Goal: Task Accomplishment & Management: Manage account settings

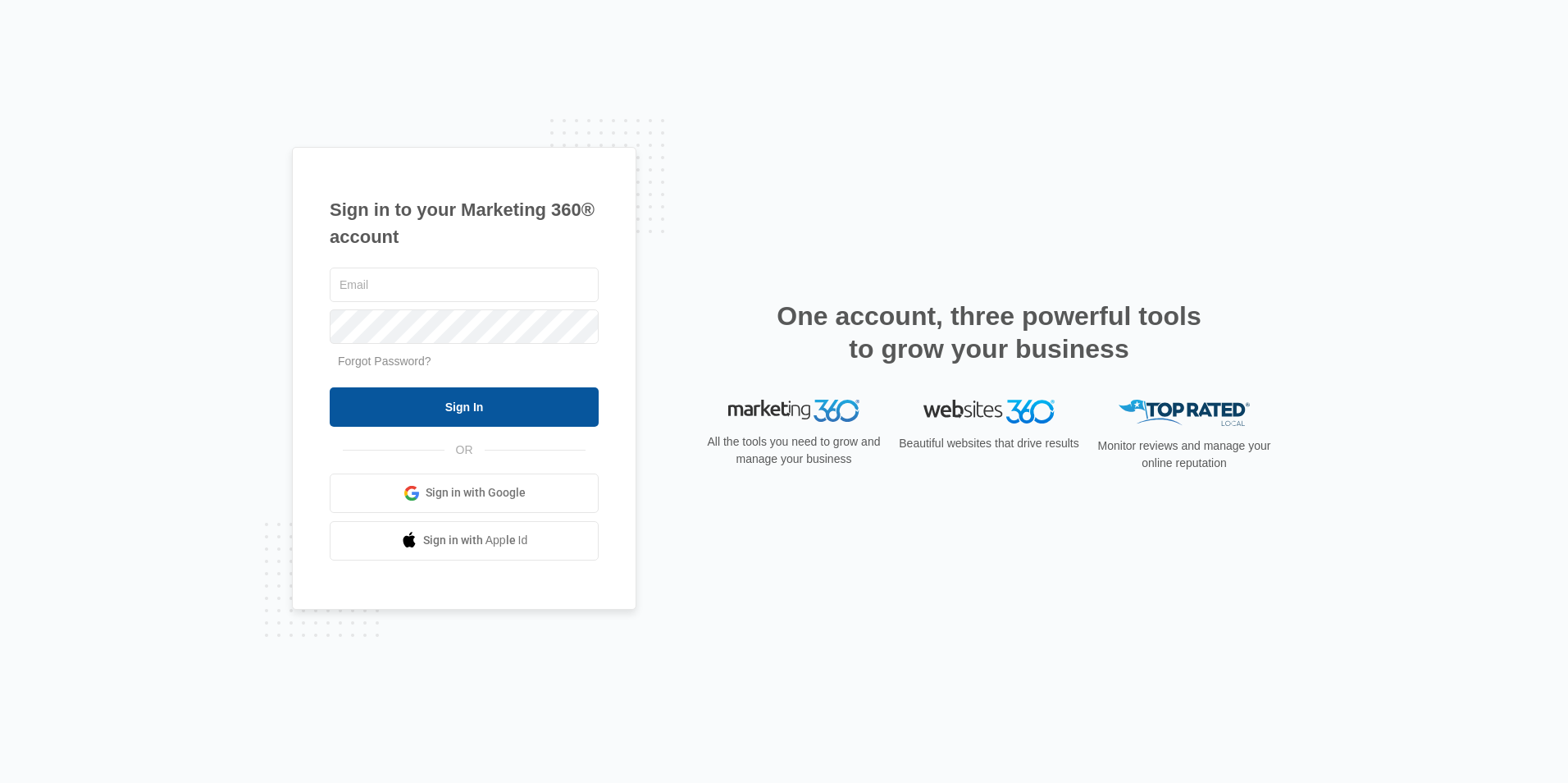
type input "[EMAIL_ADDRESS][DOMAIN_NAME]"
click at [426, 407] on input "Sign In" at bounding box center [464, 407] width 269 height 39
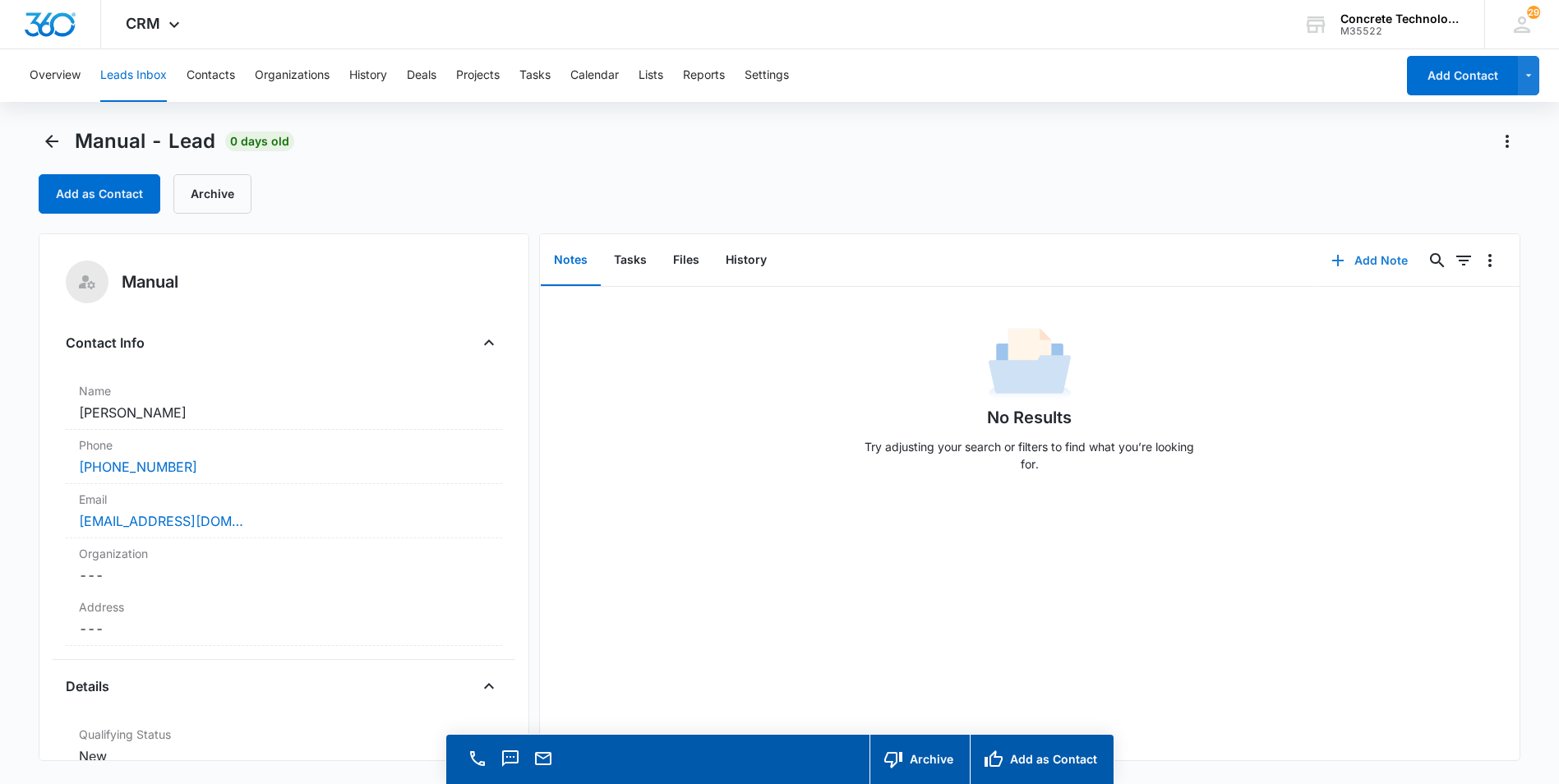
click at [1353, 264] on button "Add Note" at bounding box center [1369, 260] width 110 height 40
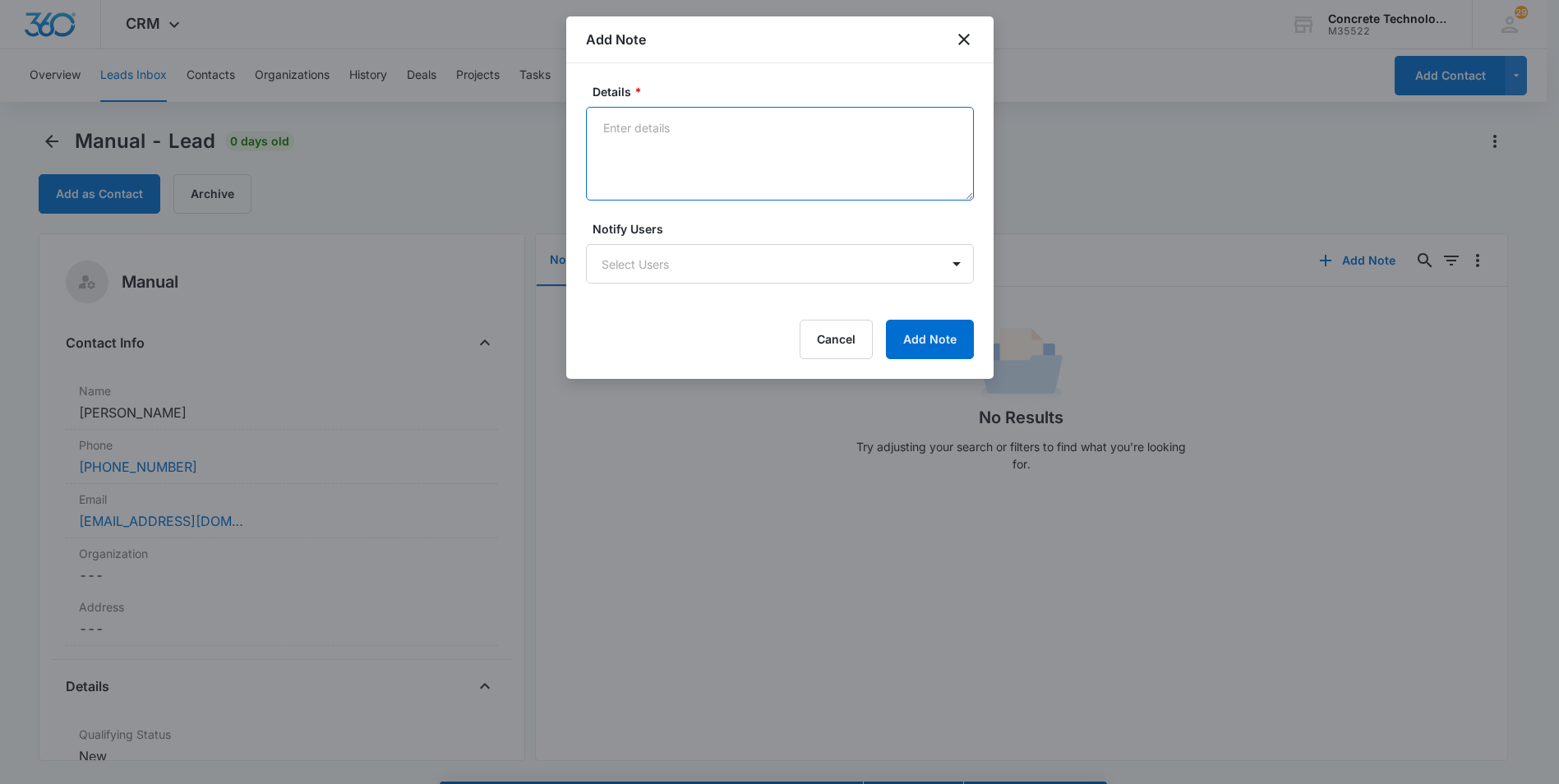
click at [603, 125] on textarea "Details *" at bounding box center [780, 154] width 388 height 93
type textarea "LVM emailed"
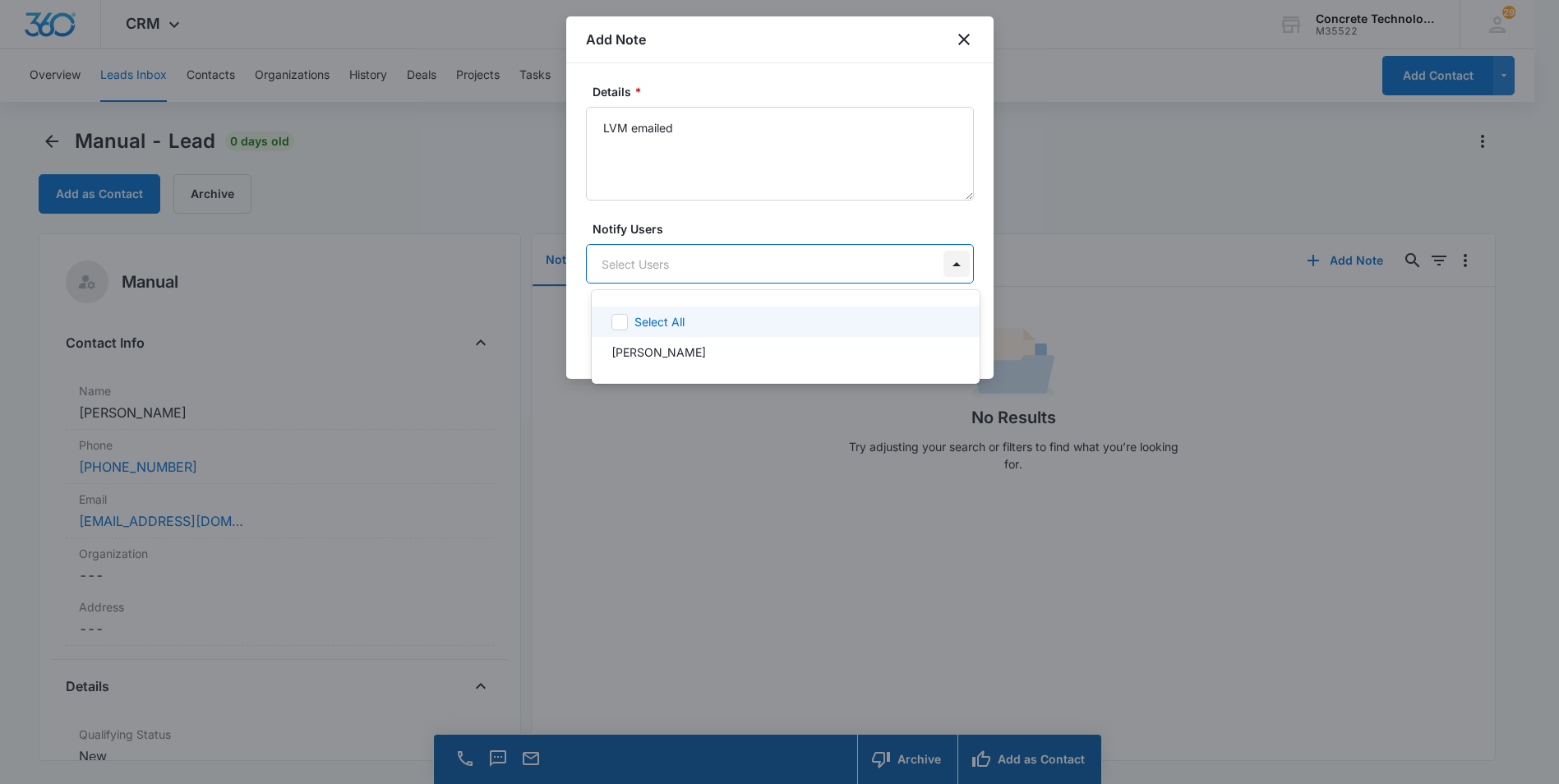
click at [959, 265] on body "CRM Apps Reputation Websites Forms CRM Email Social Content Ads Intelligence Fi…" at bounding box center [779, 392] width 1559 height 784
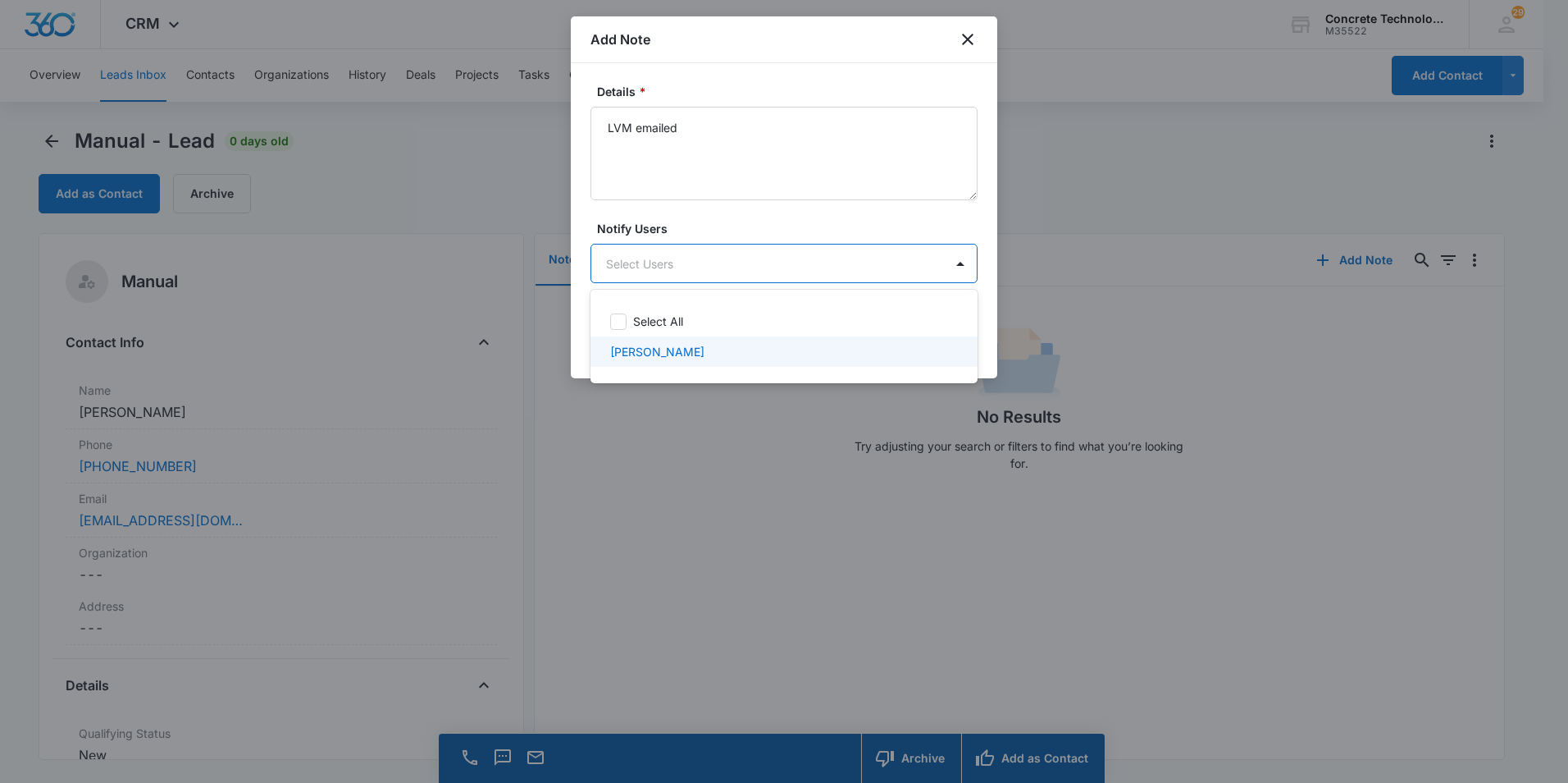
click at [660, 349] on p "[PERSON_NAME]" at bounding box center [657, 351] width 94 height 17
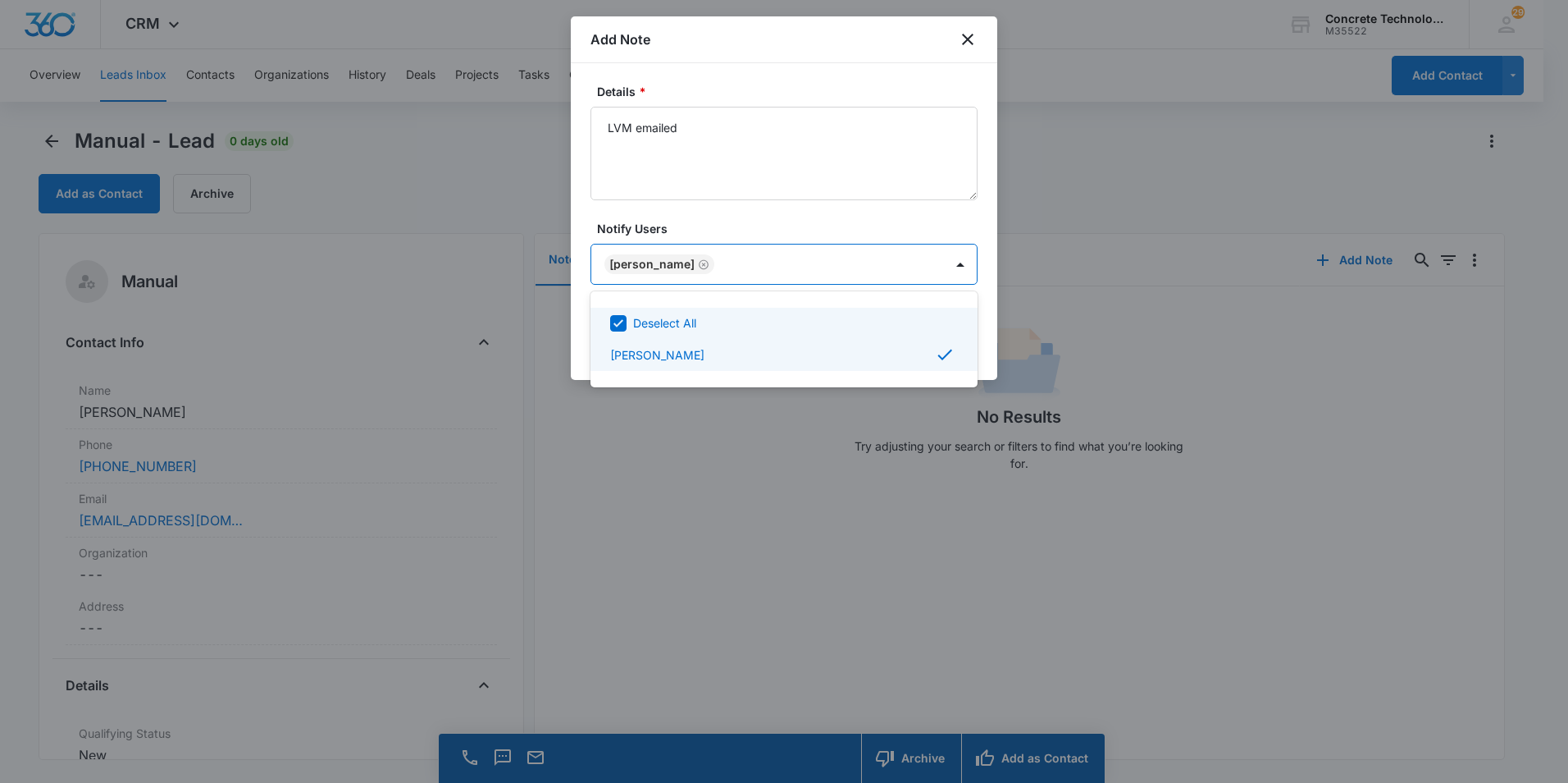
click at [879, 270] on div at bounding box center [784, 391] width 1568 height 783
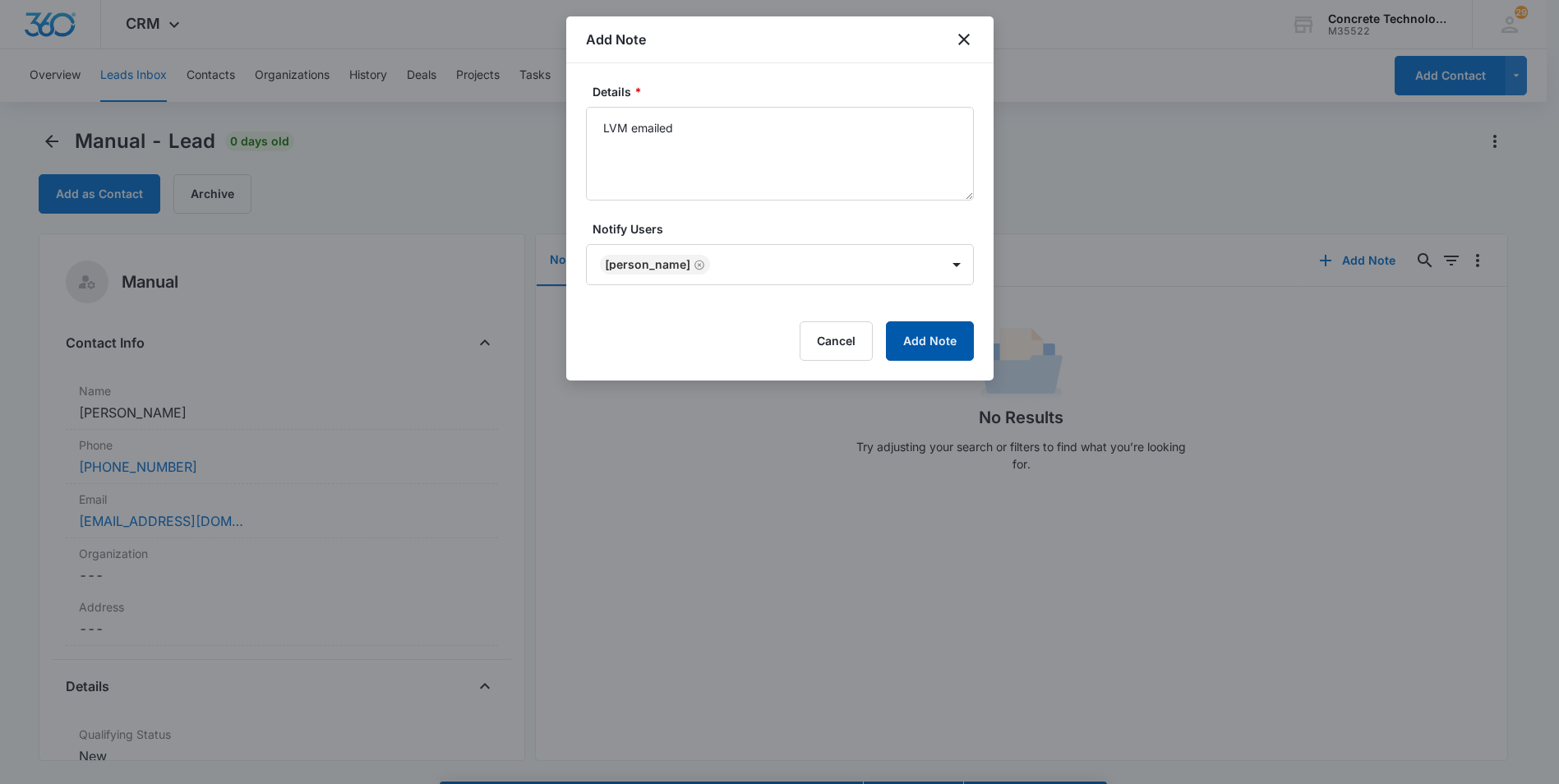
click at [927, 339] on button "Add Note" at bounding box center [930, 341] width 88 height 40
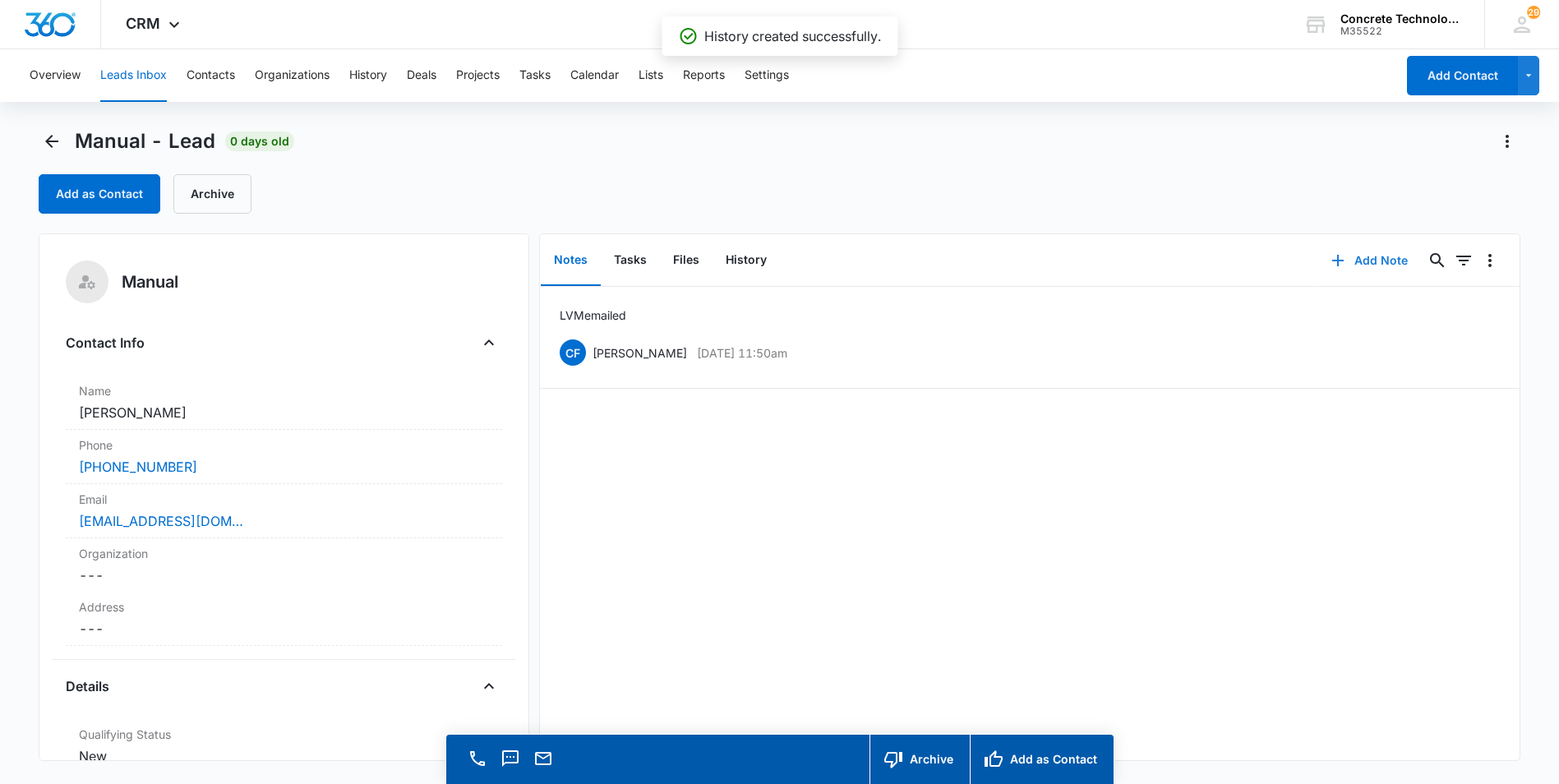
click at [1359, 263] on button "Add Note" at bounding box center [1369, 260] width 110 height 40
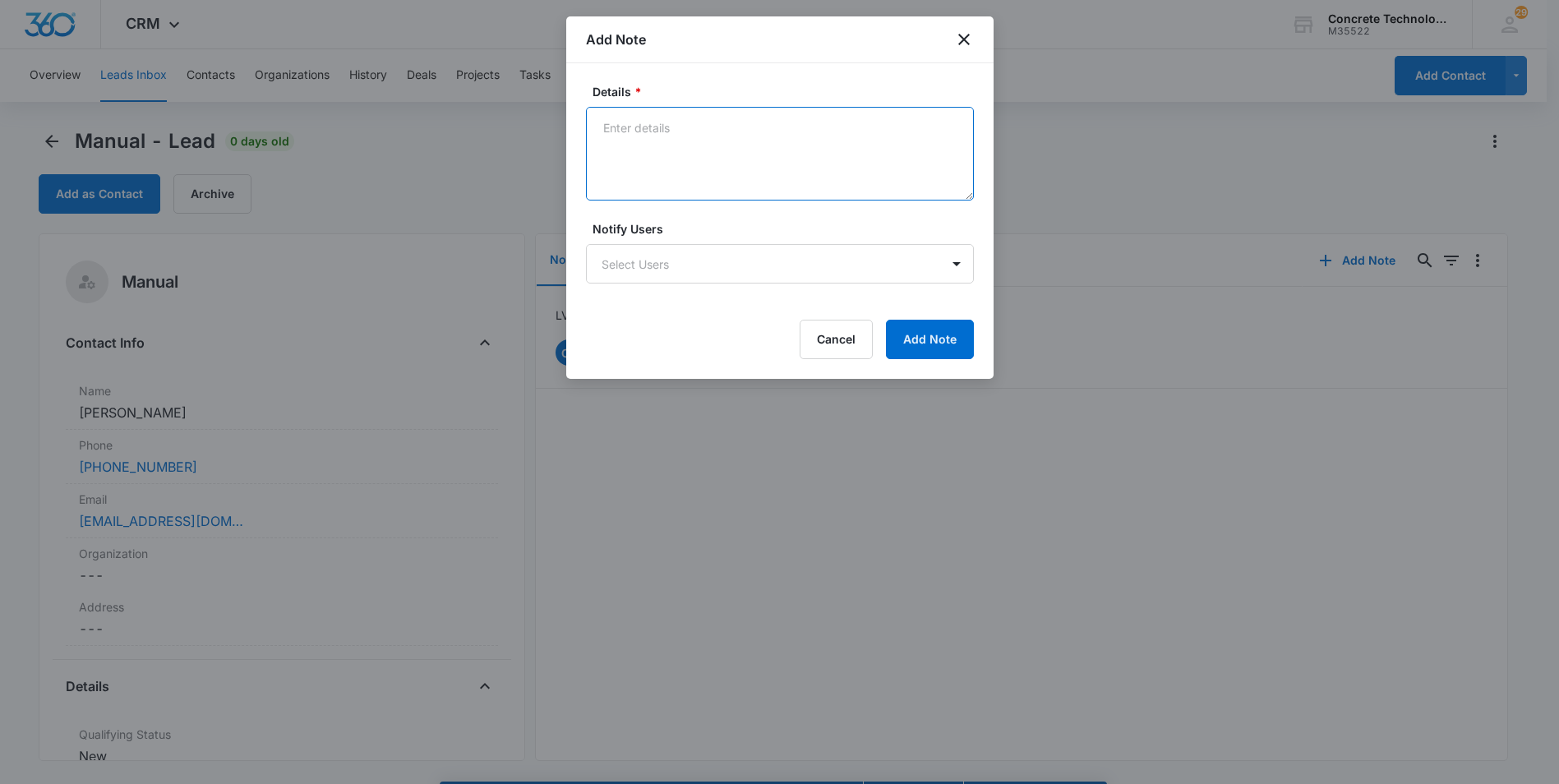
click at [608, 134] on textarea "Details *" at bounding box center [780, 154] width 388 height 93
type textarea "From [GEOGRAPHIC_DATA]"
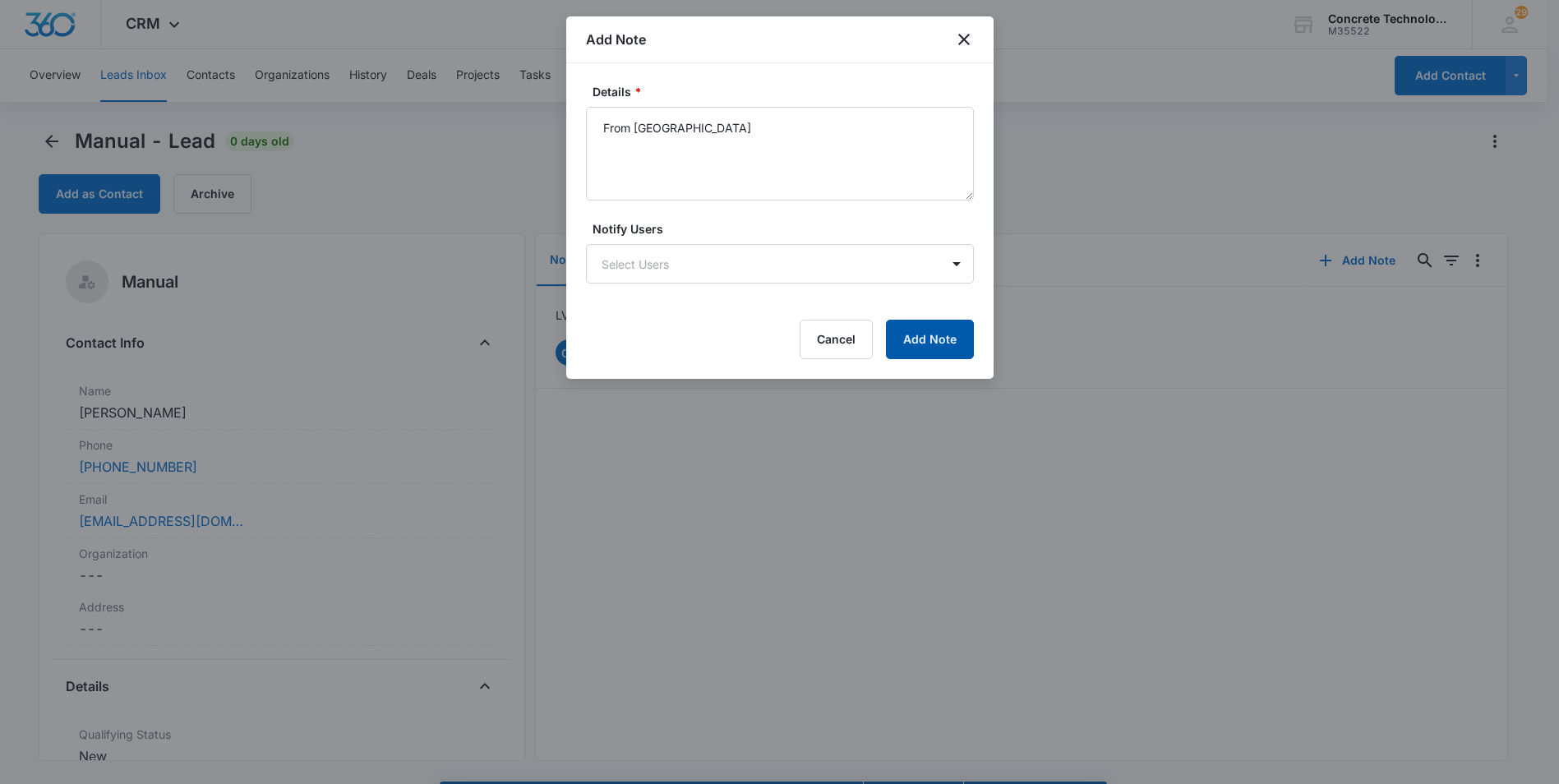
click at [939, 343] on button "Add Note" at bounding box center [930, 339] width 88 height 40
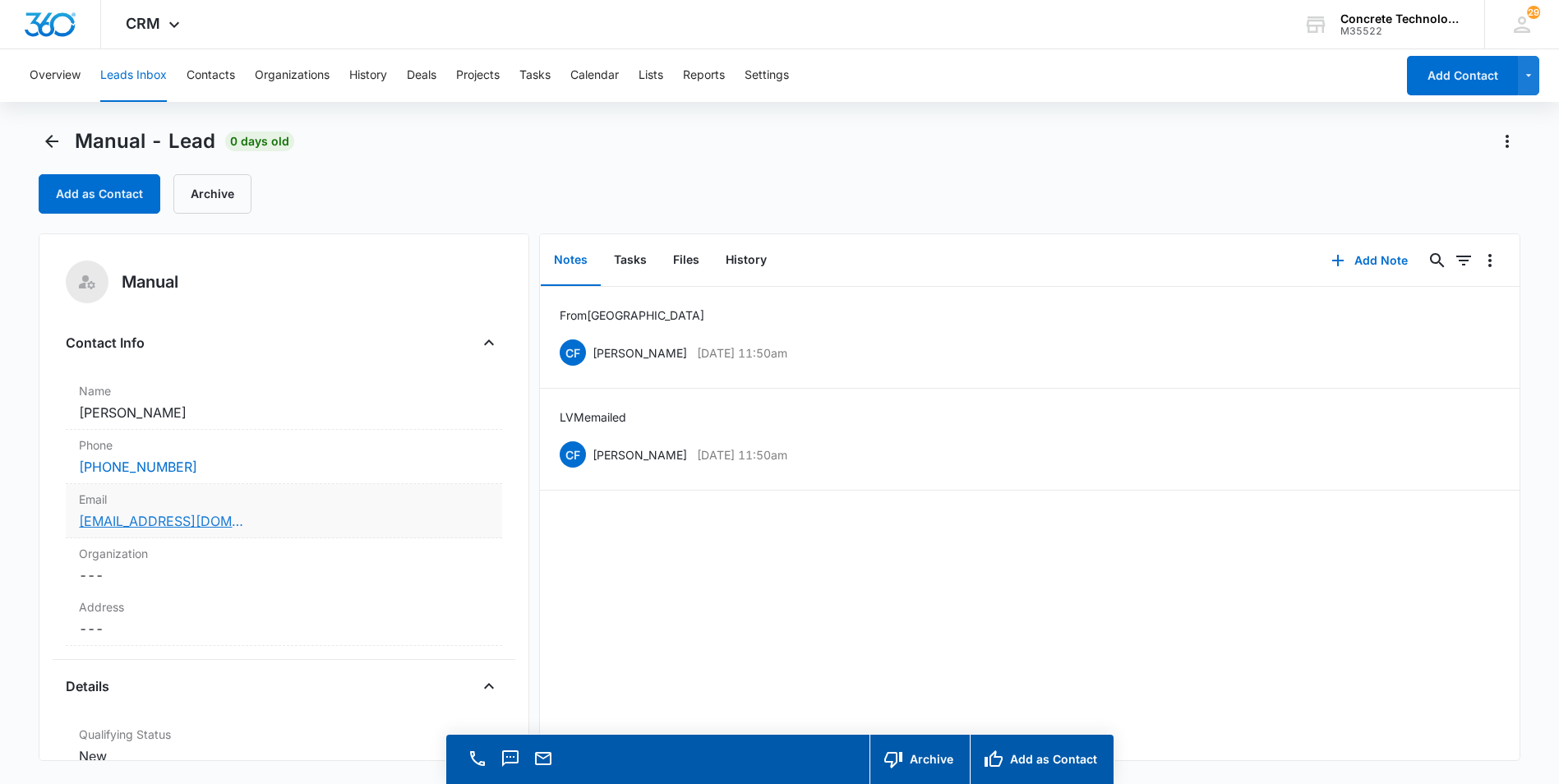
click at [125, 520] on link "[EMAIL_ADDRESS][DOMAIN_NAME]" at bounding box center [161, 521] width 164 height 20
click at [123, 73] on button "Leads Inbox" at bounding box center [134, 75] width 66 height 53
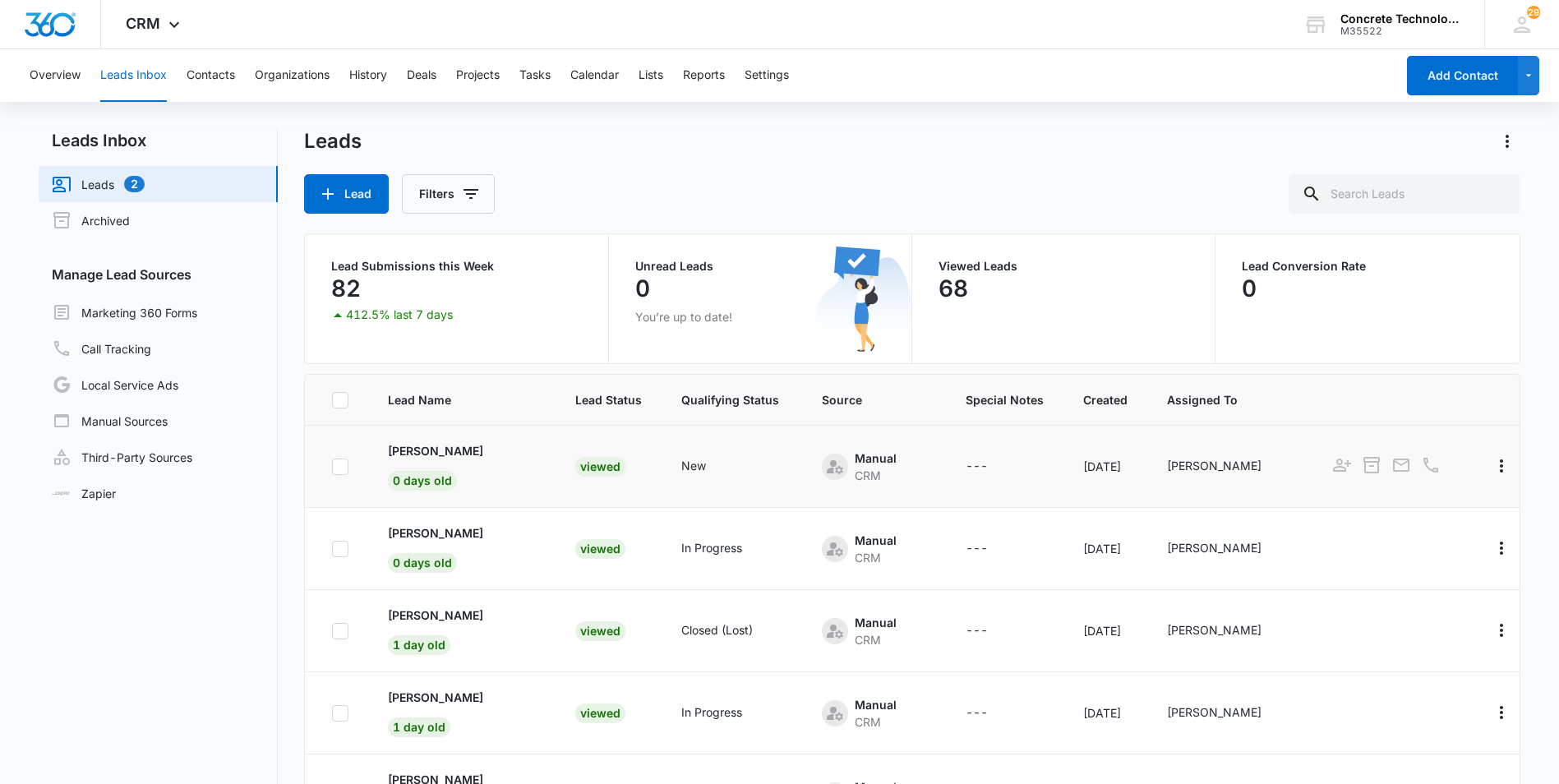
click at [575, 466] on div "Viewed" at bounding box center [600, 467] width 50 height 20
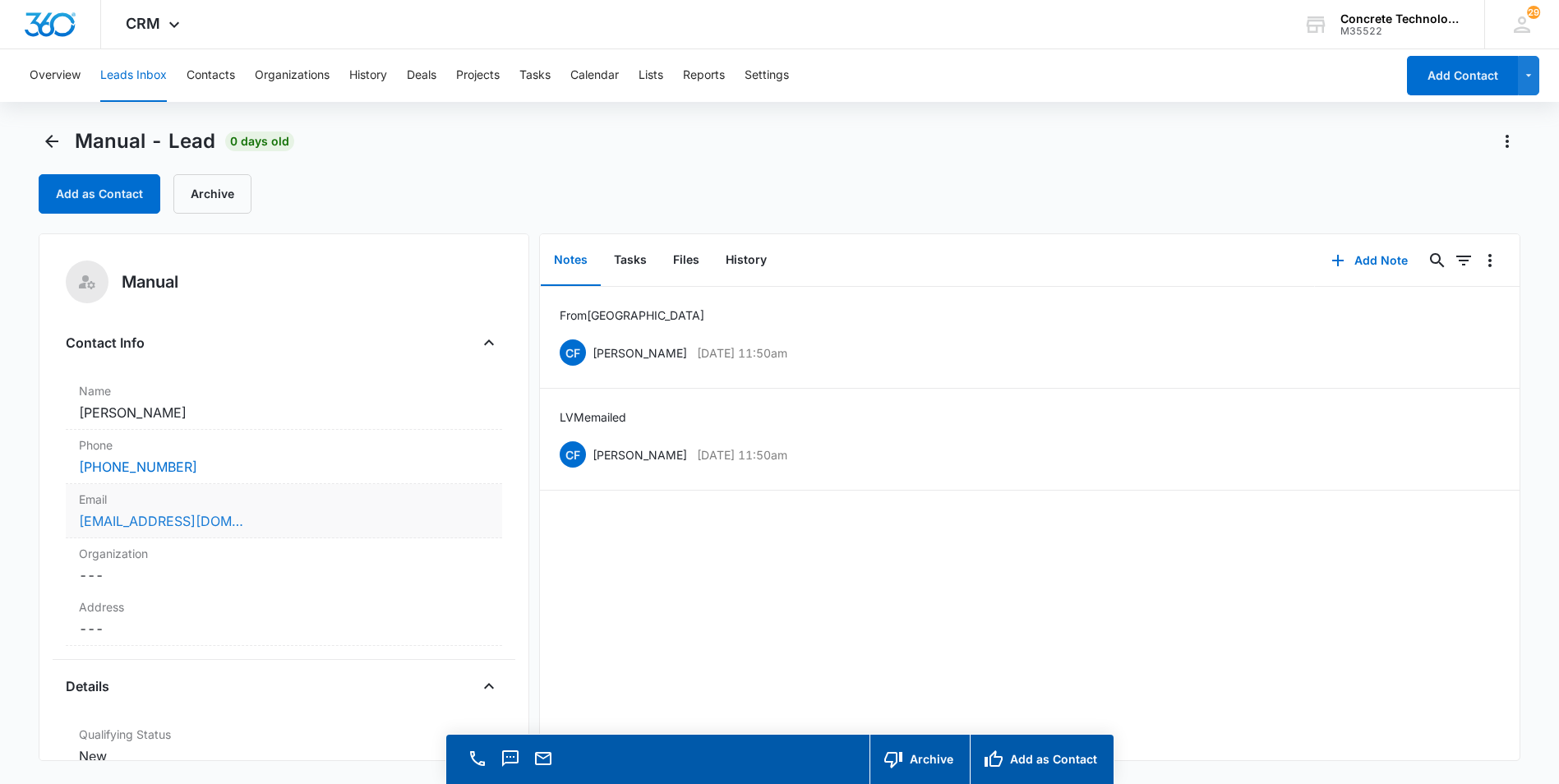
scroll to position [410, 0]
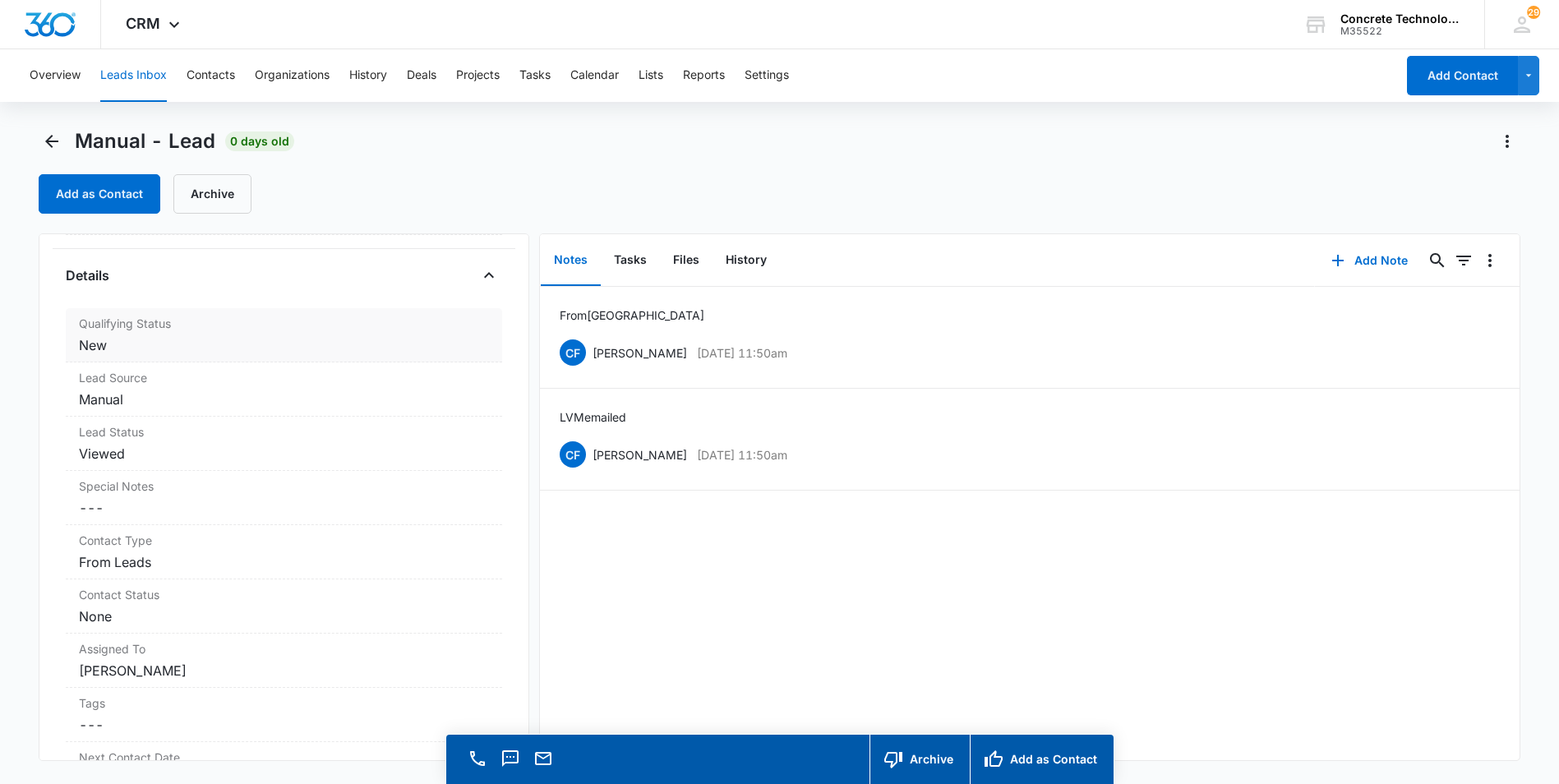
click at [94, 348] on dd "Cancel Save Changes New" at bounding box center [284, 345] width 410 height 20
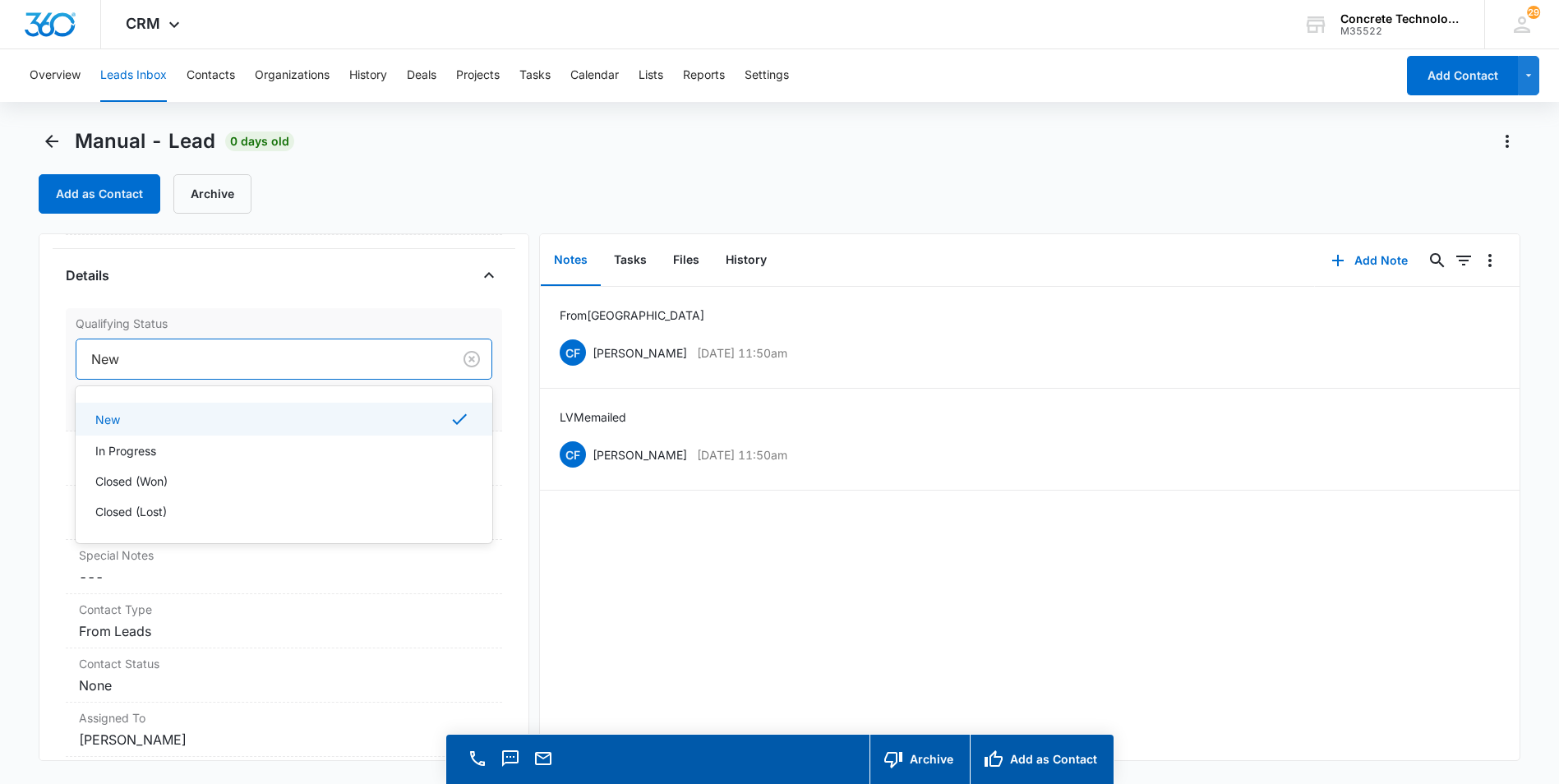
click at [113, 355] on div at bounding box center [261, 359] width 340 height 23
click at [135, 453] on p "In Progress" at bounding box center [126, 450] width 61 height 17
click at [437, 401] on button "Save Changes" at bounding box center [446, 408] width 93 height 31
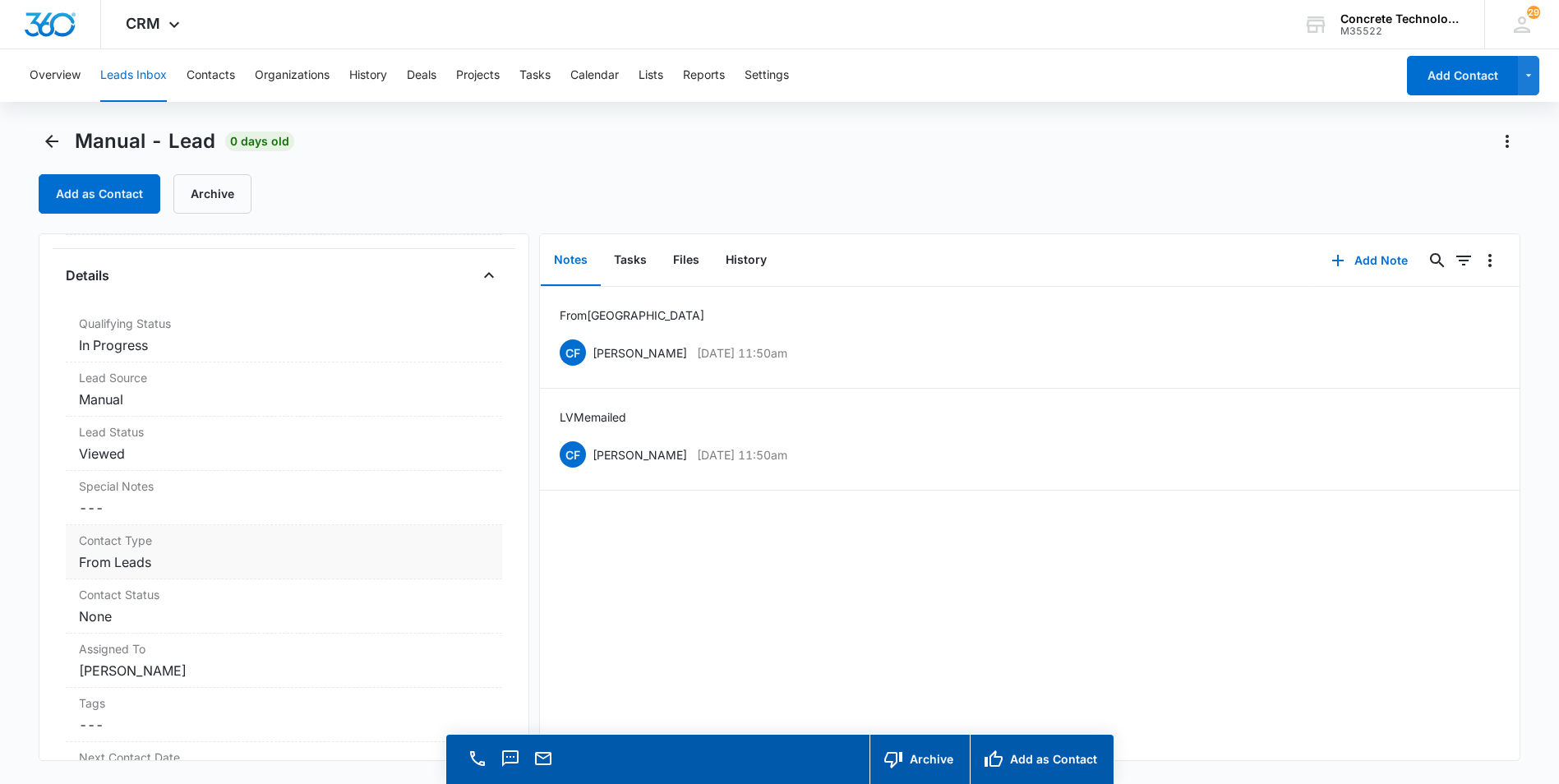
scroll to position [0, 0]
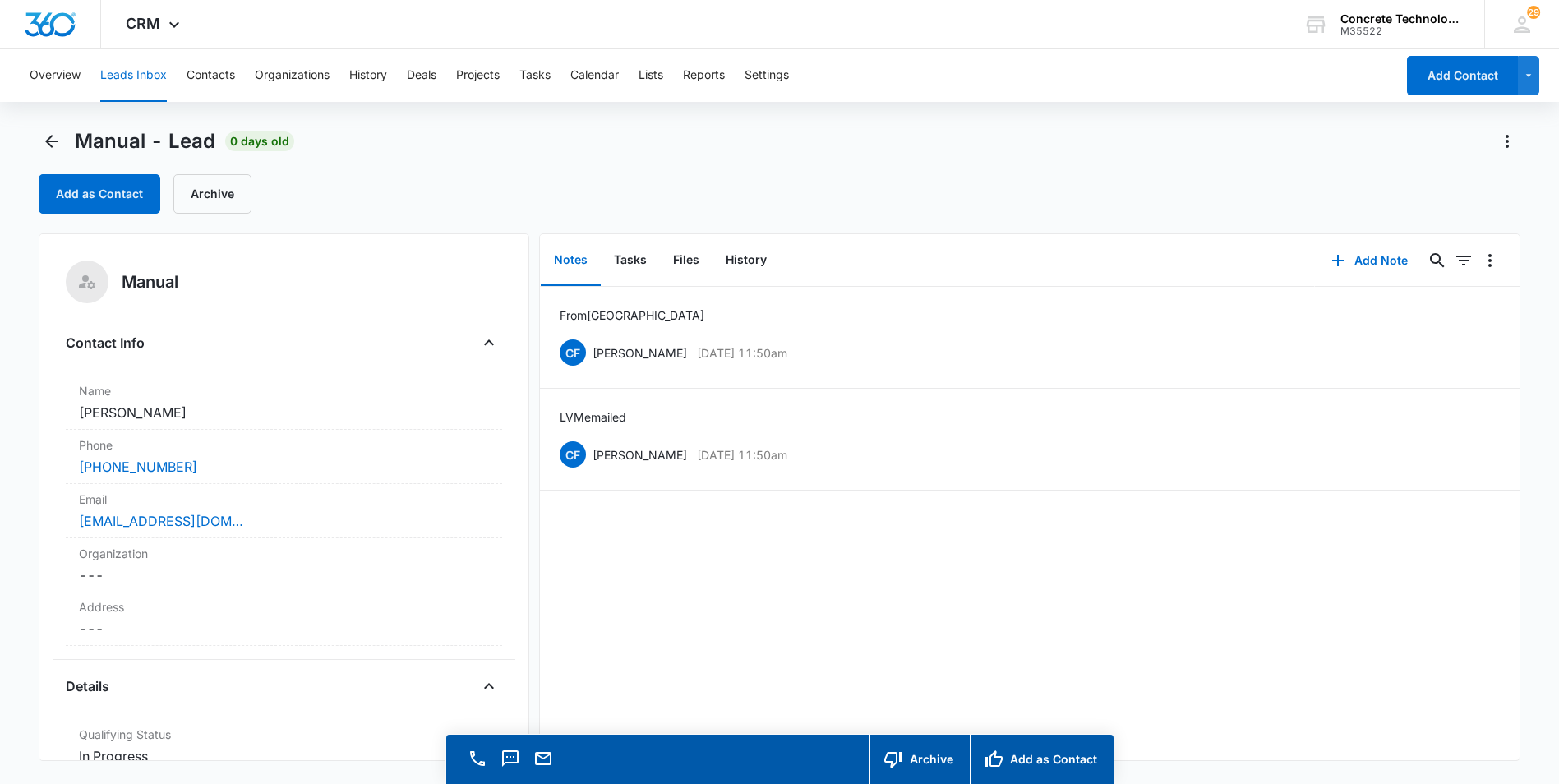
click at [134, 75] on button "Leads Inbox" at bounding box center [134, 75] width 66 height 53
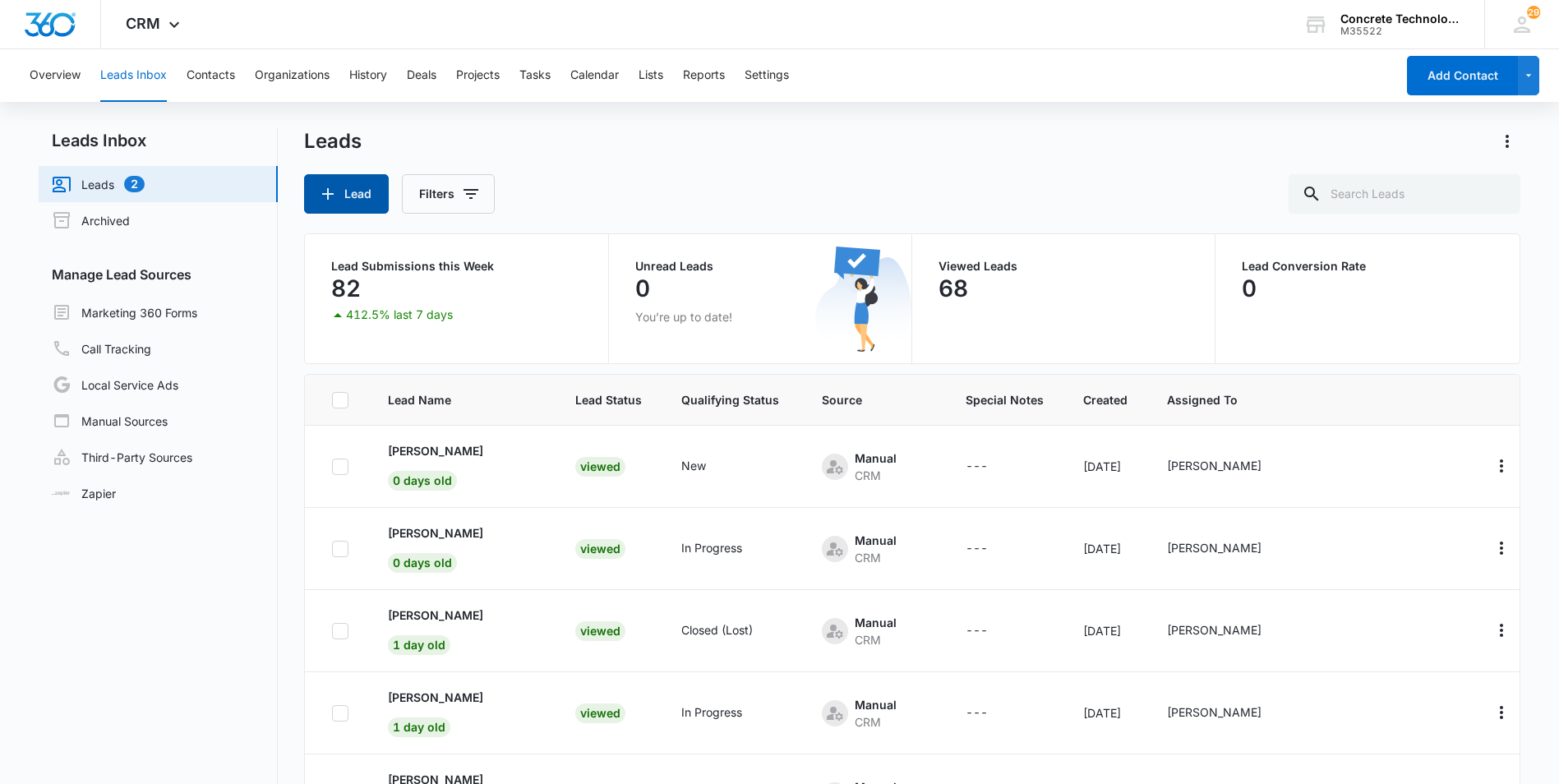
click at [359, 189] on button "Lead" at bounding box center [346, 194] width 84 height 40
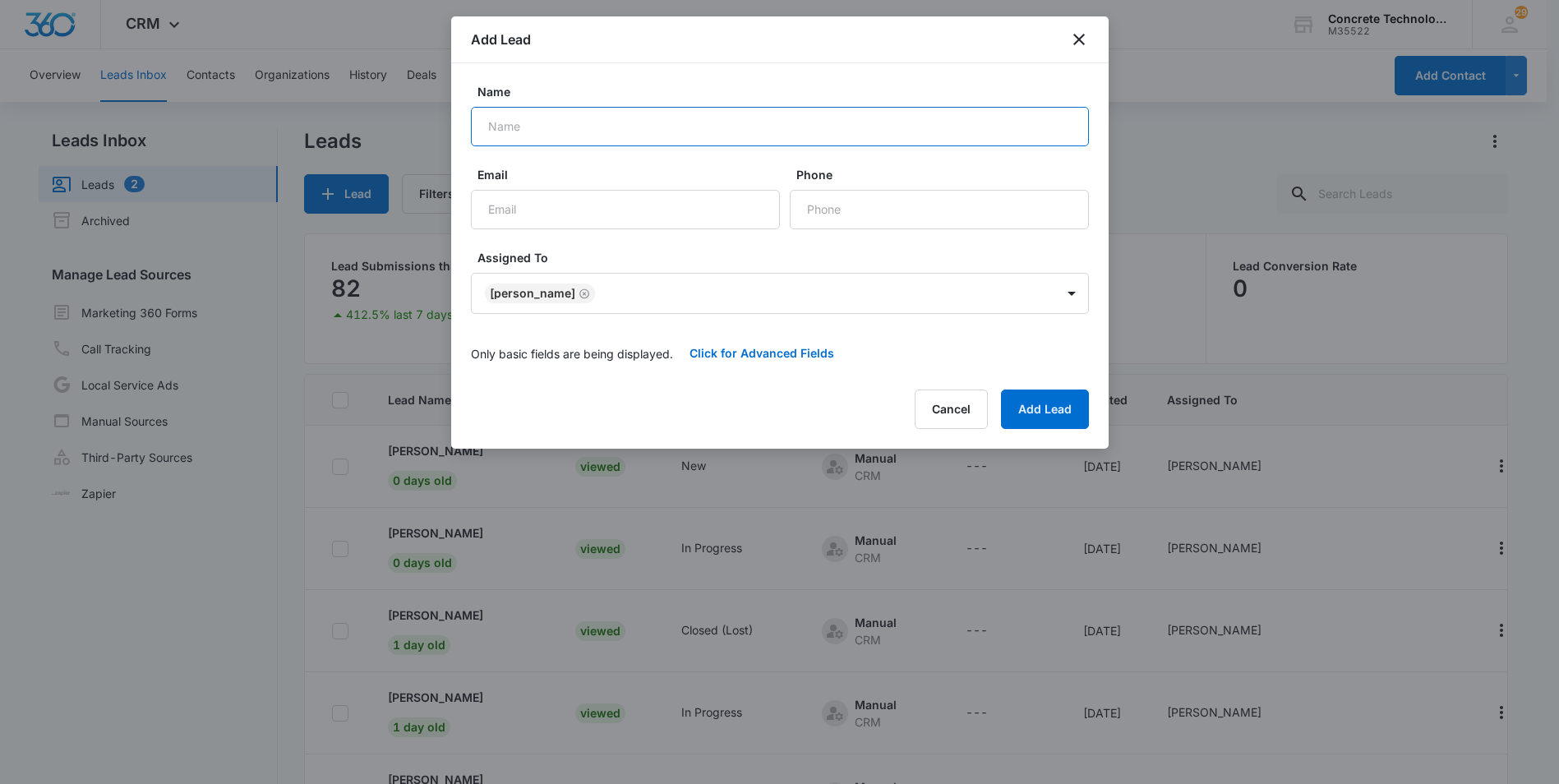
click at [487, 128] on input "Name" at bounding box center [780, 127] width 618 height 40
type input "[PERSON_NAME]"
click at [526, 214] on input "Email" at bounding box center [625, 209] width 309 height 40
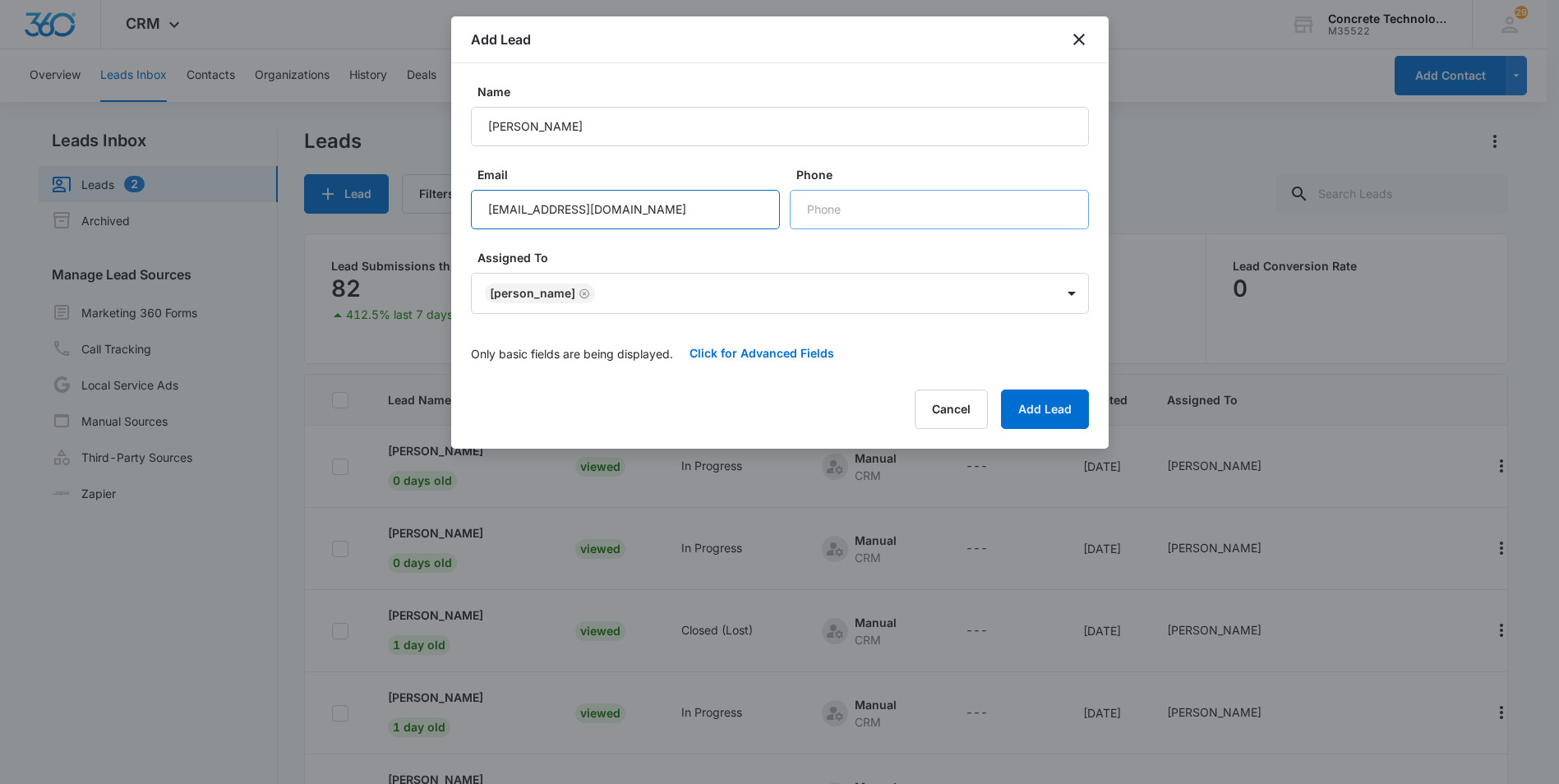
type input "[EMAIL_ADDRESS][DOMAIN_NAME]"
click at [847, 207] on input "Phone" at bounding box center [939, 209] width 299 height 40
type input "[PHONE_NUMBER]"
click at [1039, 404] on button "Add Lead" at bounding box center [1045, 410] width 88 height 40
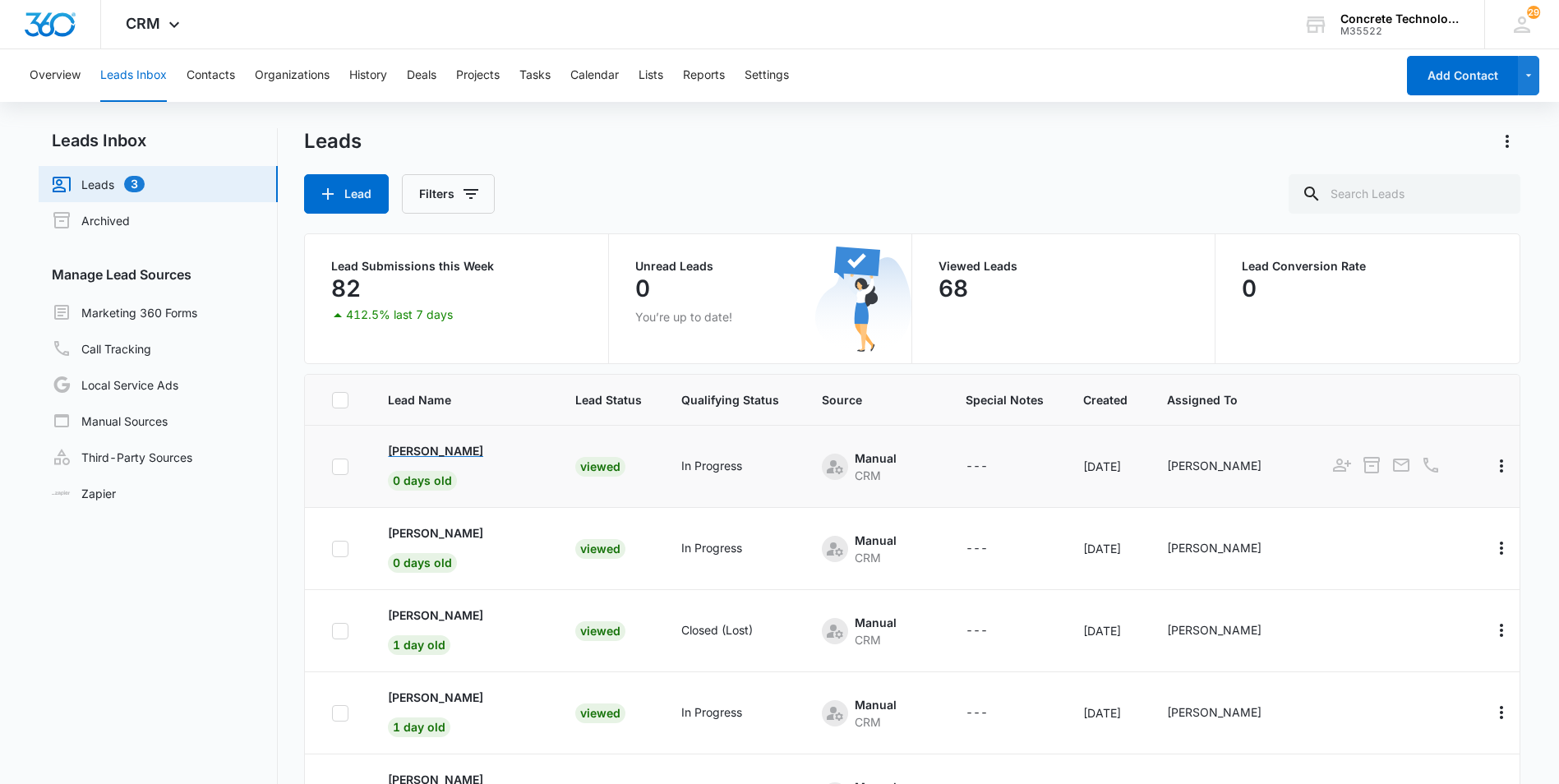
click at [442, 452] on p "[PERSON_NAME]" at bounding box center [436, 450] width 95 height 17
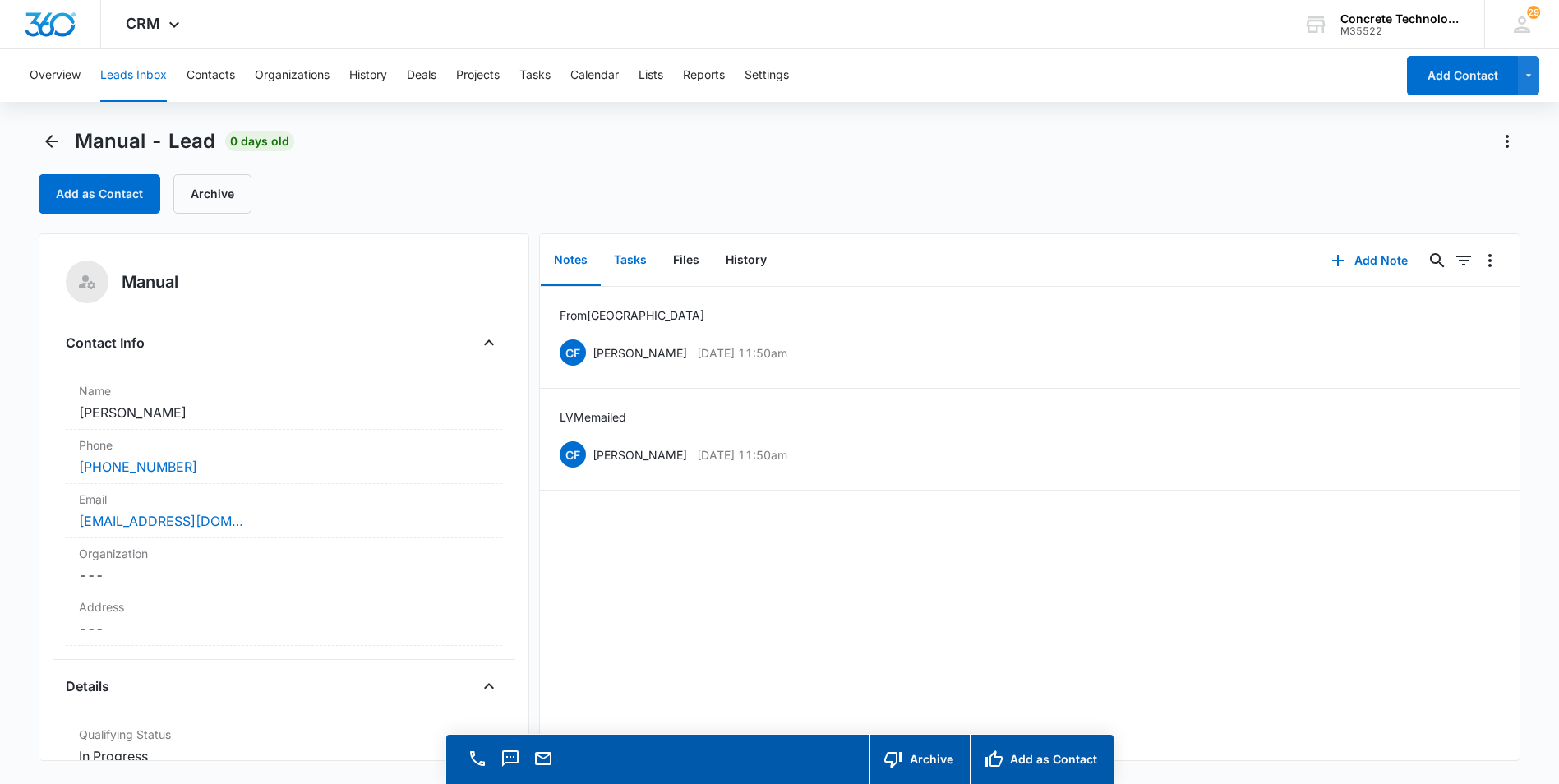
click at [636, 258] on button "Tasks" at bounding box center [631, 260] width 59 height 51
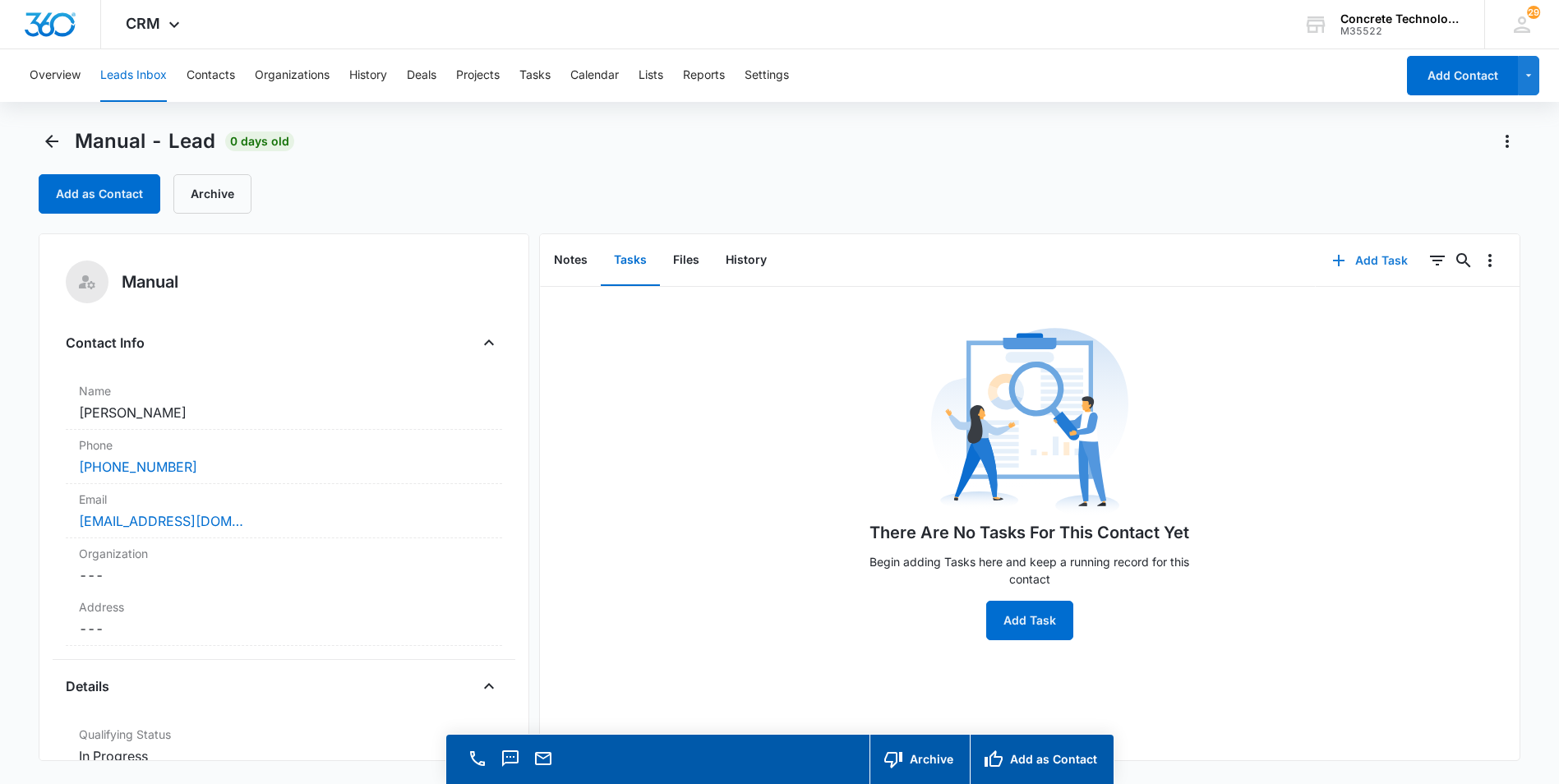
click at [1351, 263] on button "Add Task" at bounding box center [1369, 260] width 109 height 40
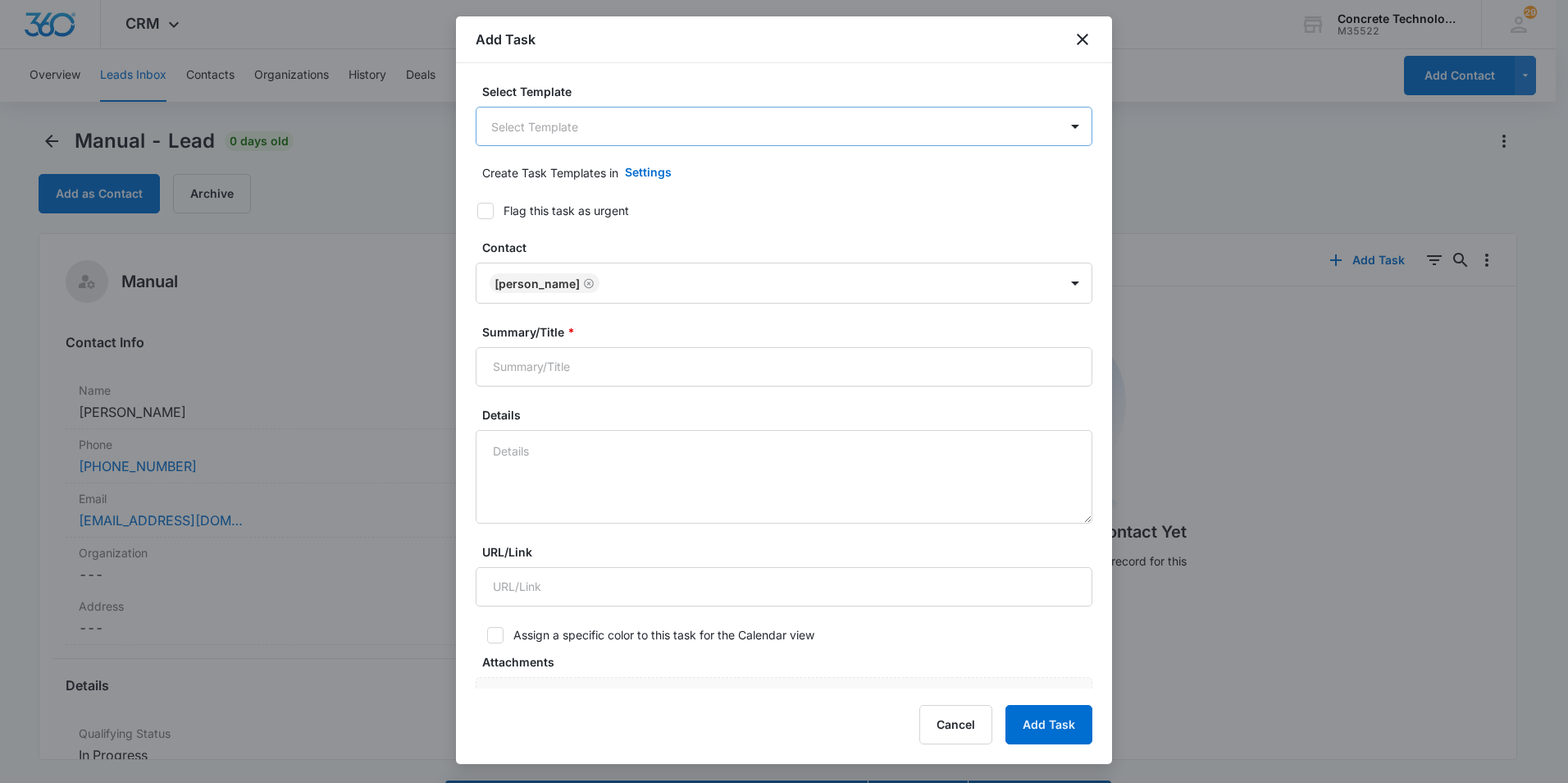
click at [814, 121] on body "CRM Apps Reputation Websites Forms CRM Email Social Content Ads Intelligence Fi…" at bounding box center [784, 414] width 1568 height 830
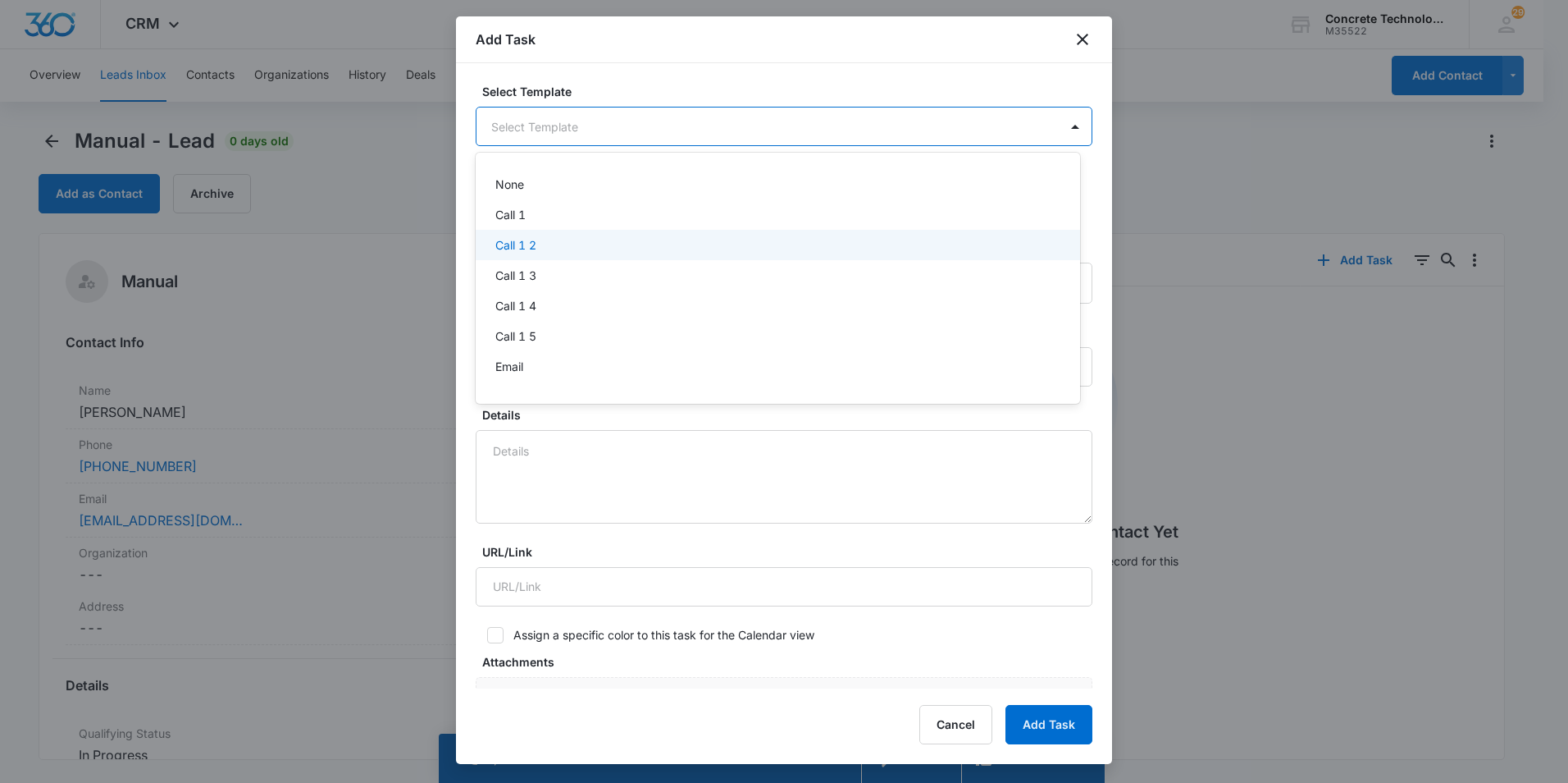
click at [511, 243] on p "Call 1 2" at bounding box center [515, 244] width 41 height 17
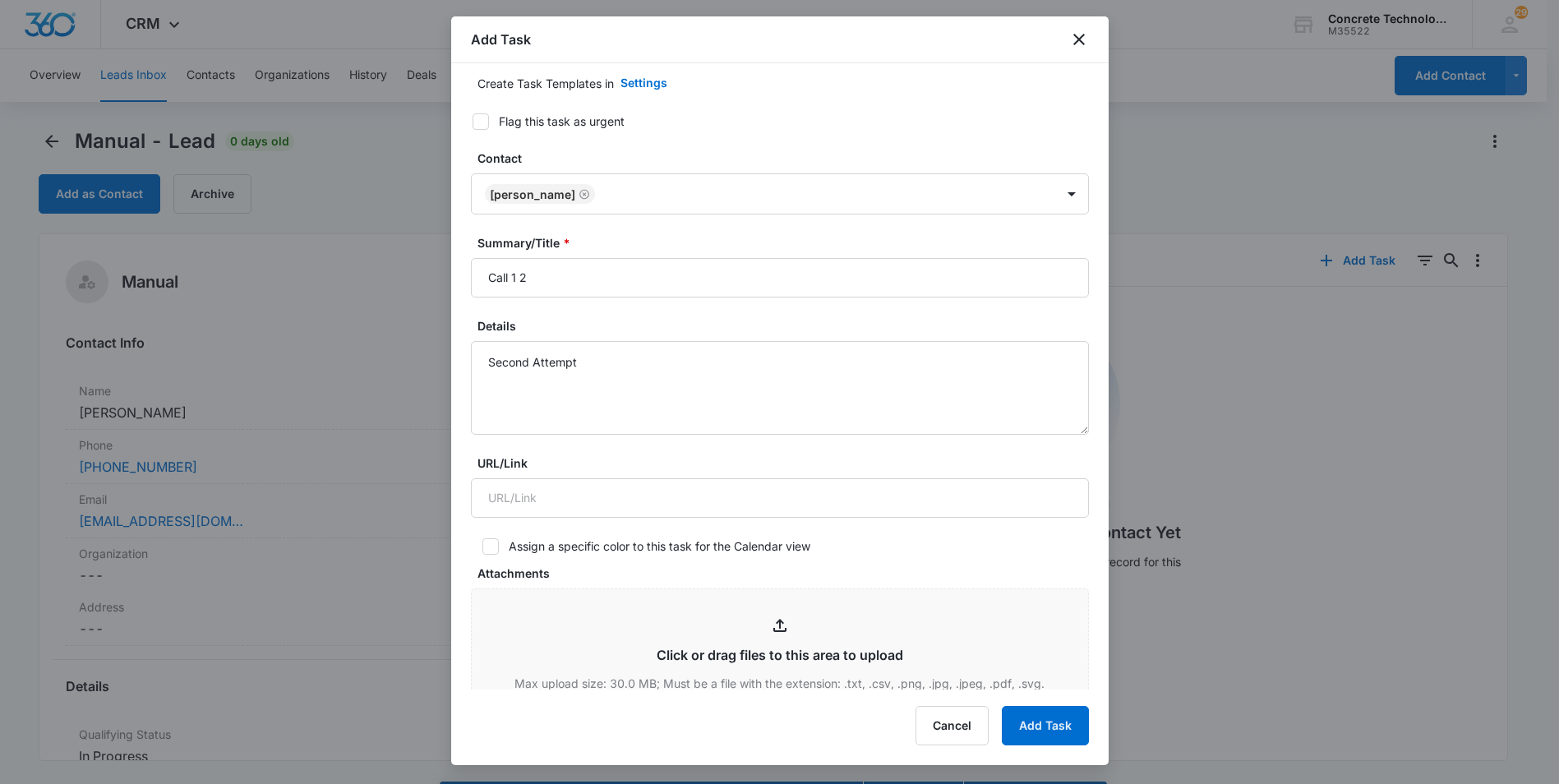
scroll to position [410, 0]
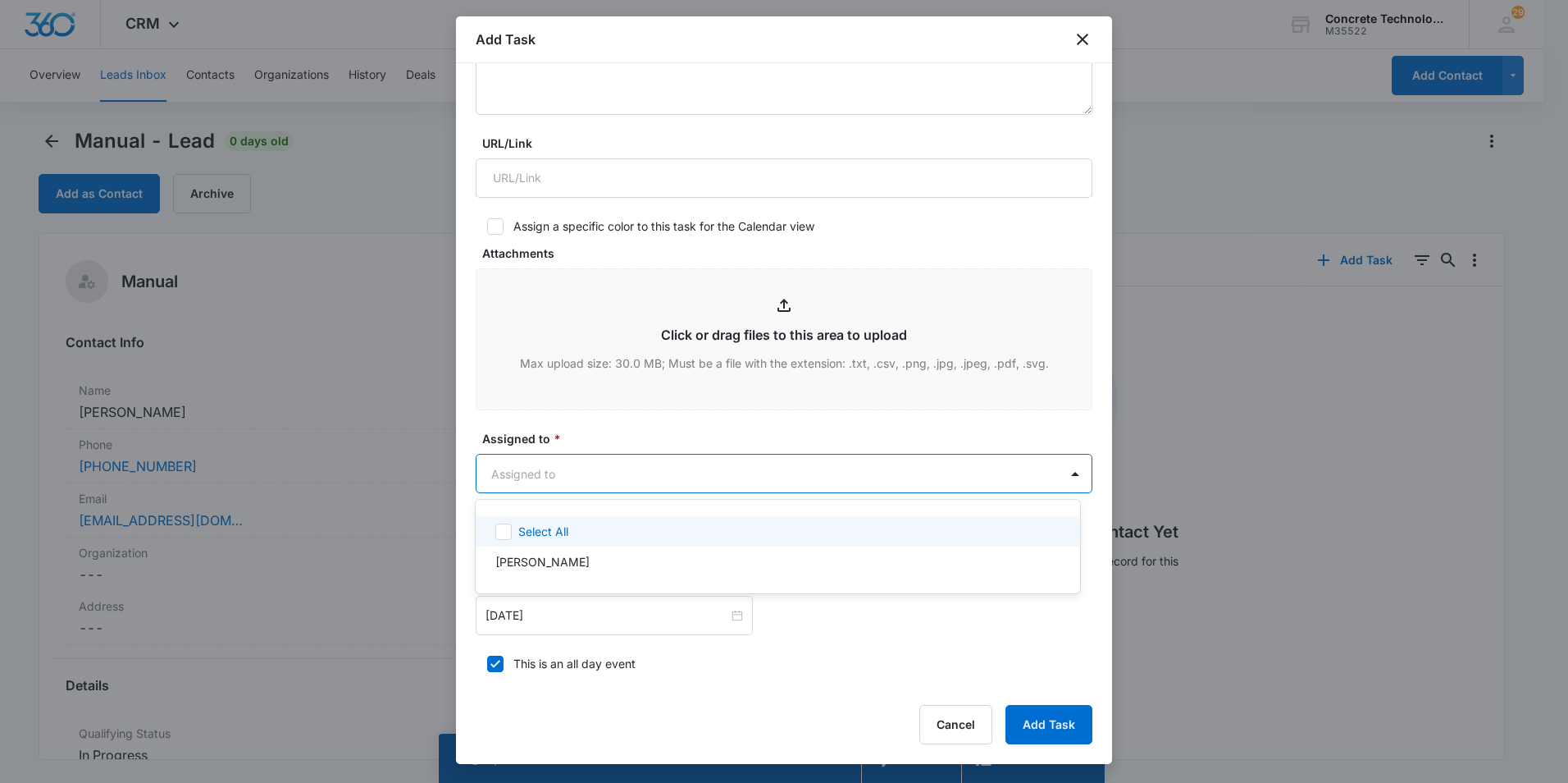
click at [960, 465] on body "CRM Apps Reputation Websites Forms CRM Email Social Content Ads Intelligence Fi…" at bounding box center [784, 391] width 1568 height 783
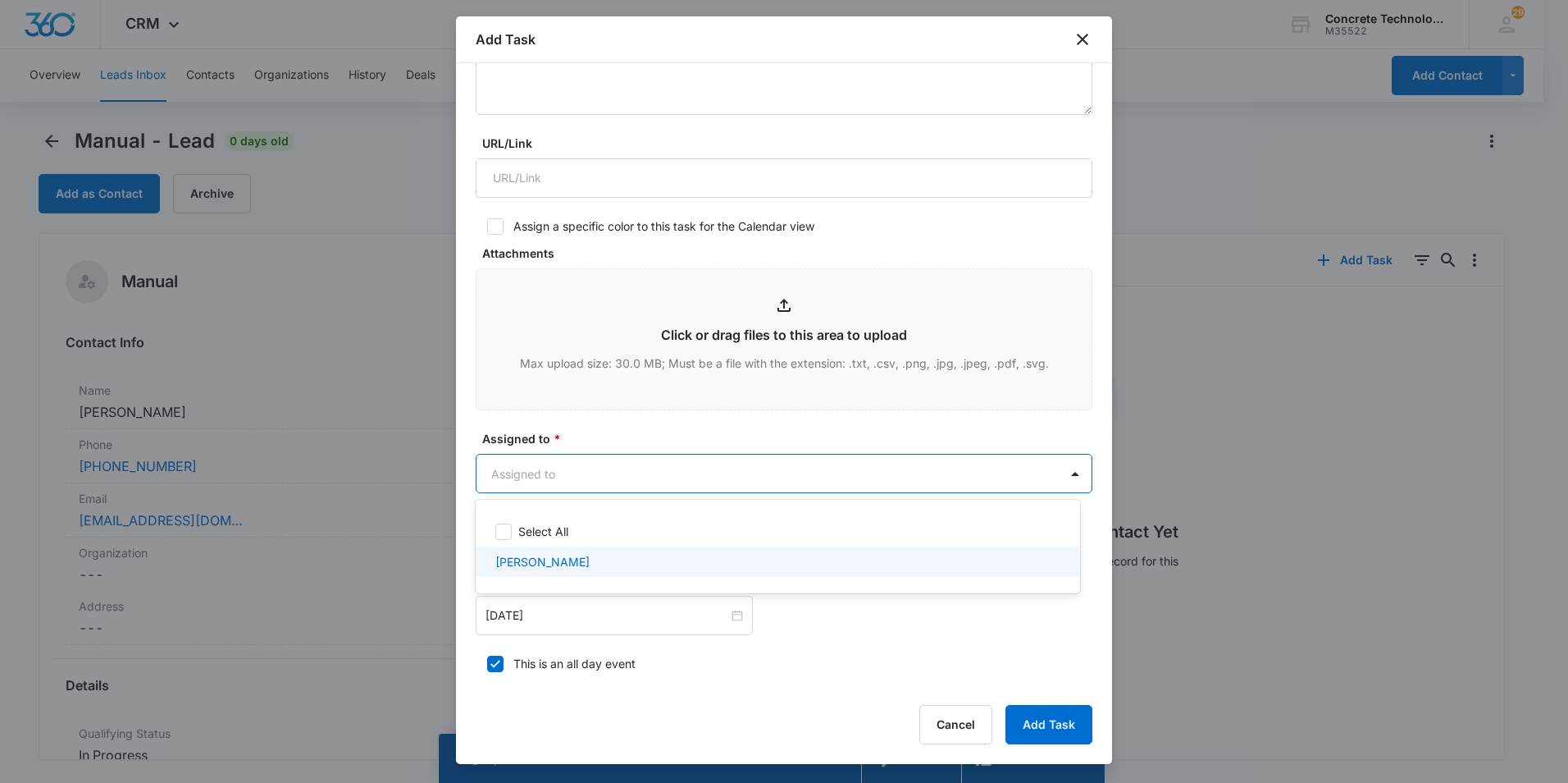
click at [541, 561] on p "[PERSON_NAME]" at bounding box center [541, 561] width 94 height 17
checkbox input "true"
click at [622, 619] on div at bounding box center [784, 391] width 1568 height 783
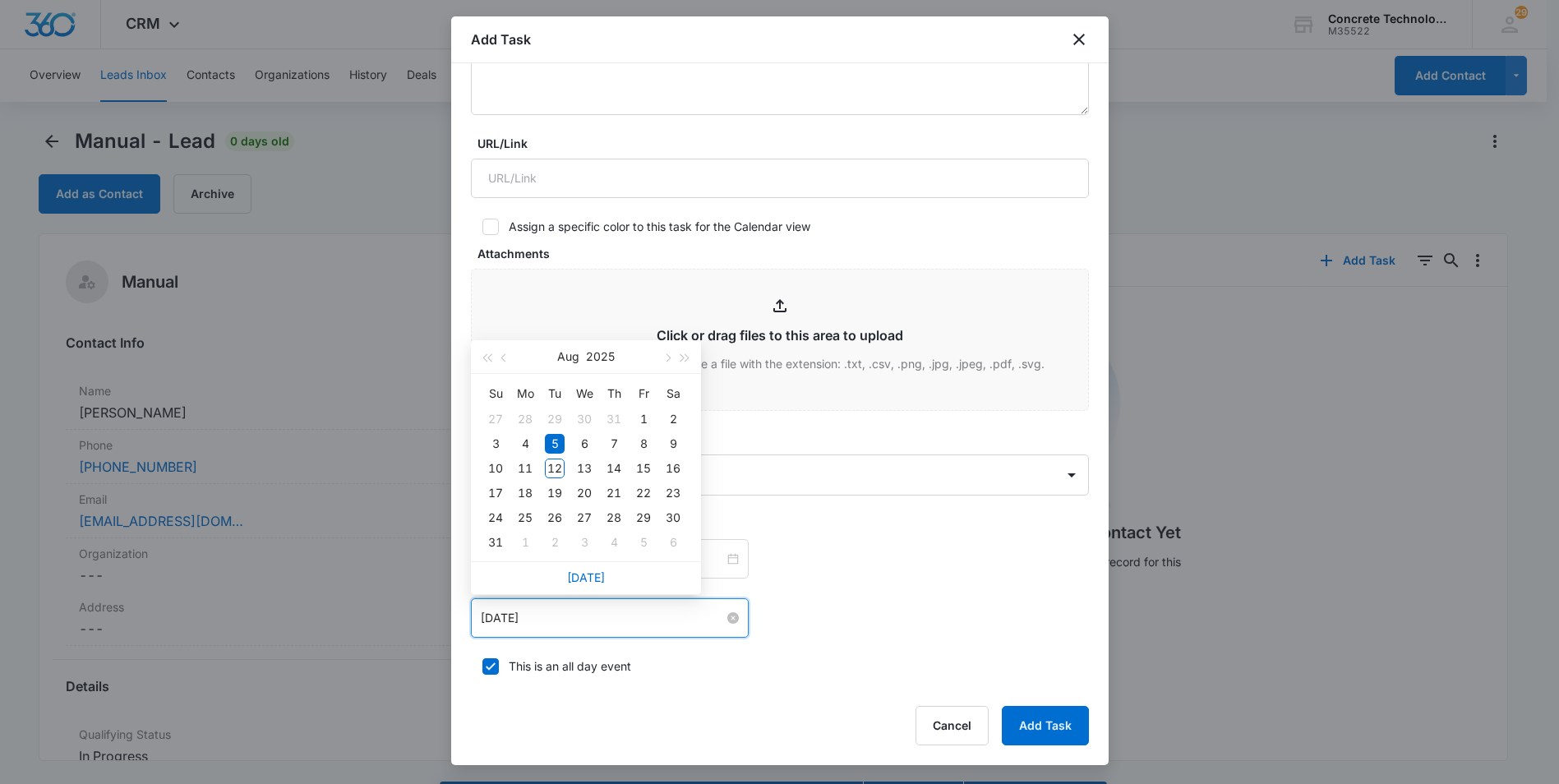
click at [717, 619] on input "[DATE]" at bounding box center [602, 618] width 244 height 18
type input "[DATE]"
click at [586, 469] on div "13" at bounding box center [584, 468] width 20 height 20
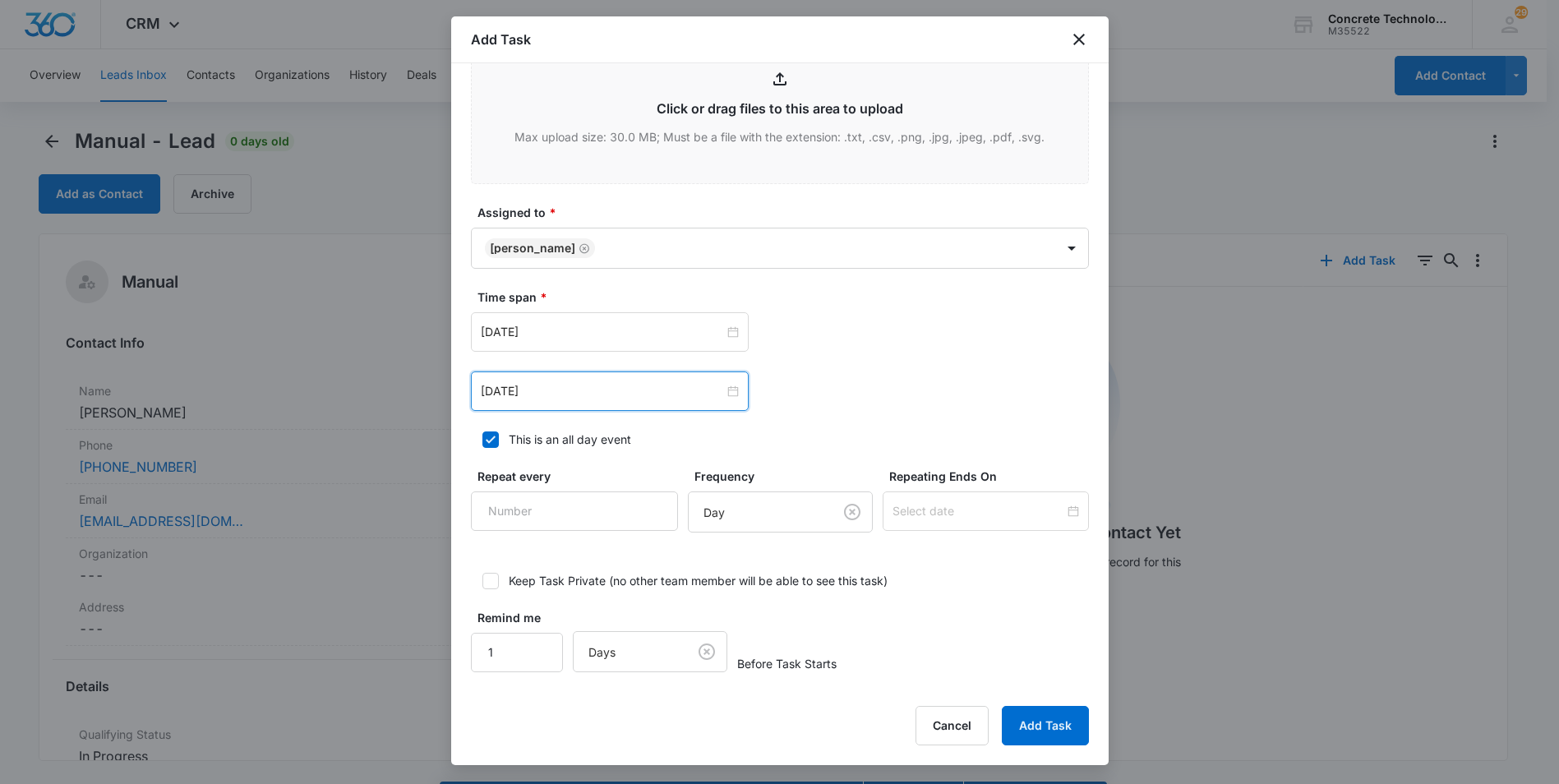
scroll to position [640, 0]
click at [630, 322] on input "[DATE]" at bounding box center [602, 330] width 244 height 18
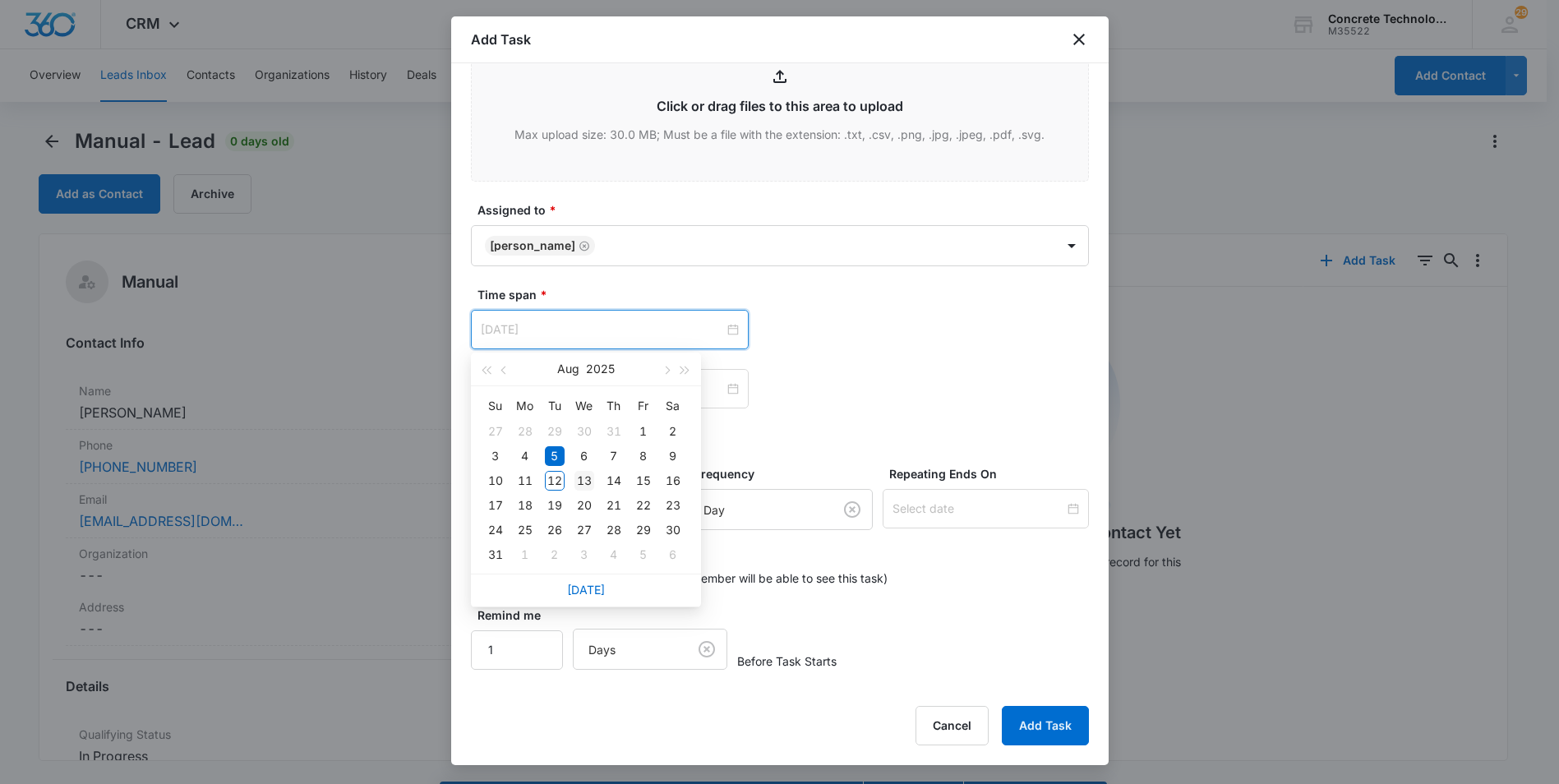
type input "[DATE]"
click at [583, 482] on div "13" at bounding box center [584, 480] width 20 height 20
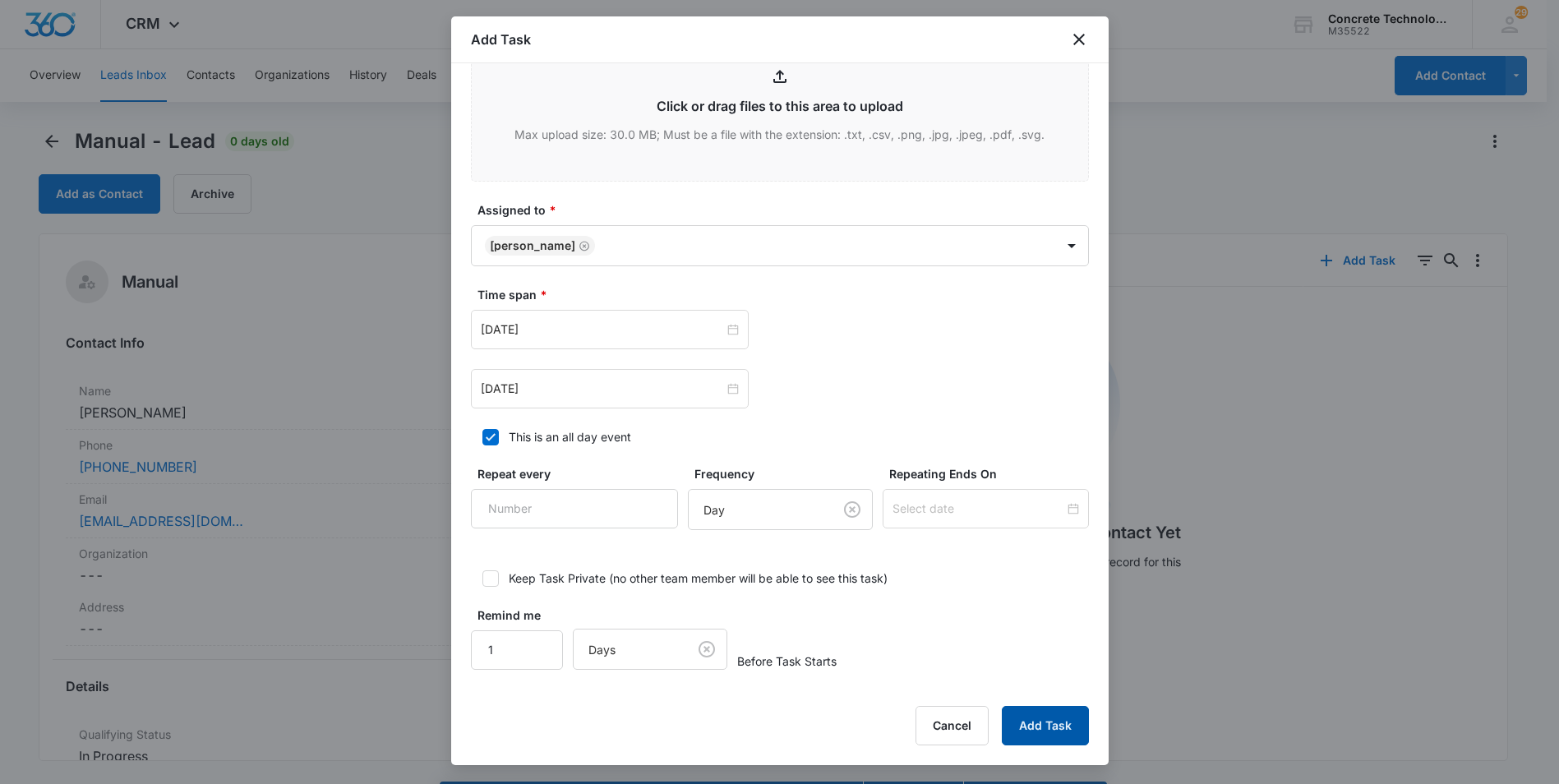
click at [1041, 718] on button "Add Task" at bounding box center [1045, 726] width 87 height 40
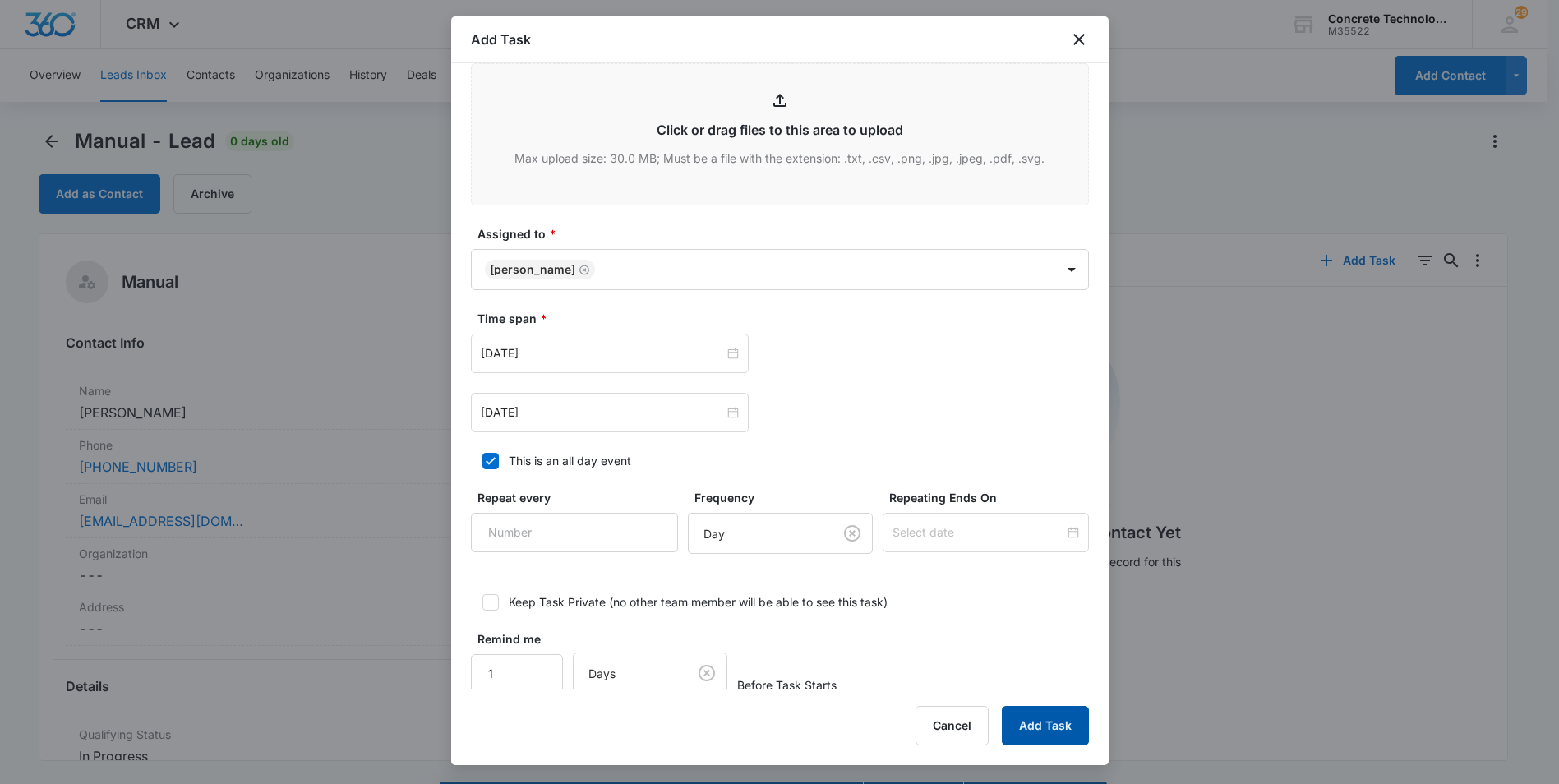
scroll to position [0, 0]
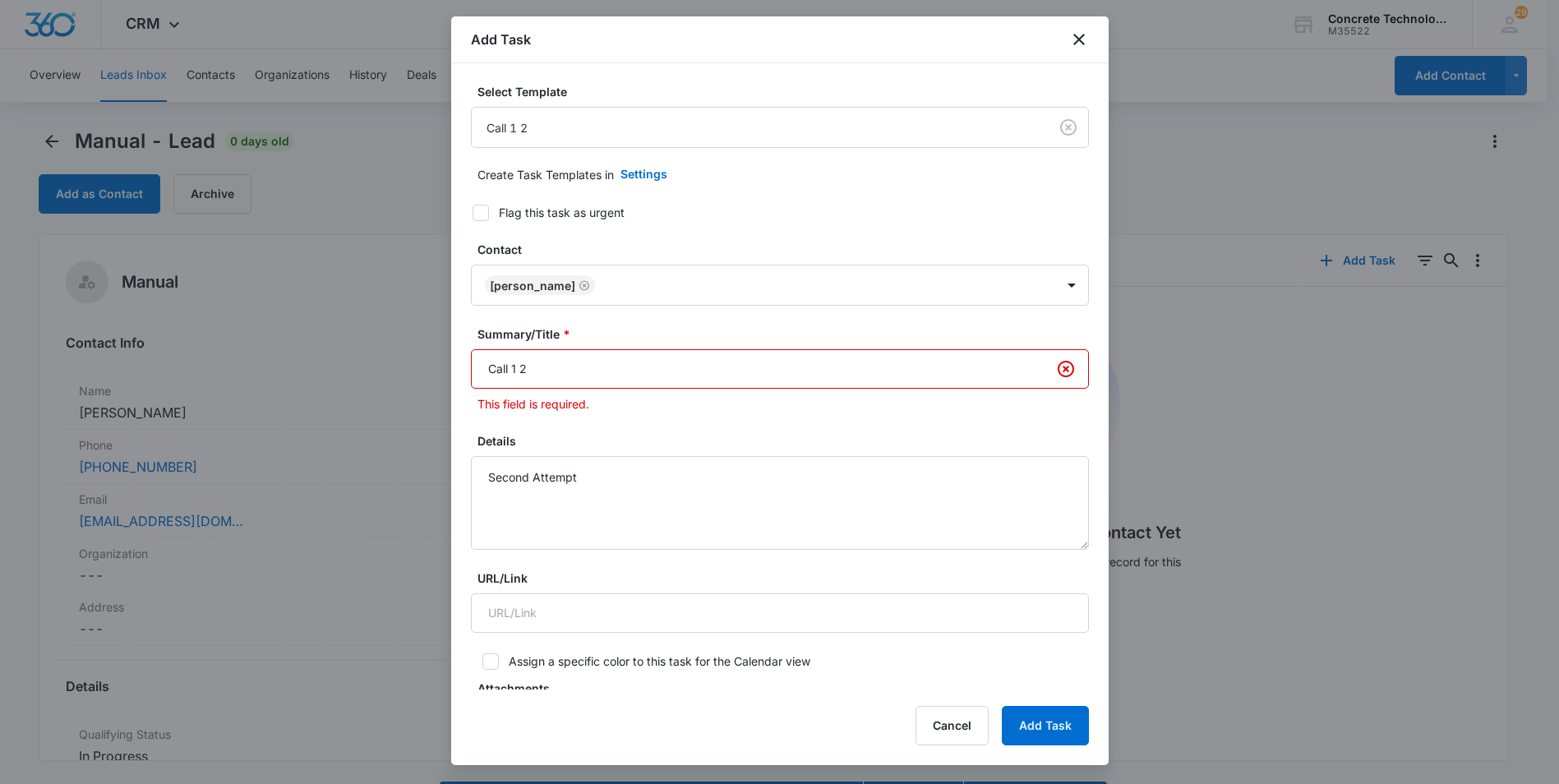
click at [518, 364] on input "Call 1 2" at bounding box center [780, 369] width 618 height 40
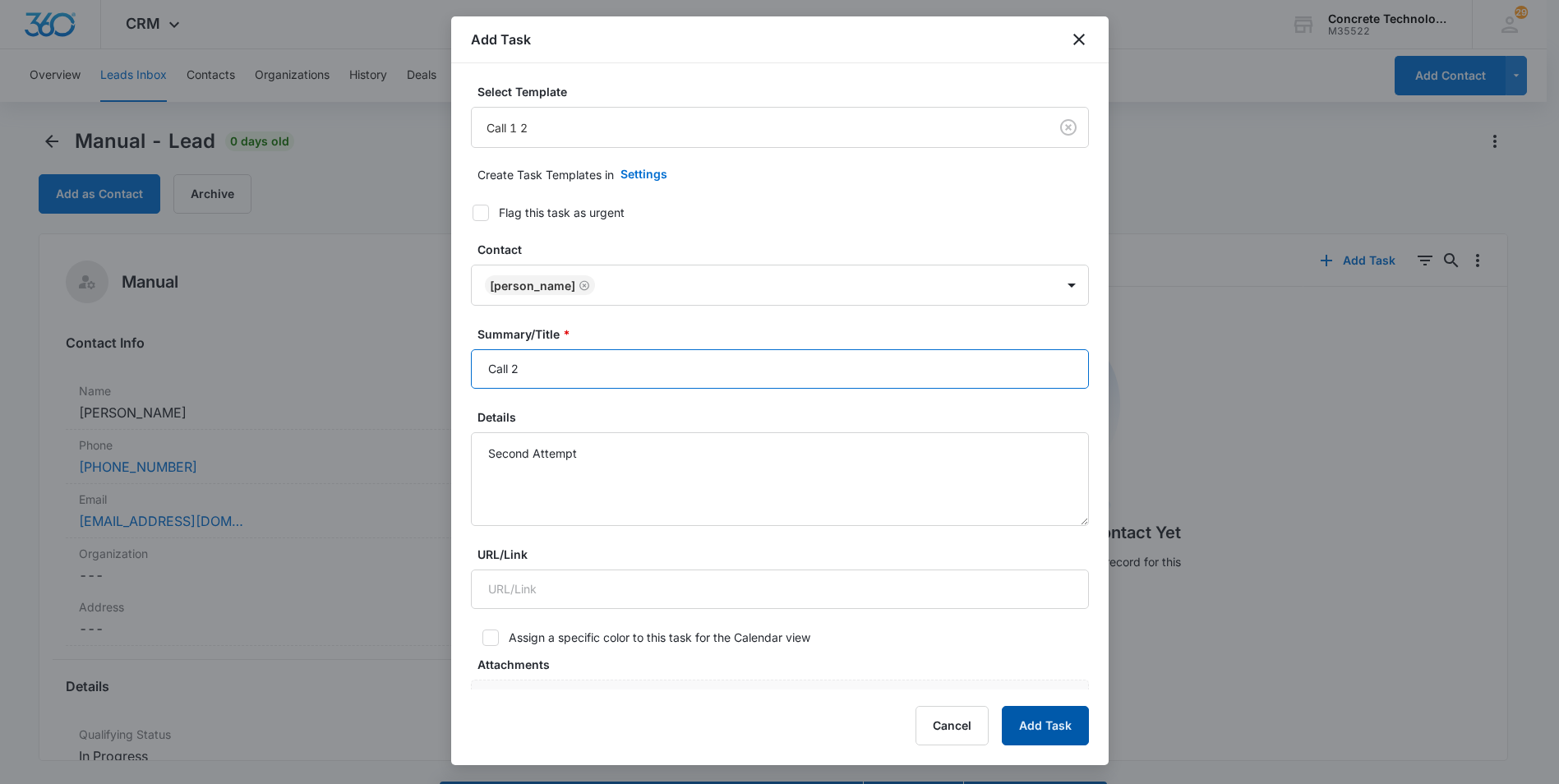
type input "Call 2"
click at [1056, 720] on button "Add Task" at bounding box center [1045, 726] width 87 height 40
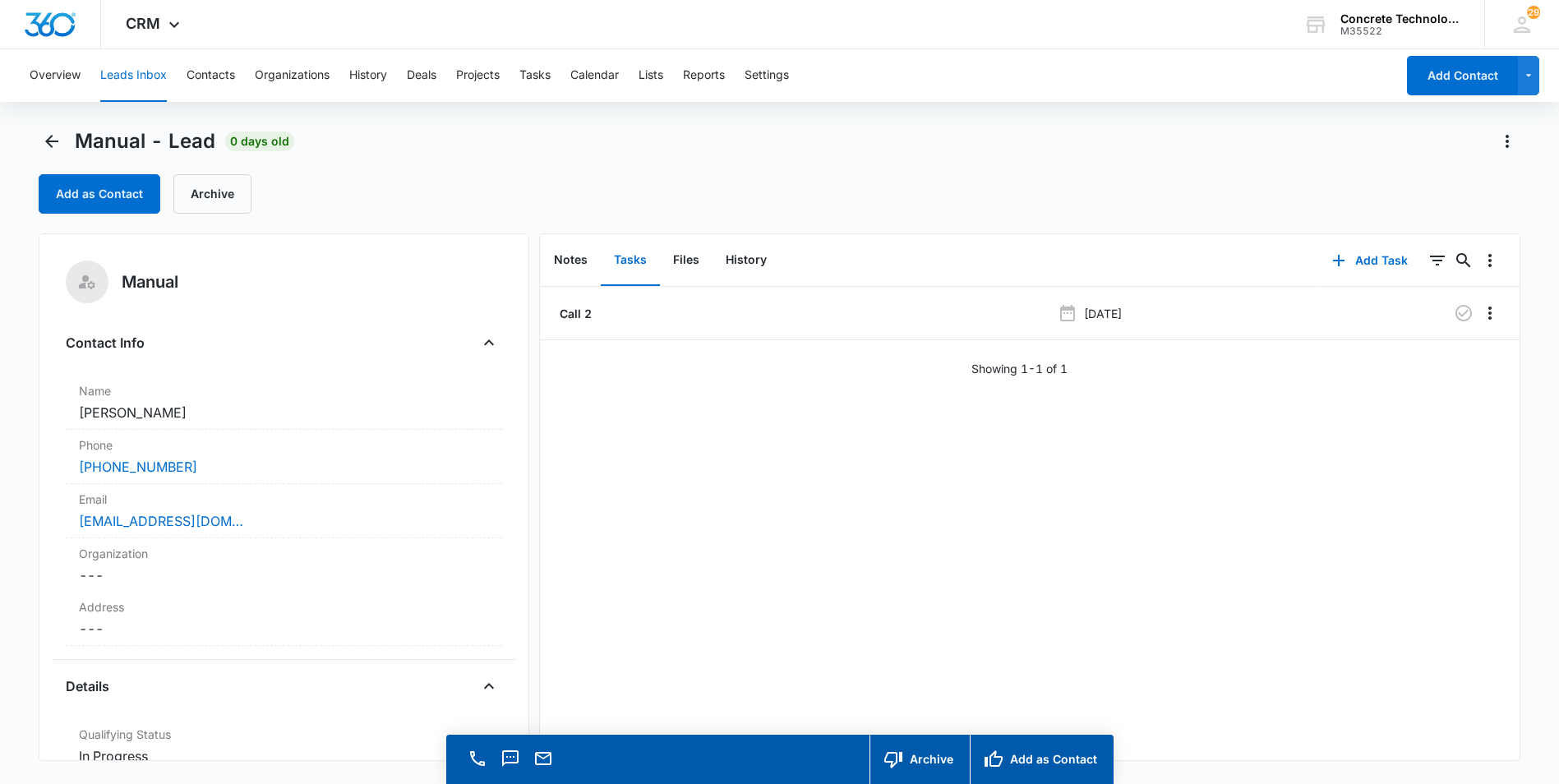
click at [130, 77] on button "Leads Inbox" at bounding box center [134, 75] width 66 height 53
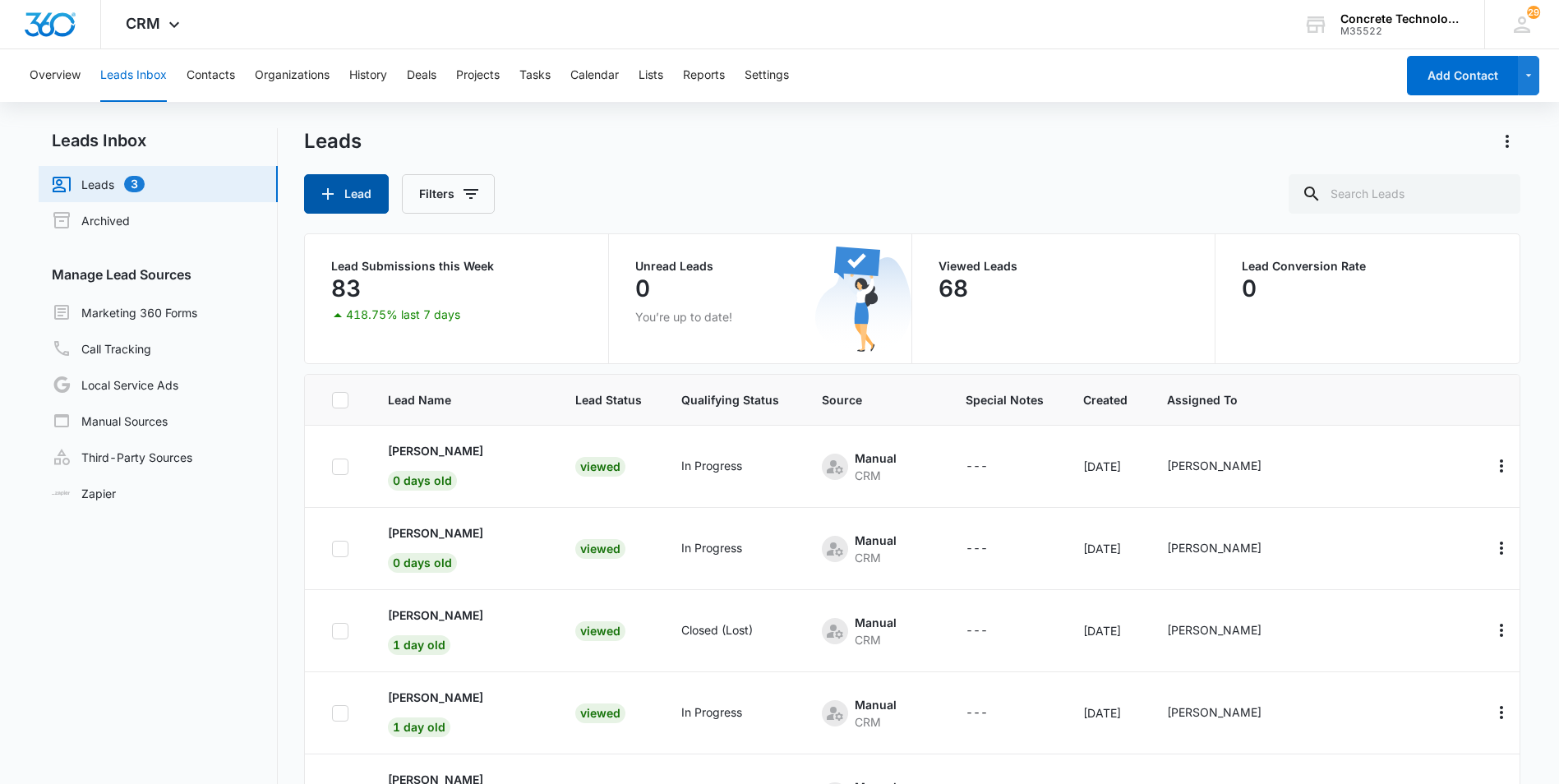
click at [357, 193] on button "Lead" at bounding box center [346, 194] width 84 height 40
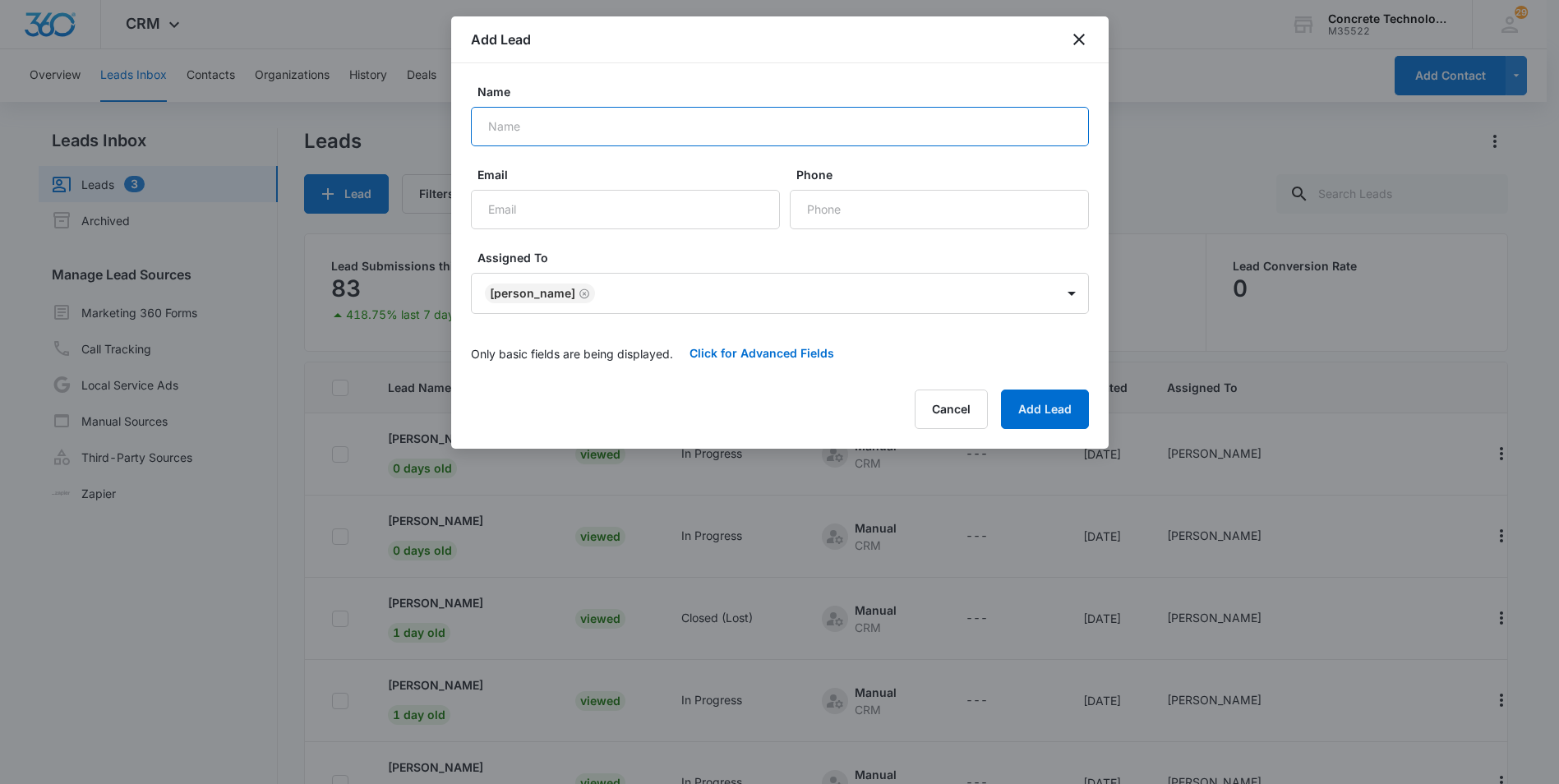
click at [529, 124] on input "Name" at bounding box center [780, 127] width 618 height 40
type input "[PERSON_NAME]"
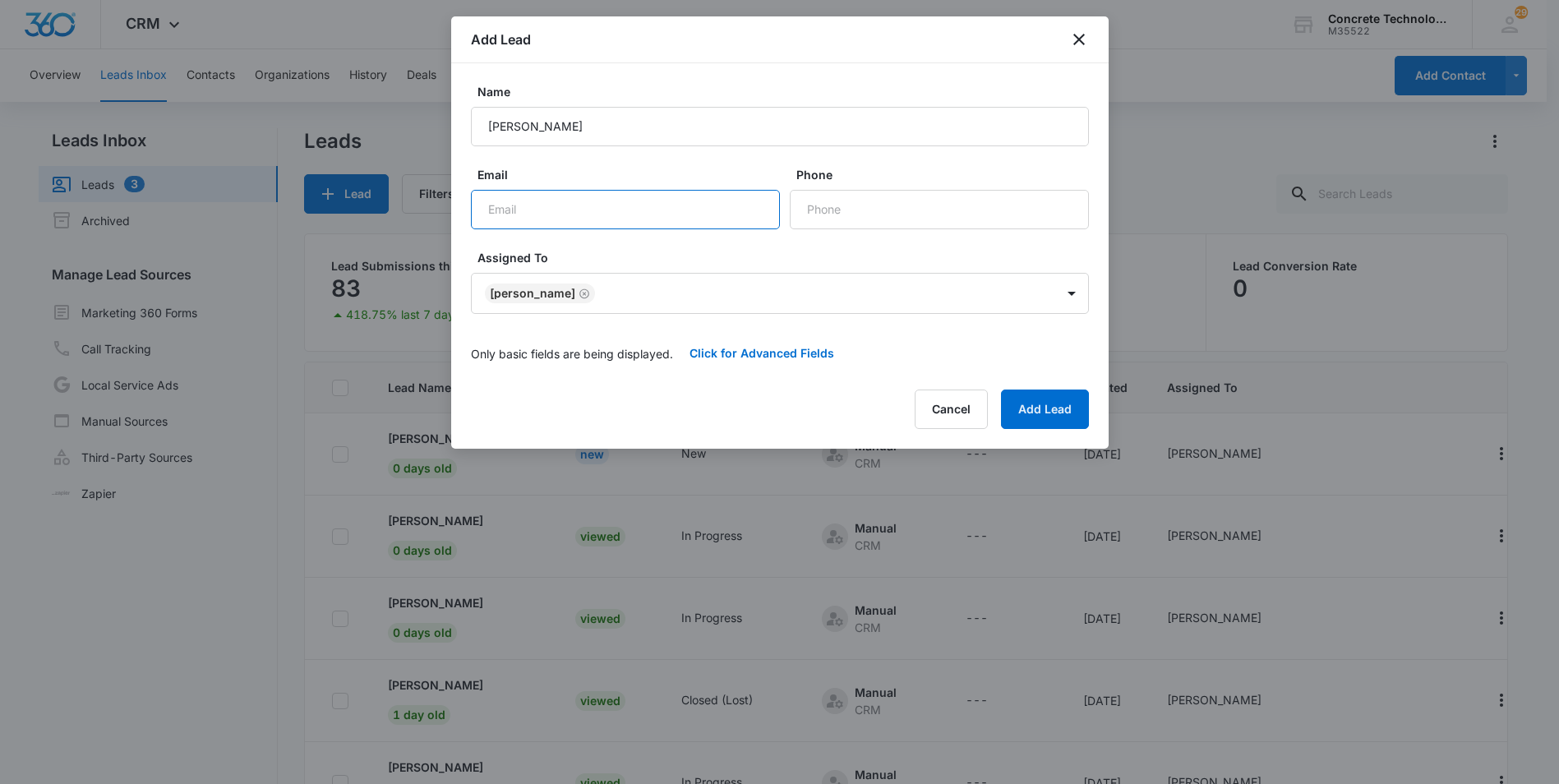
click at [500, 211] on input "Email" at bounding box center [625, 209] width 309 height 40
type input "[EMAIL_ADDRESS][DOMAIN_NAME]"
click at [819, 207] on input "Phone" at bounding box center [939, 209] width 299 height 40
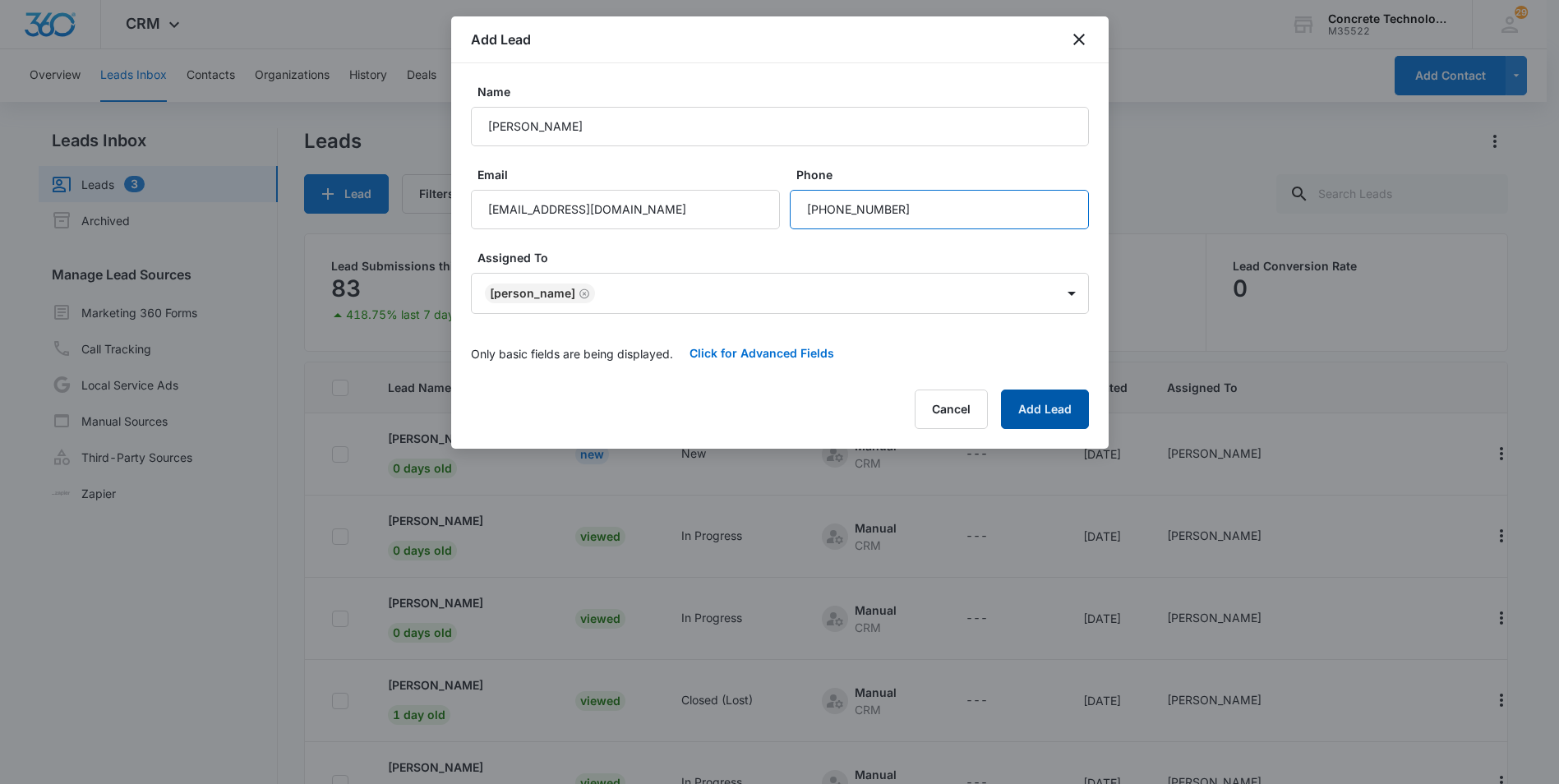
type input "[PHONE_NUMBER]"
click at [1040, 409] on button "Add Lead" at bounding box center [1045, 410] width 88 height 40
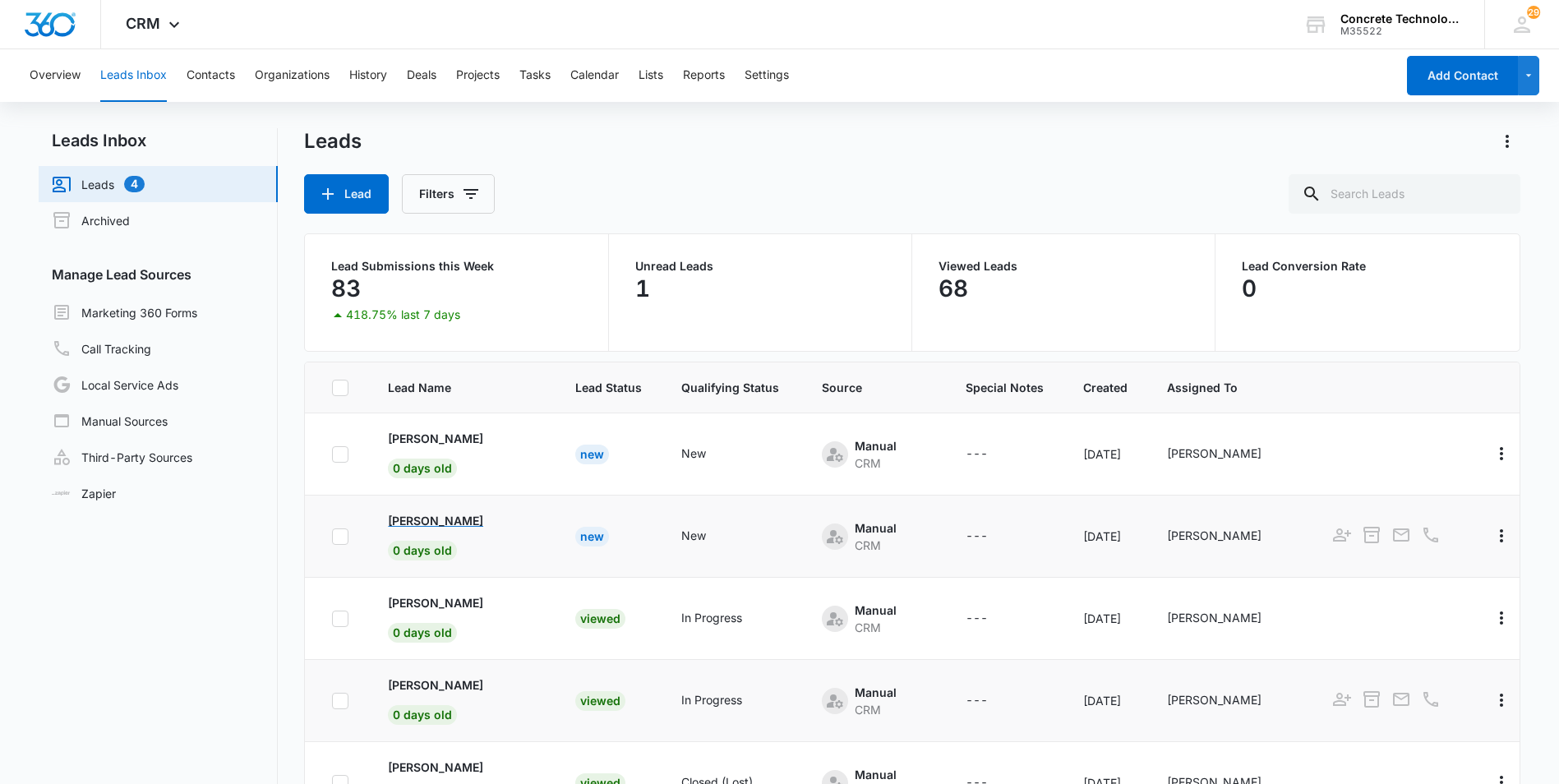
click at [431, 515] on p "[PERSON_NAME]" at bounding box center [436, 520] width 95 height 17
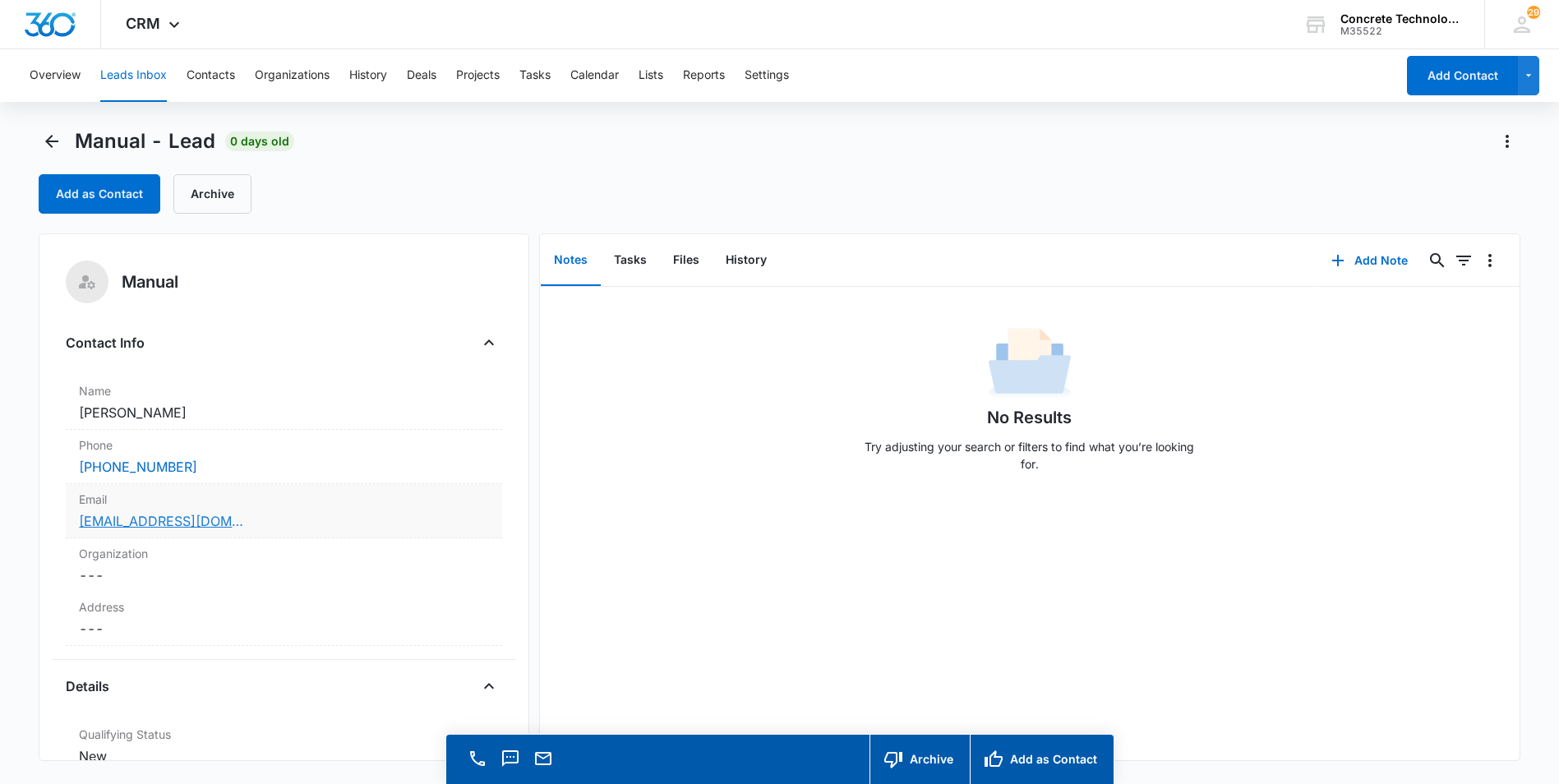
click at [137, 524] on link "[EMAIL_ADDRESS][DOMAIN_NAME]" at bounding box center [161, 521] width 164 height 20
click at [1355, 258] on button "Add Note" at bounding box center [1369, 260] width 110 height 40
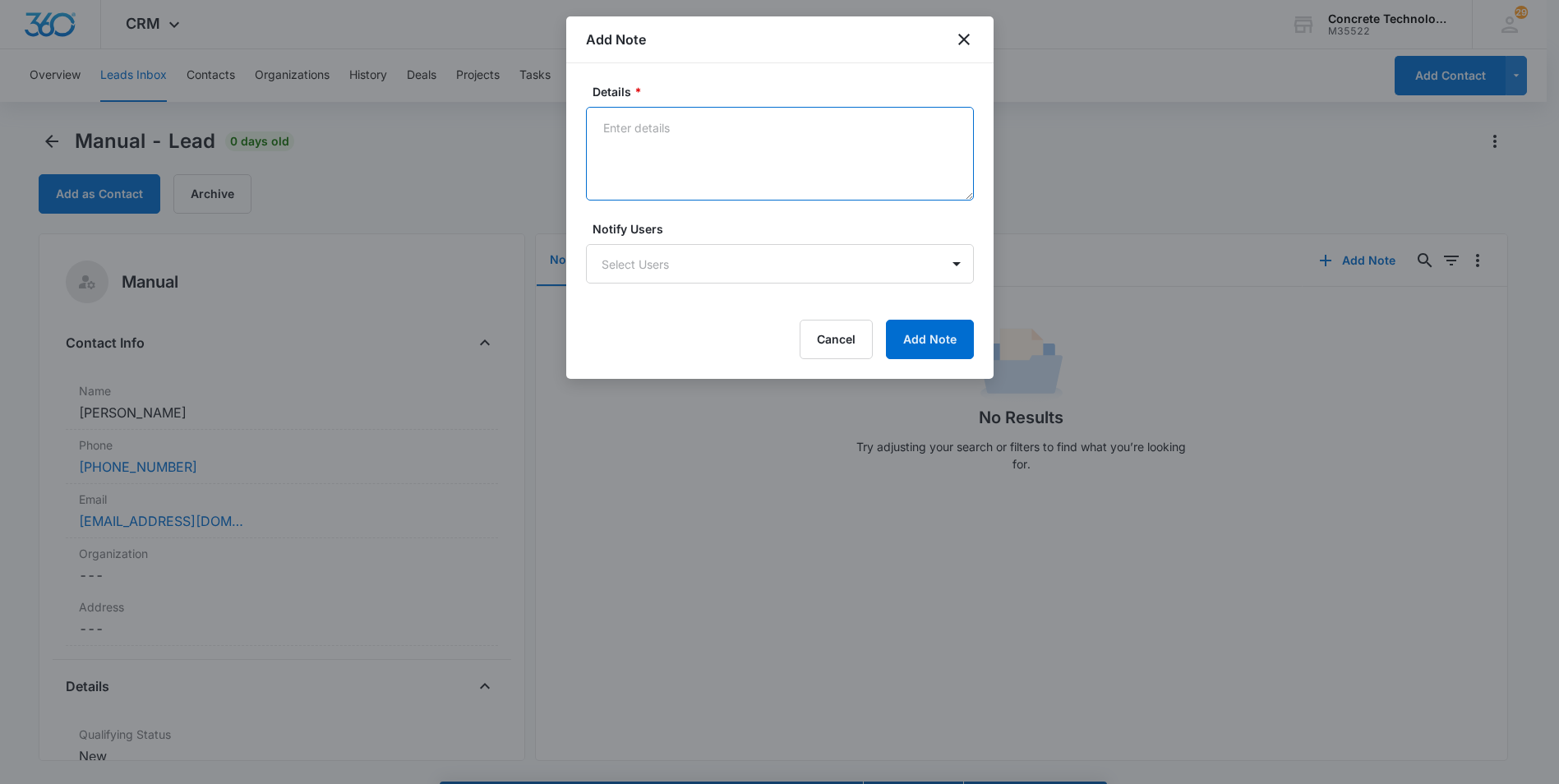
click at [610, 131] on textarea "Details *" at bounding box center [780, 154] width 388 height 93
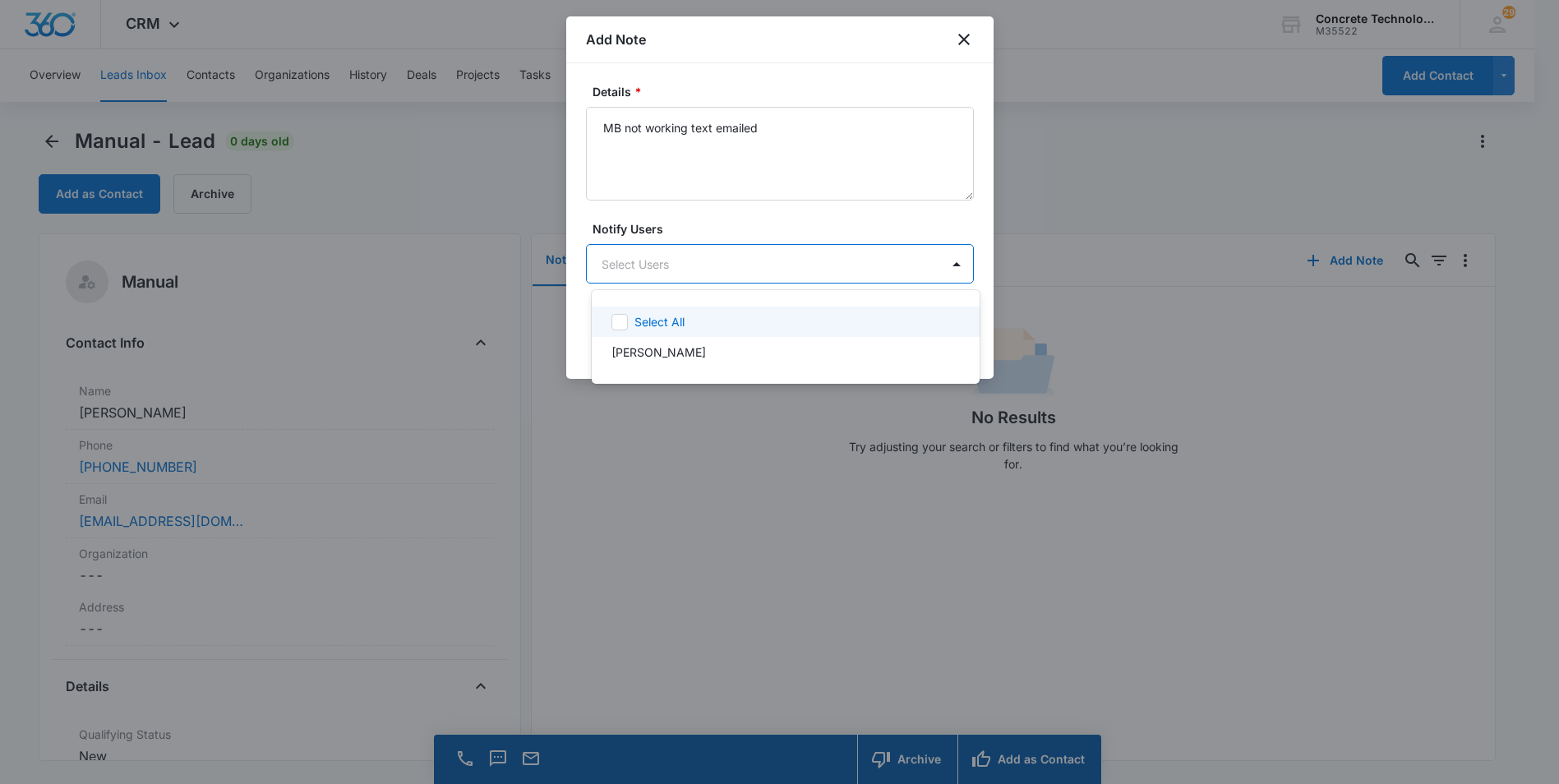
click at [633, 251] on body "CRM Apps Reputation Websites Forms CRM Email Social Content Ads Intelligence Fi…" at bounding box center [779, 392] width 1559 height 784
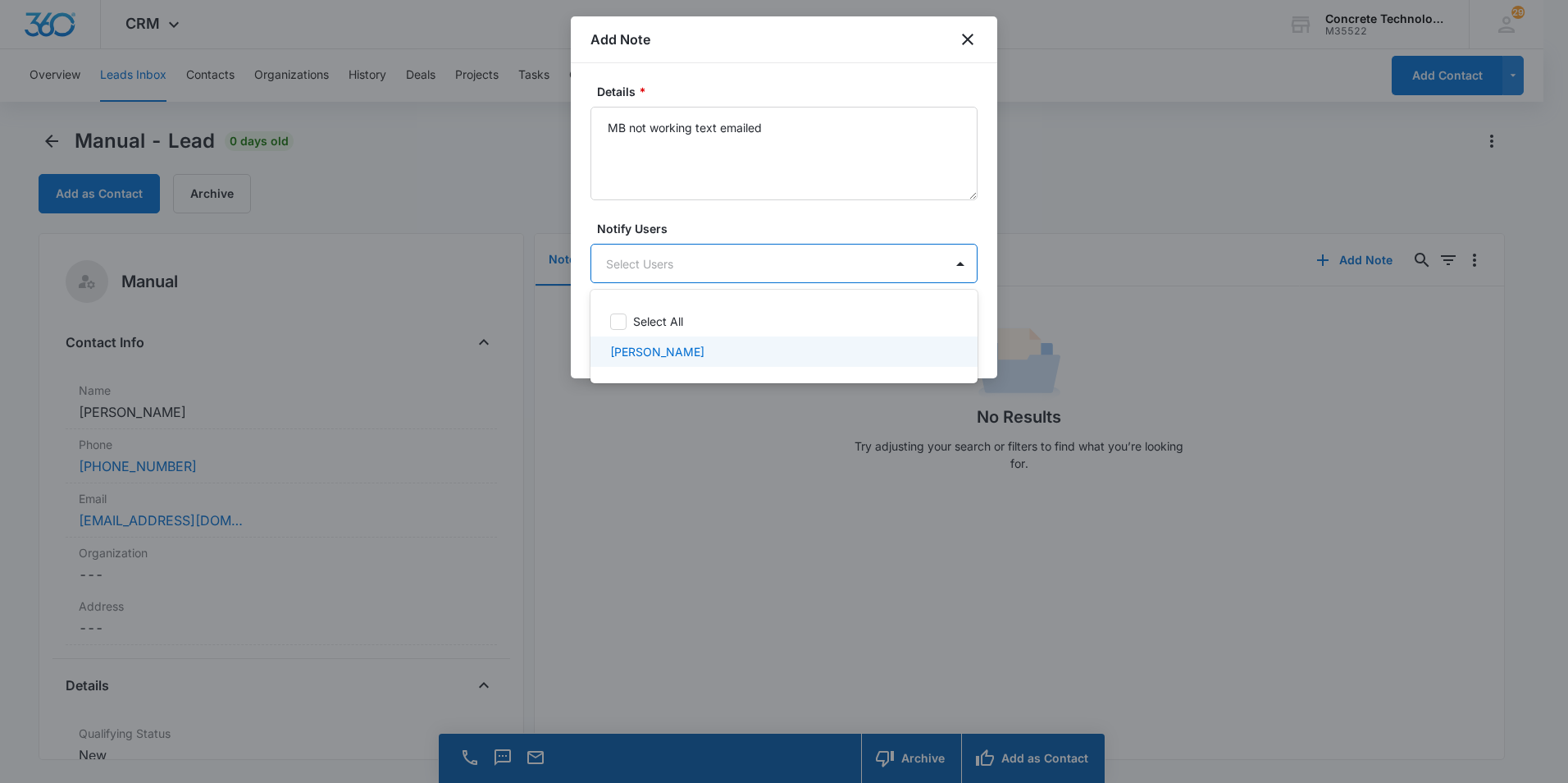
click at [651, 344] on p "[PERSON_NAME]" at bounding box center [657, 351] width 94 height 17
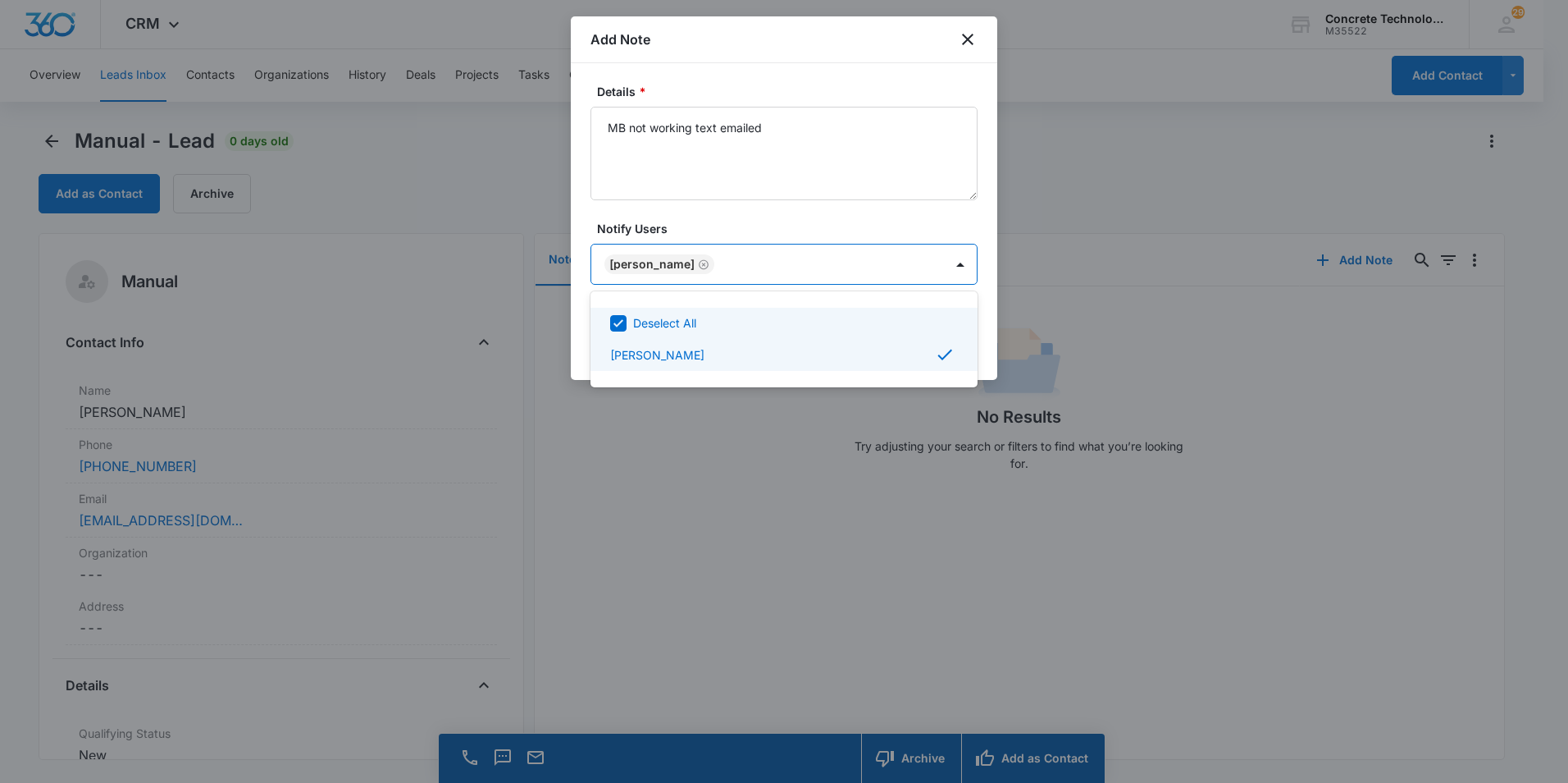
click at [606, 130] on div at bounding box center [784, 391] width 1568 height 783
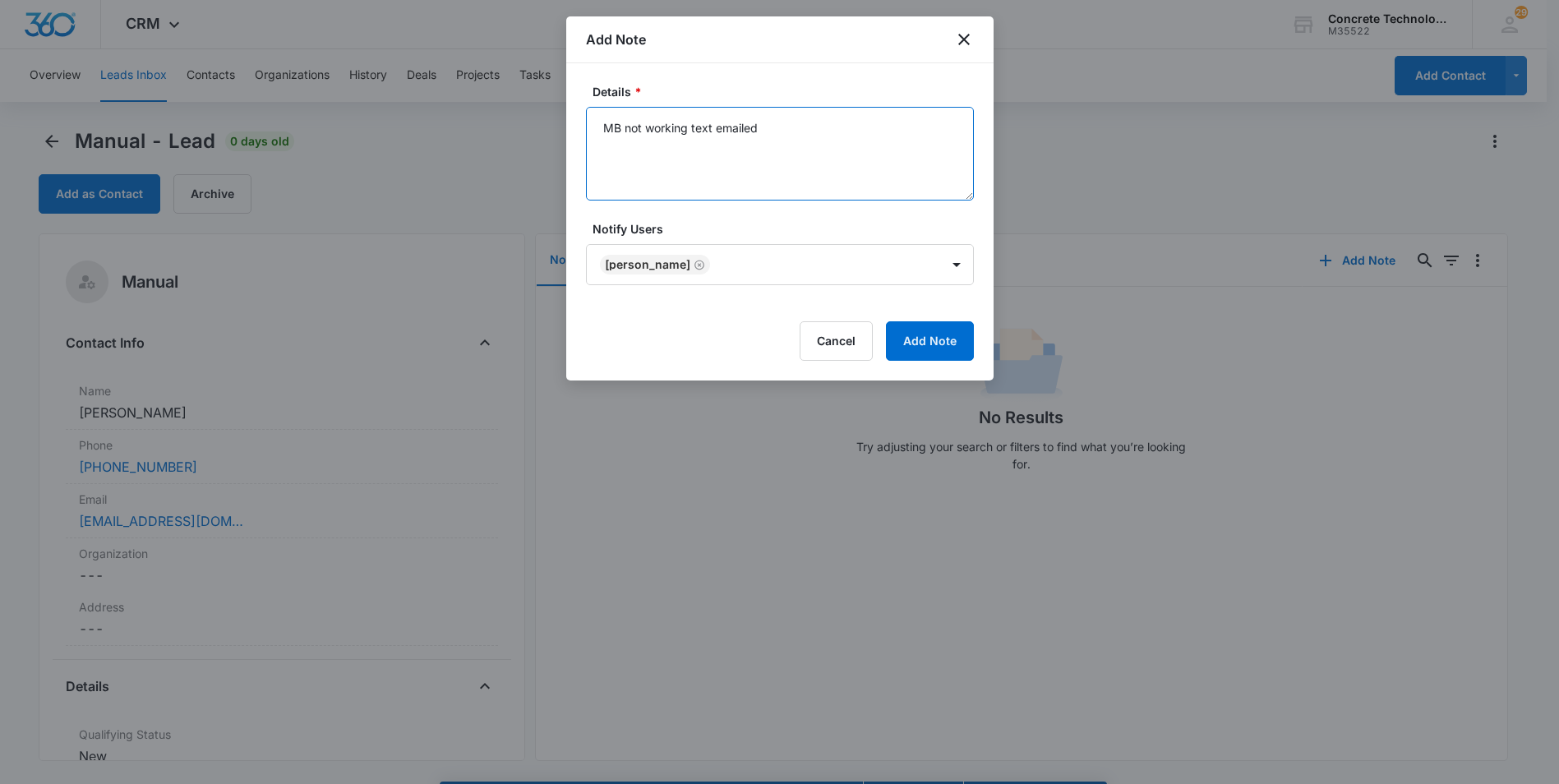
click at [599, 126] on textarea "MB not working text emailed" at bounding box center [780, 154] width 388 height 93
type textarea "FL, MB not working text emailed"
click at [936, 338] on button "Add Note" at bounding box center [930, 341] width 88 height 40
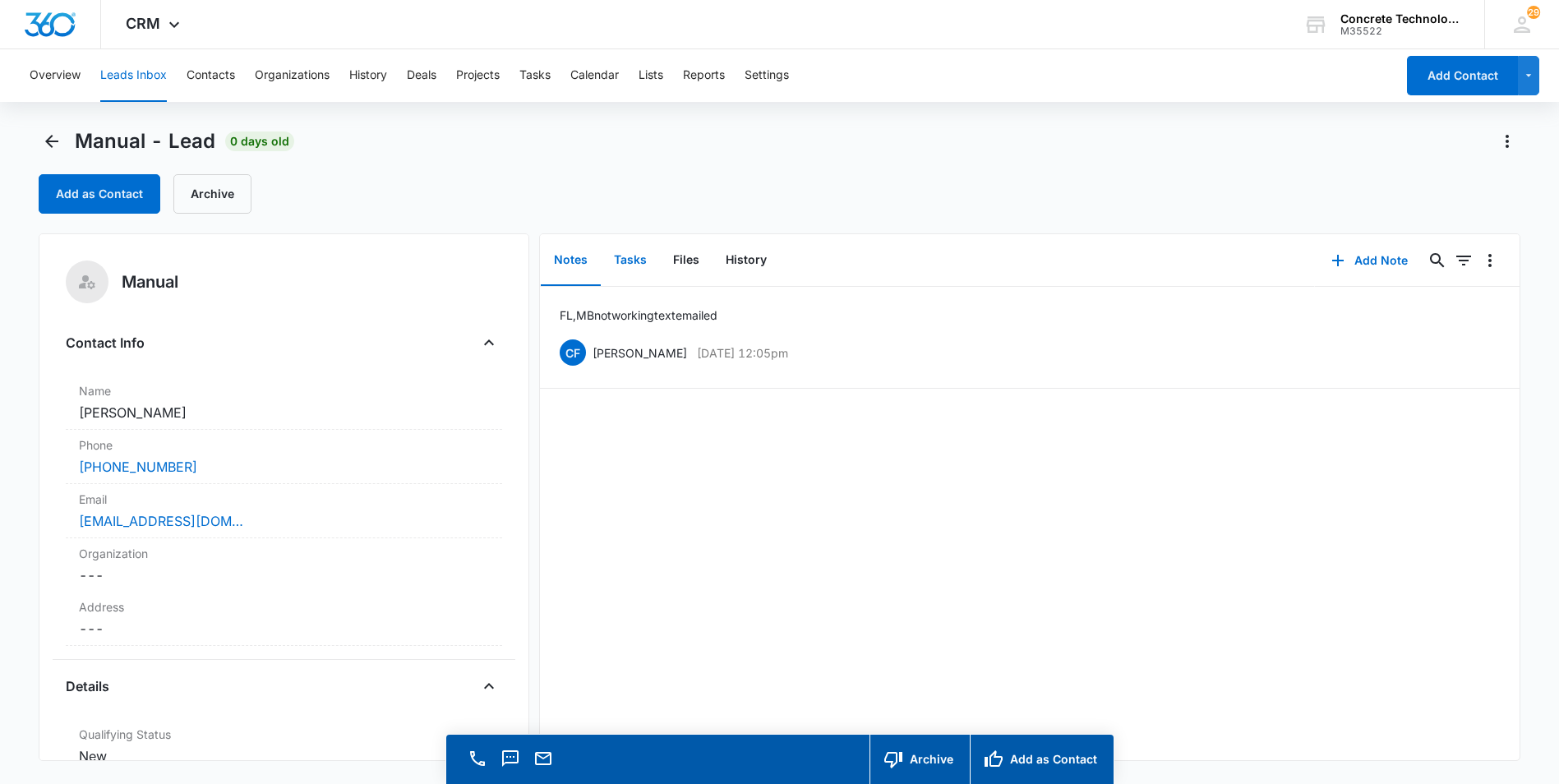
click at [626, 257] on button "Tasks" at bounding box center [631, 260] width 59 height 51
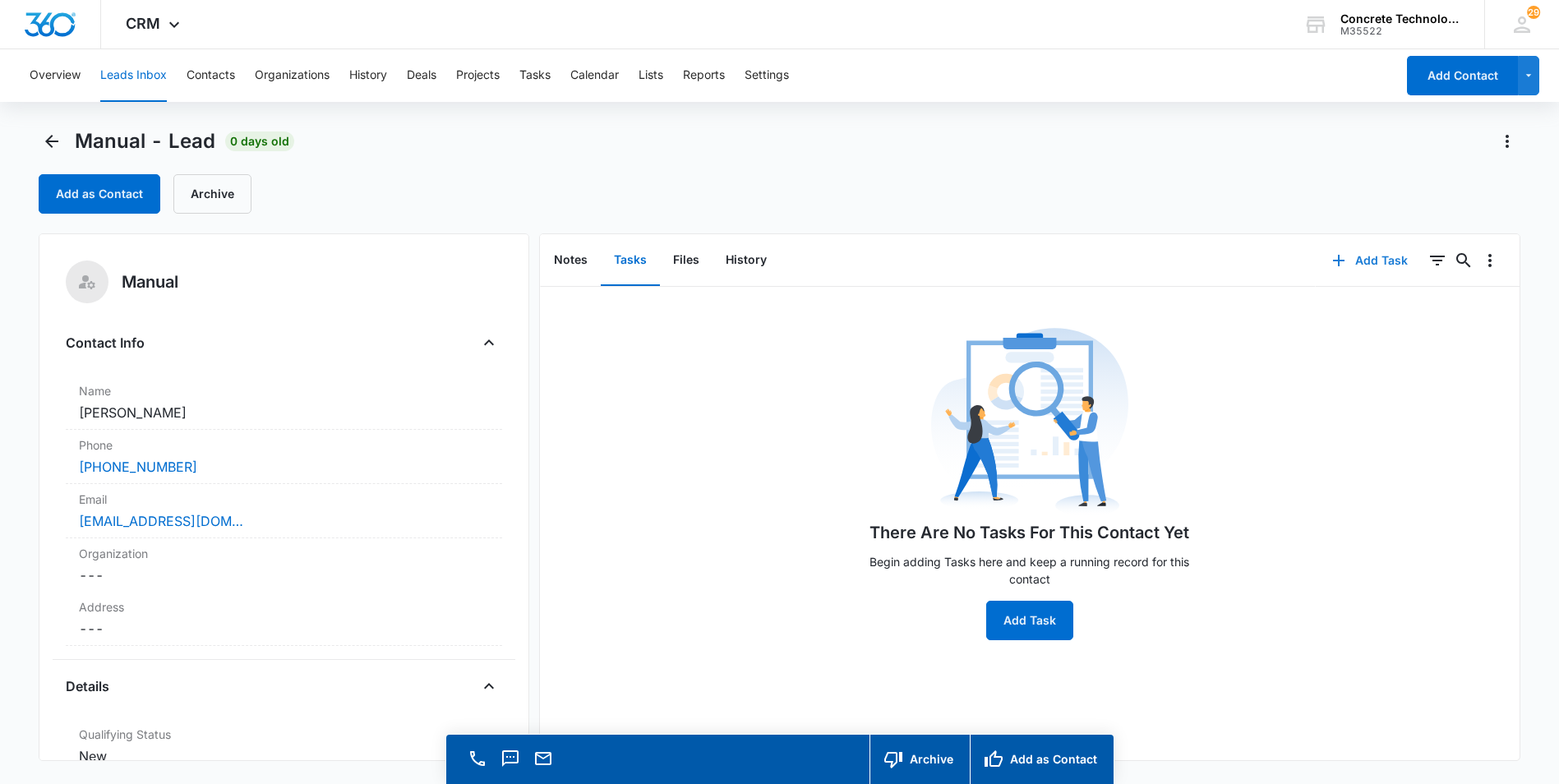
click at [1356, 263] on button "Add Task" at bounding box center [1369, 260] width 109 height 40
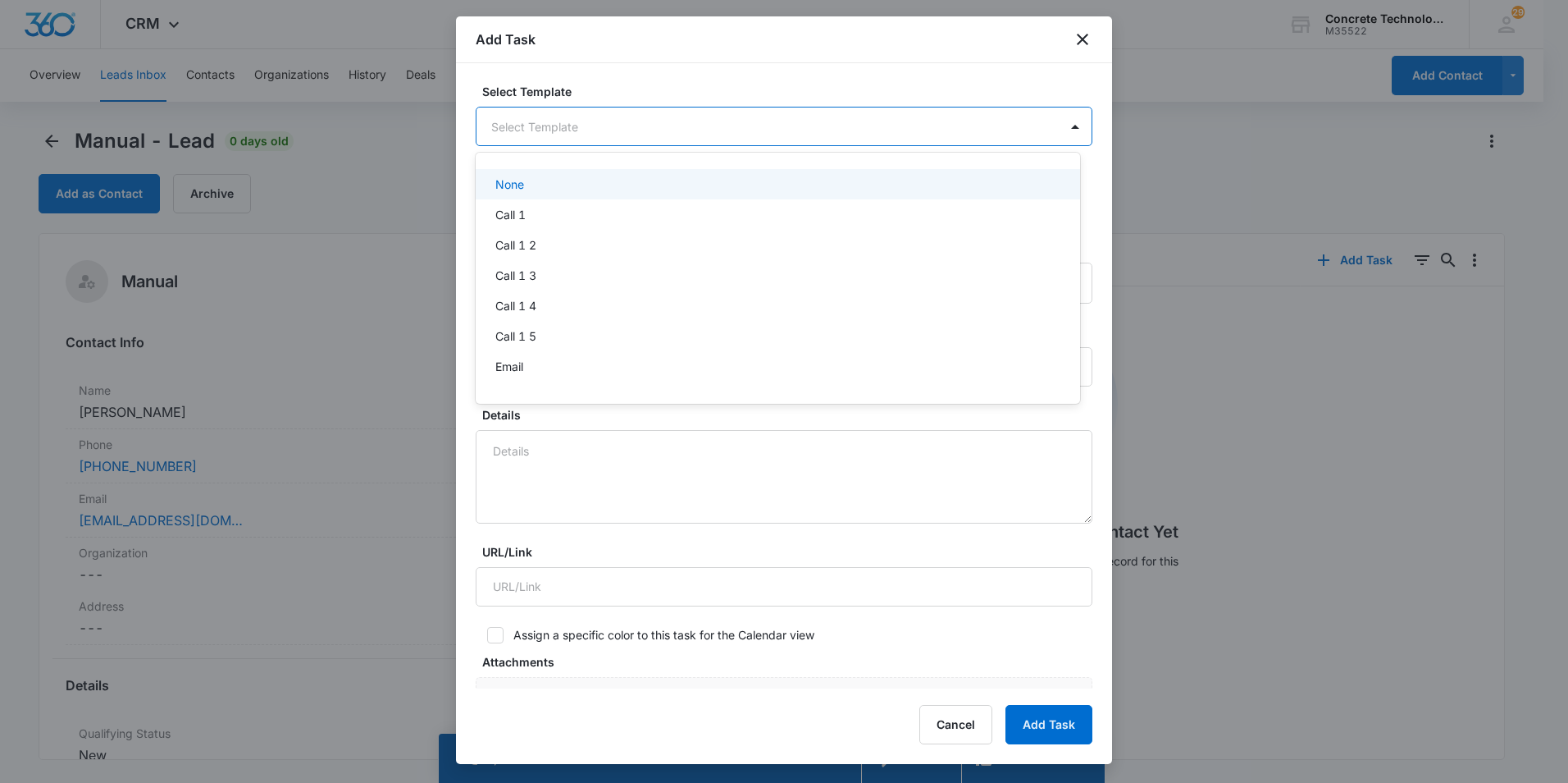
click at [609, 123] on body "CRM Apps Reputation Websites Forms CRM Email Social Content Ads Intelligence Fi…" at bounding box center [784, 391] width 1568 height 783
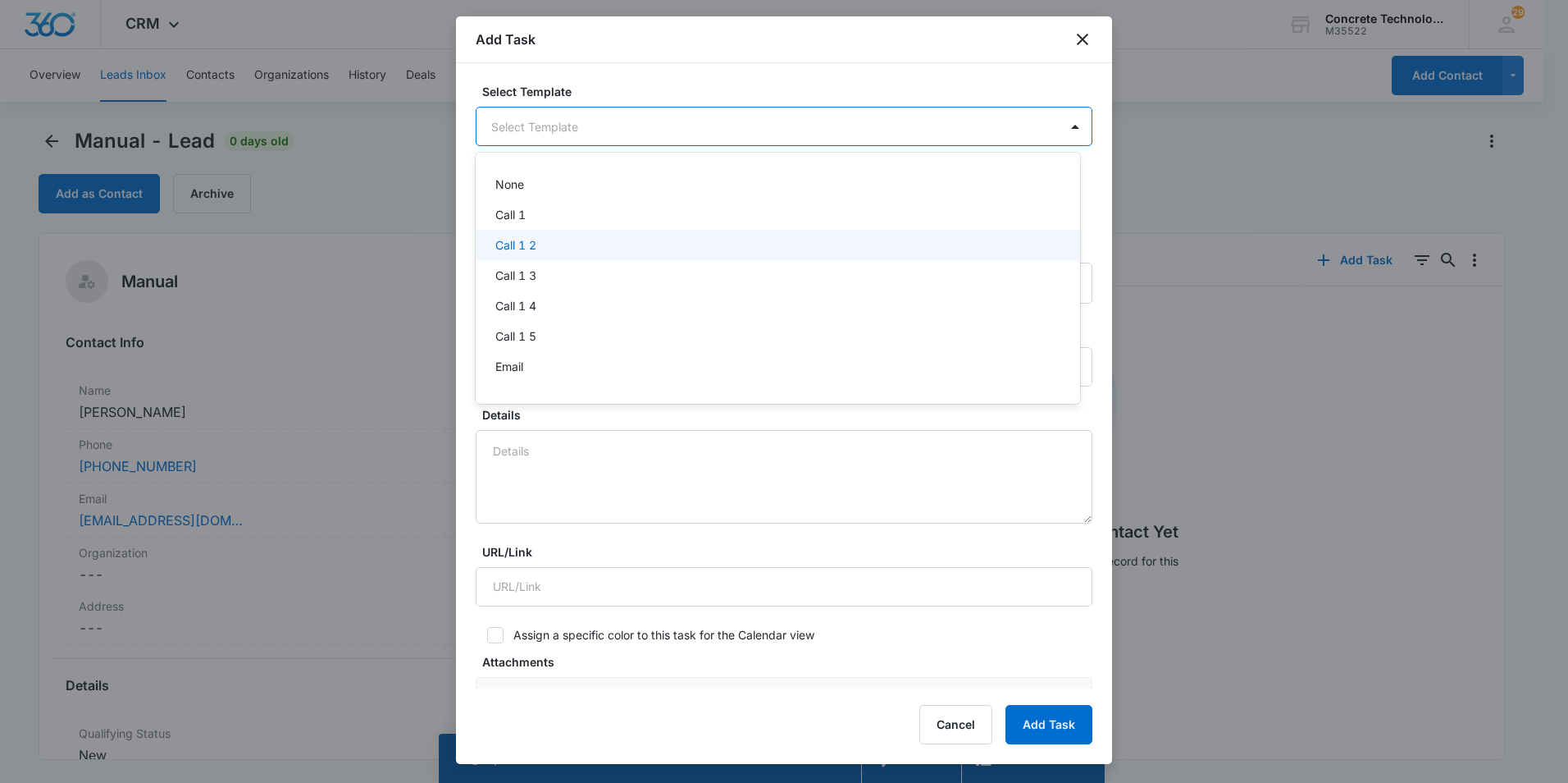
click at [510, 242] on p "Call 1 2" at bounding box center [515, 244] width 41 height 17
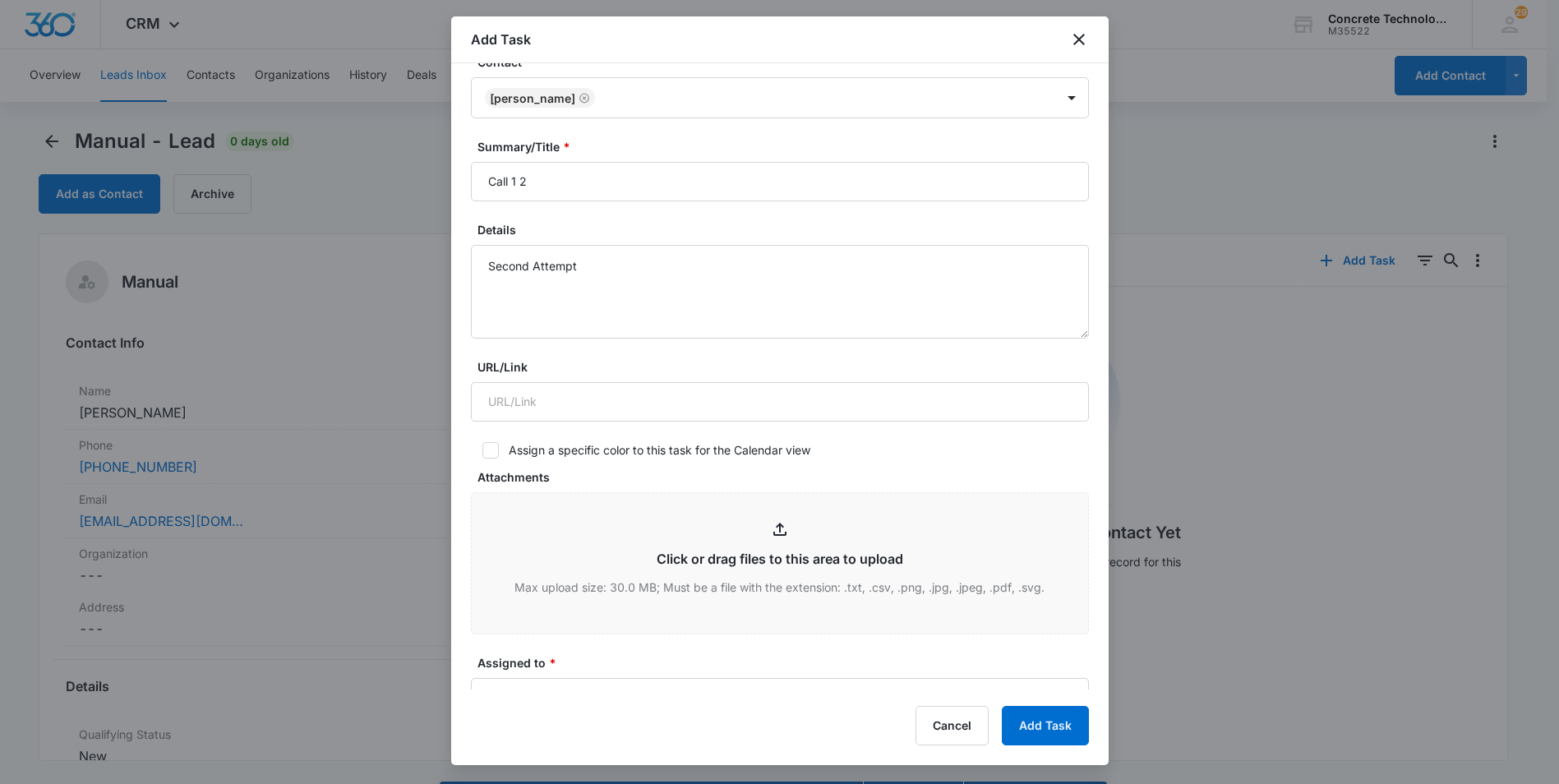
scroll to position [575, 0]
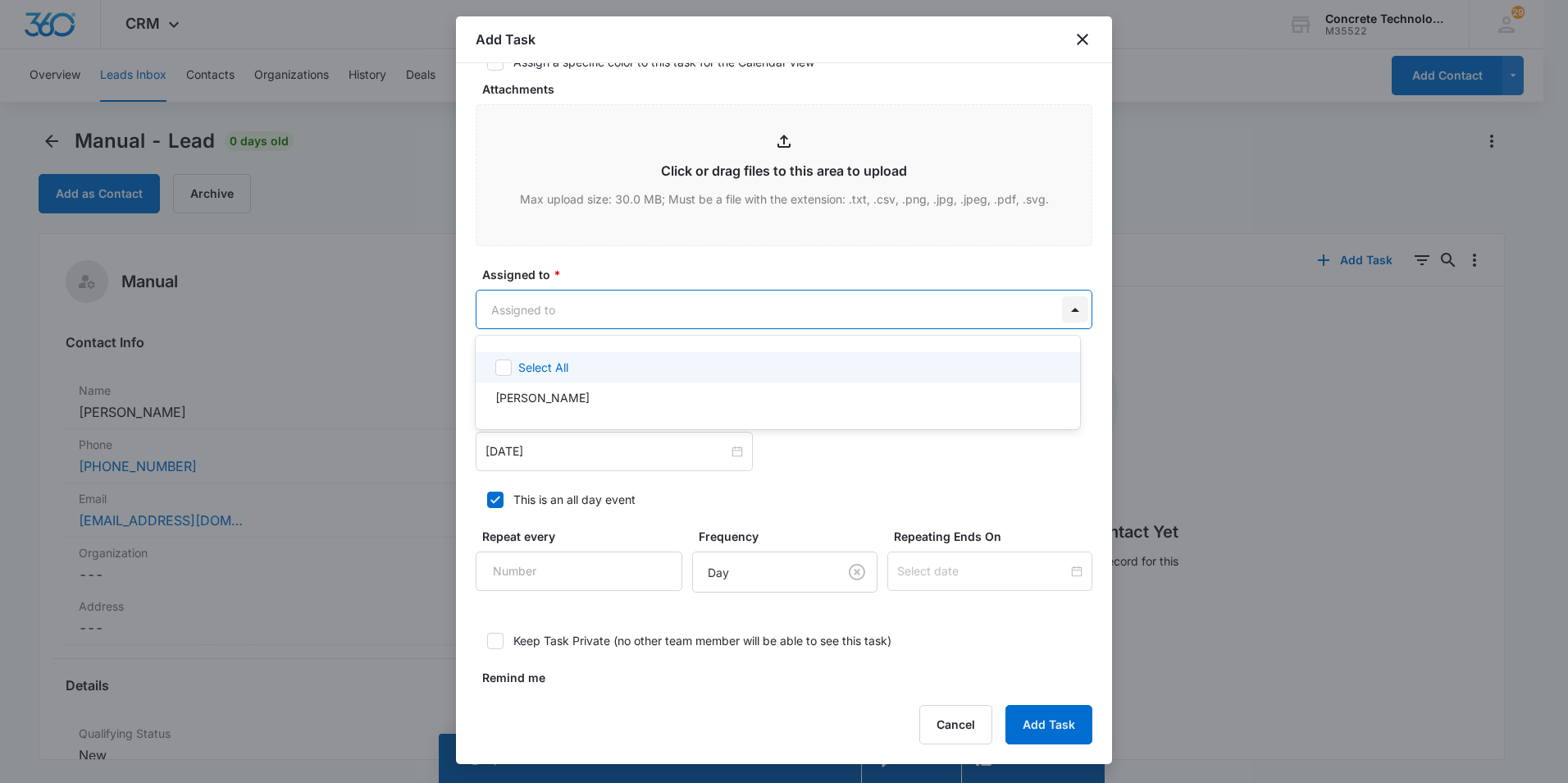
click at [1061, 312] on body "CRM Apps Reputation Websites Forms CRM Email Social Content Ads Intelligence Fi…" at bounding box center [784, 391] width 1568 height 783
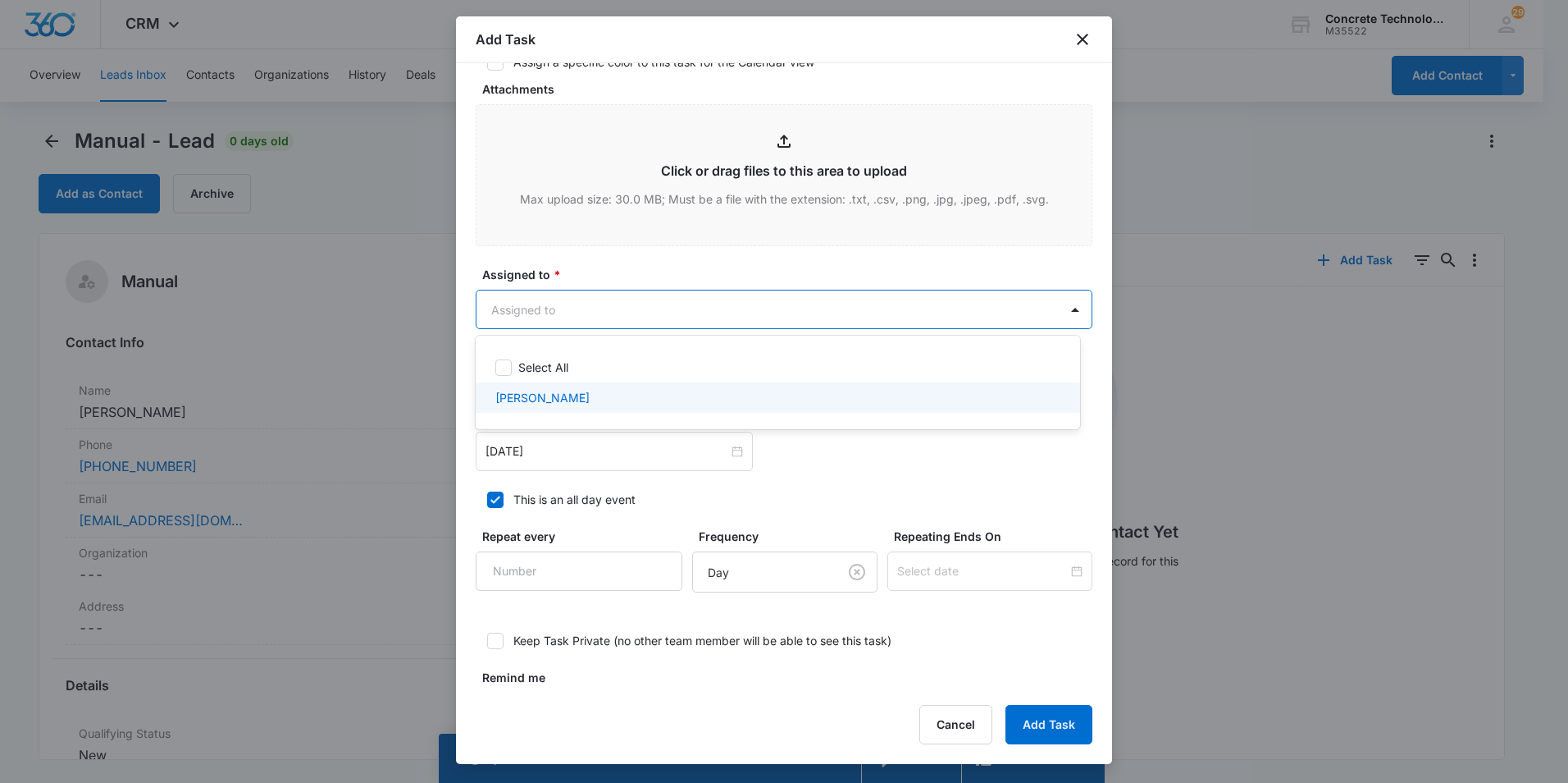
click at [524, 397] on p "[PERSON_NAME]" at bounding box center [541, 397] width 94 height 17
checkbox input "true"
click at [542, 457] on div at bounding box center [784, 391] width 1568 height 783
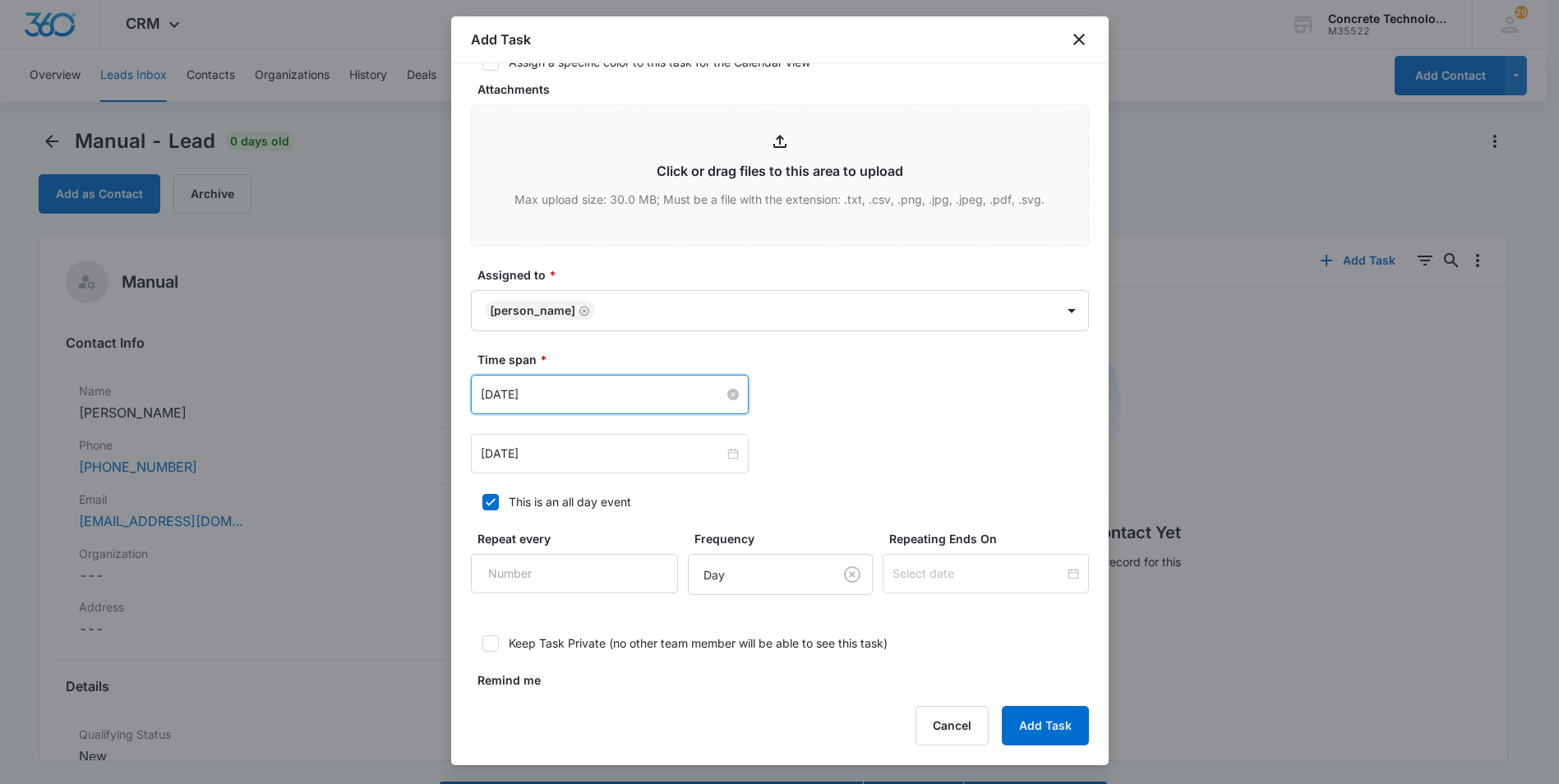
click at [698, 391] on input "[DATE]" at bounding box center [602, 394] width 244 height 18
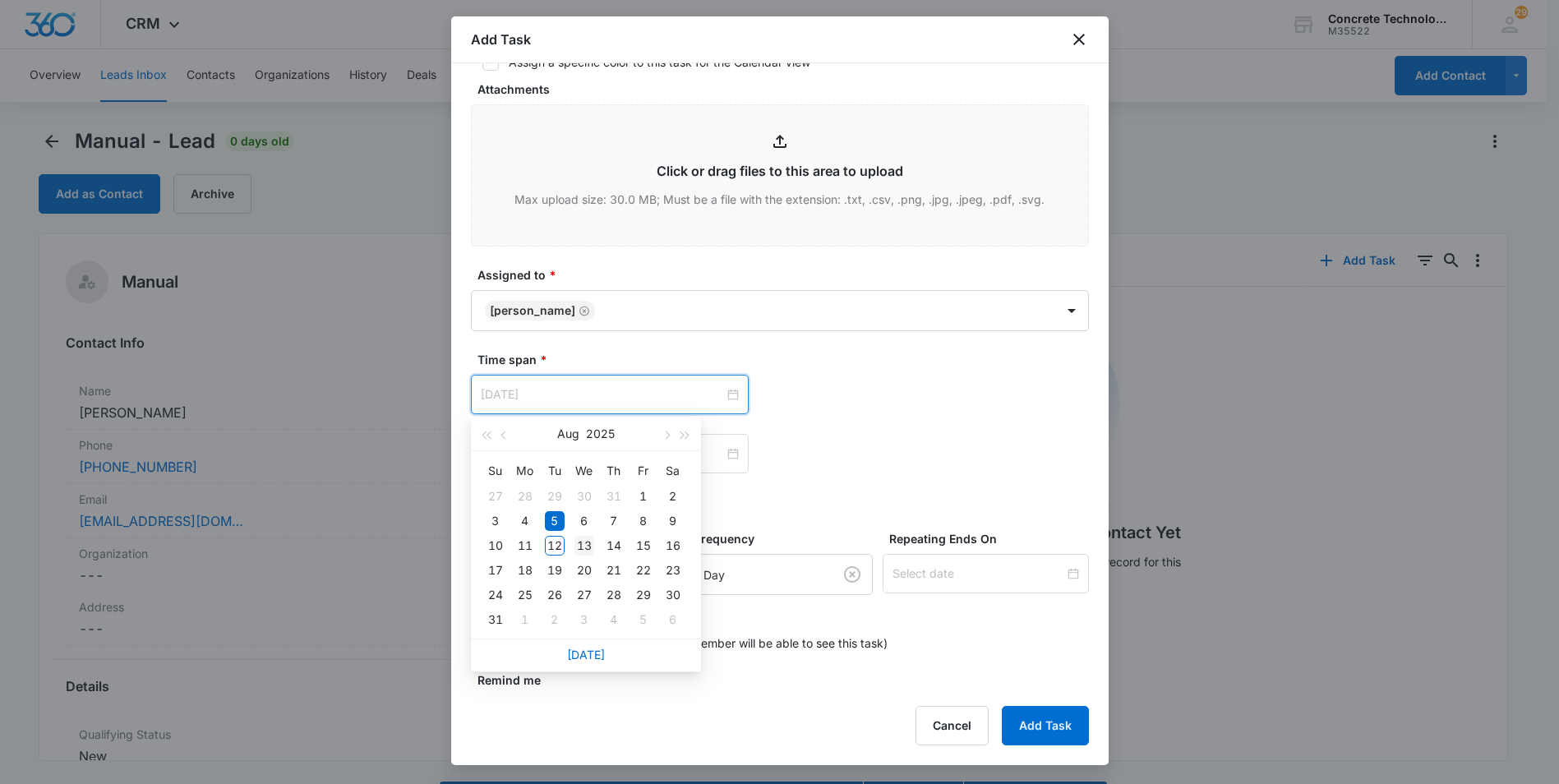
type input "[DATE]"
click at [581, 541] on div "13" at bounding box center [584, 545] width 20 height 20
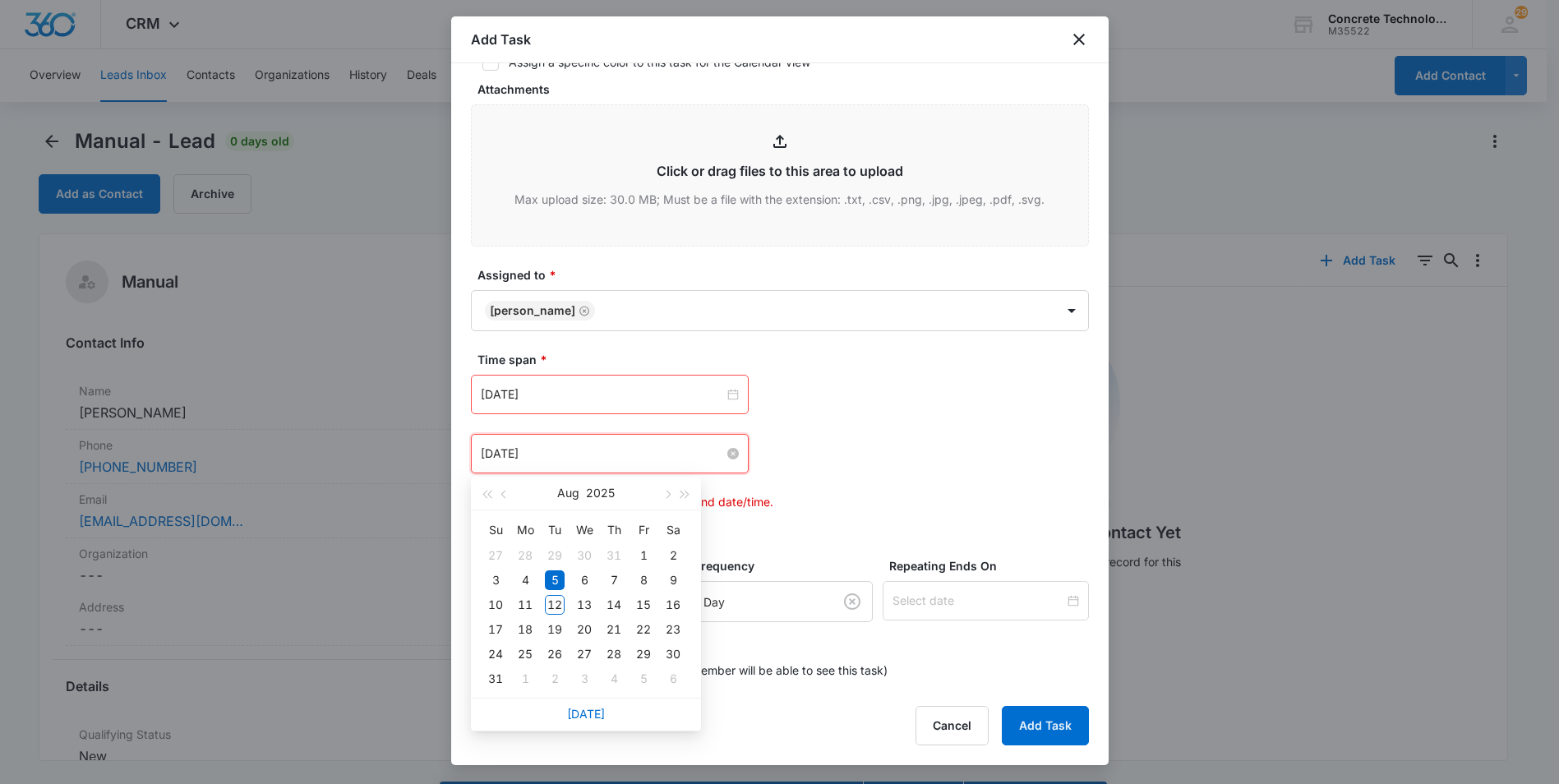
click at [629, 455] on input "[DATE]" at bounding box center [602, 454] width 244 height 18
type input "[DATE]"
drag, startPoint x: 584, startPoint y: 609, endPoint x: 582, endPoint y: 601, distance: 8.2
click at [583, 609] on div "13" at bounding box center [584, 604] width 20 height 20
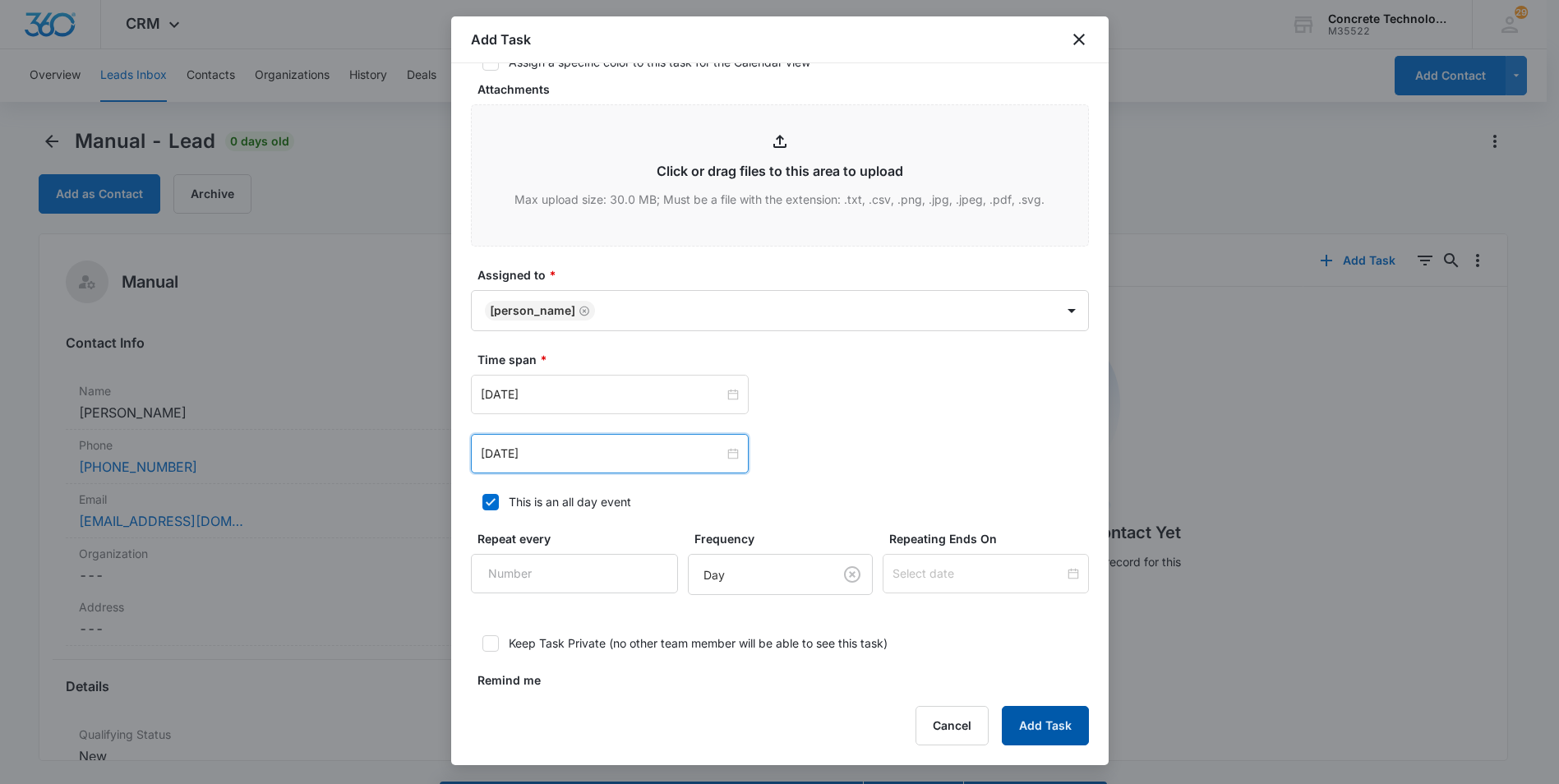
click at [1019, 713] on button "Add Task" at bounding box center [1045, 726] width 87 height 40
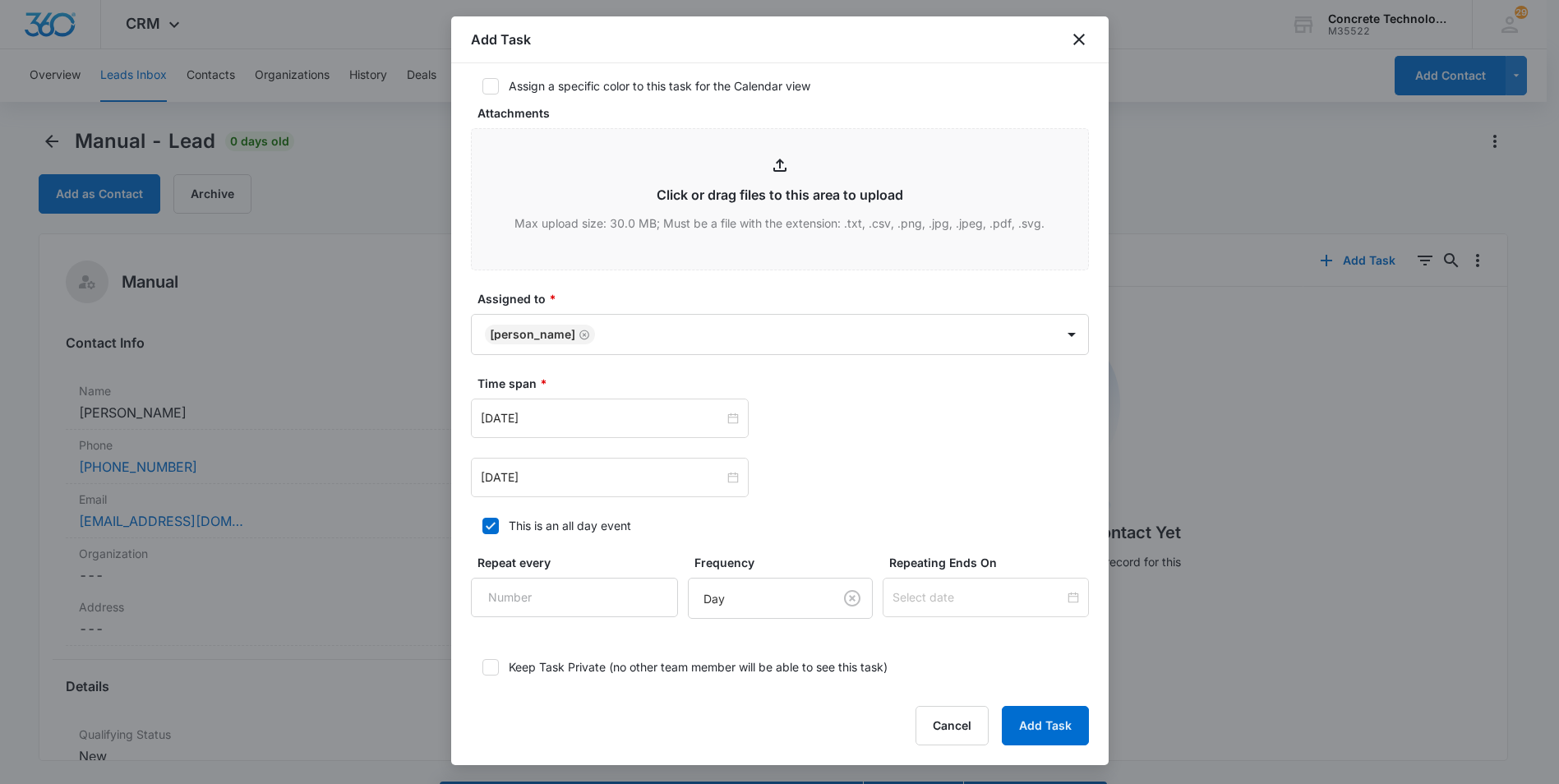
scroll to position [0, 0]
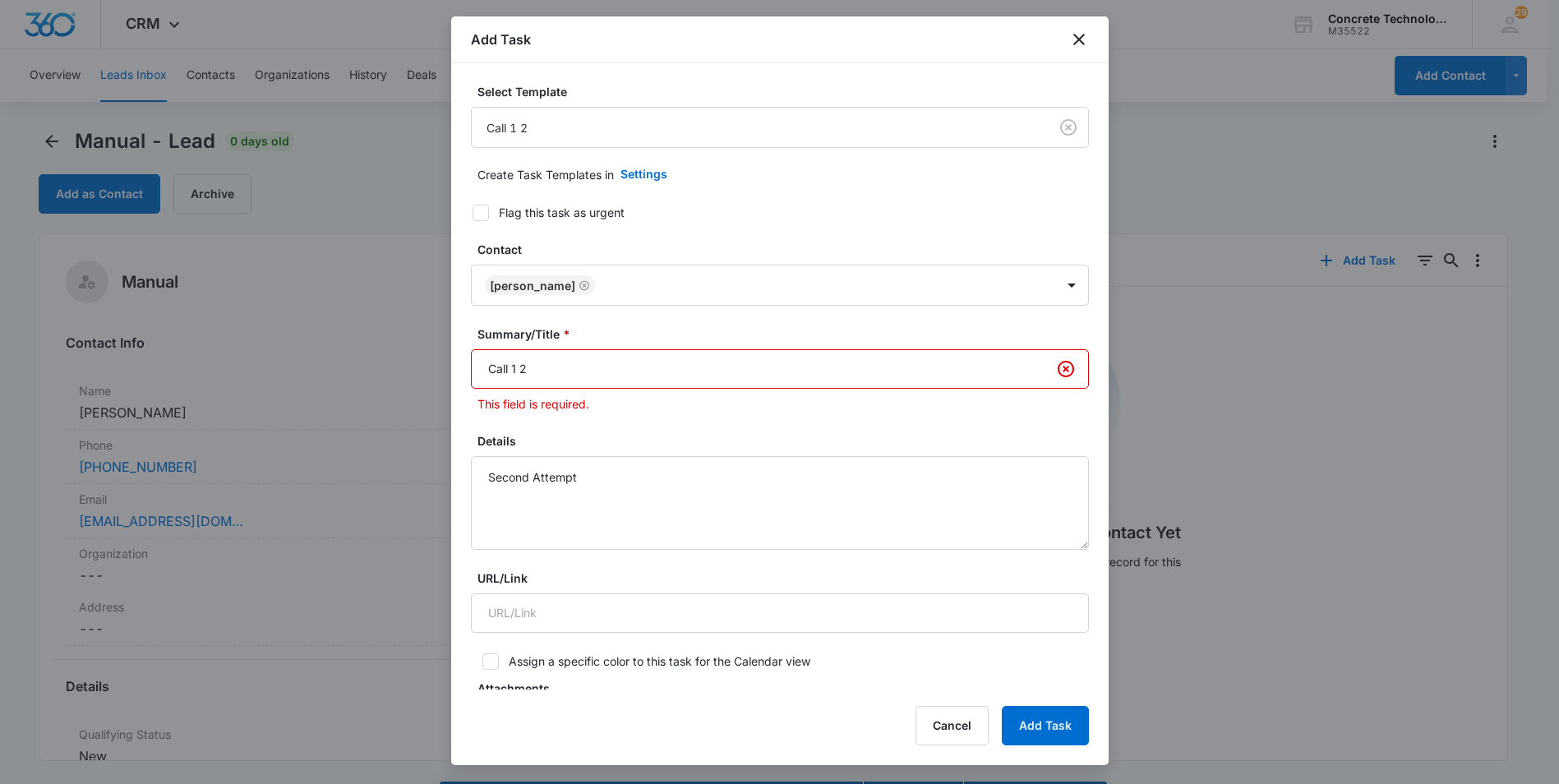
click at [519, 366] on input "Call 1 2" at bounding box center [780, 369] width 618 height 40
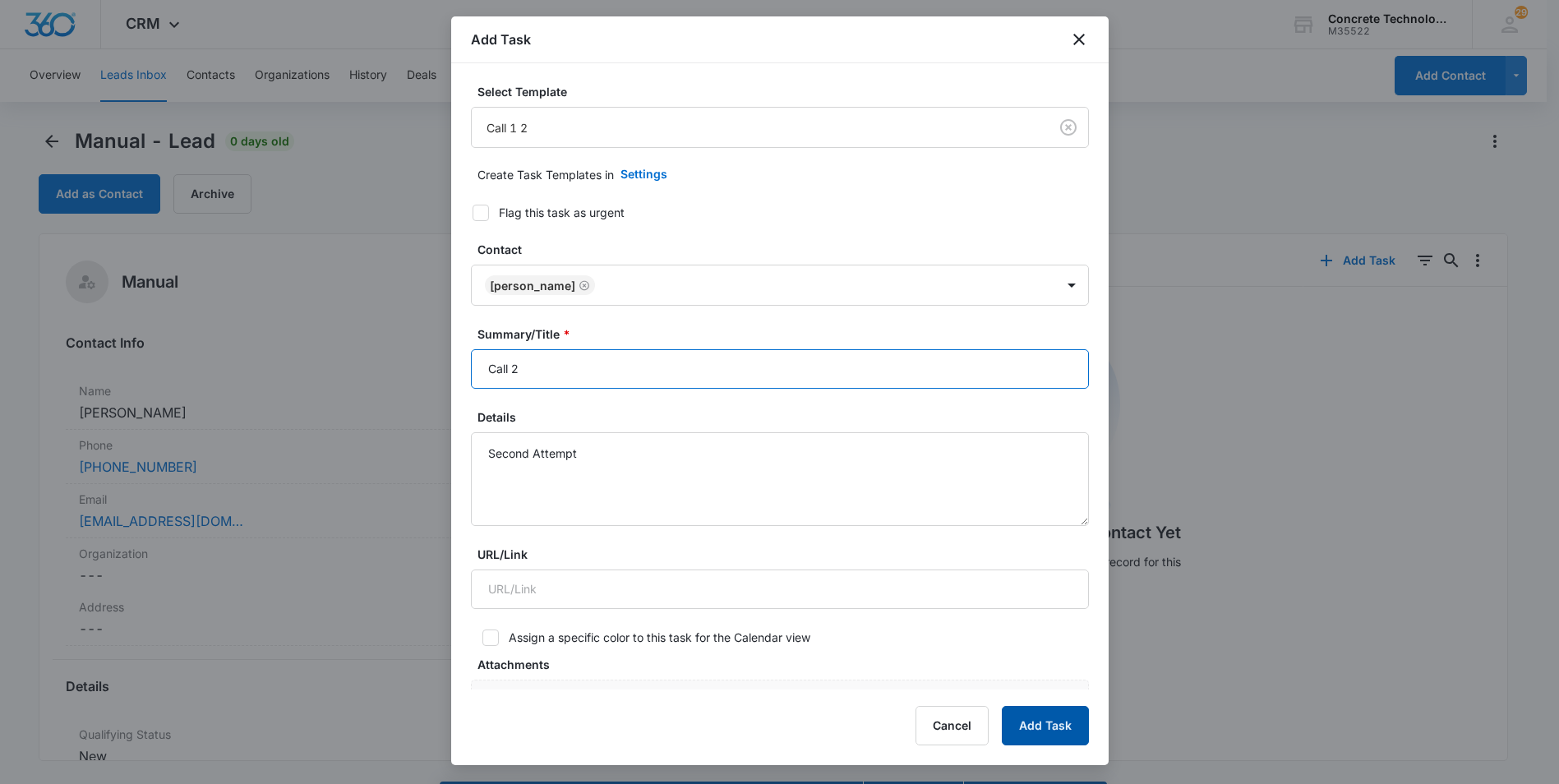
type input "Call 2"
click at [1041, 722] on button "Add Task" at bounding box center [1045, 726] width 87 height 40
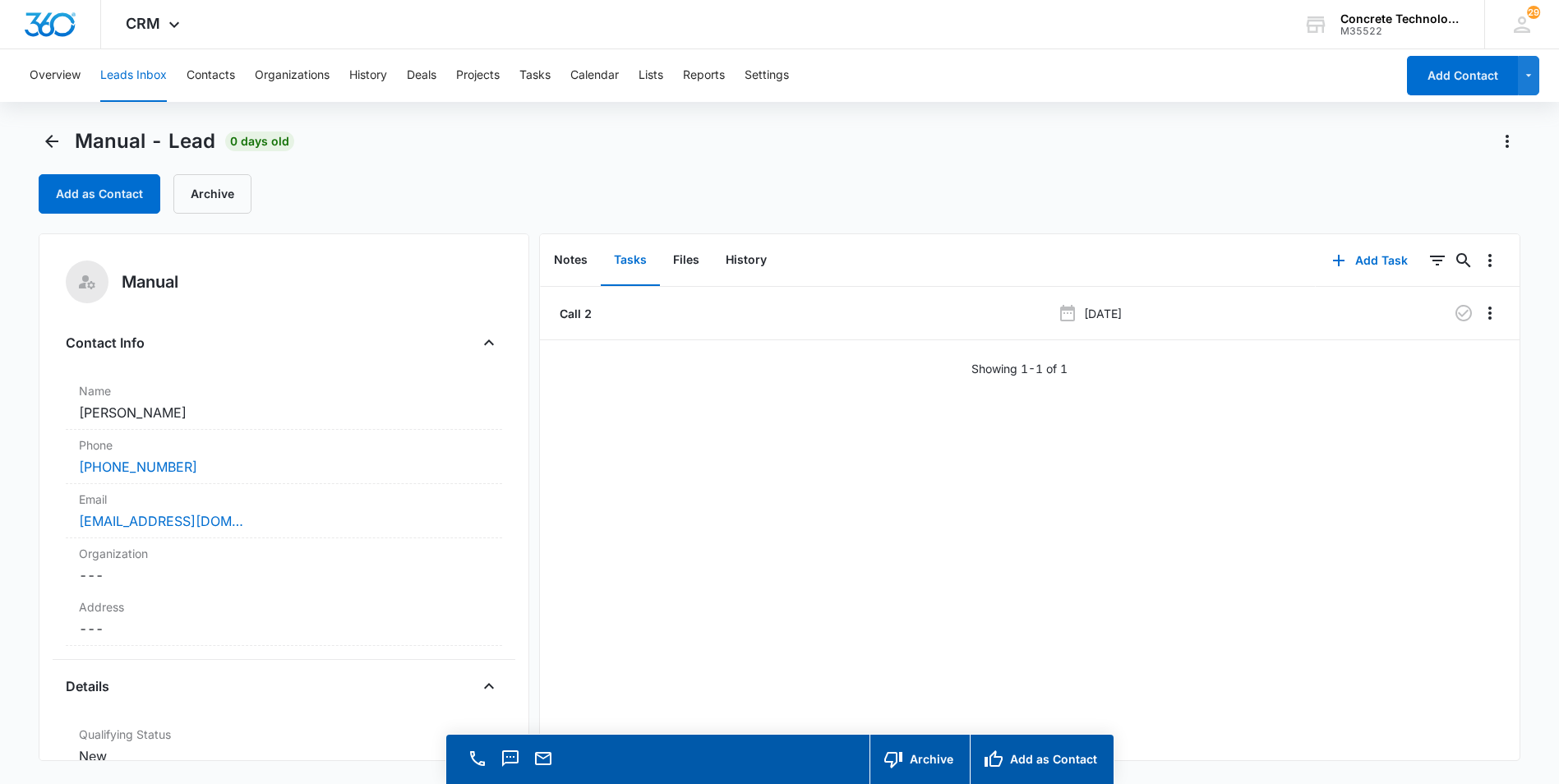
click at [121, 75] on button "Leads Inbox" at bounding box center [134, 75] width 66 height 53
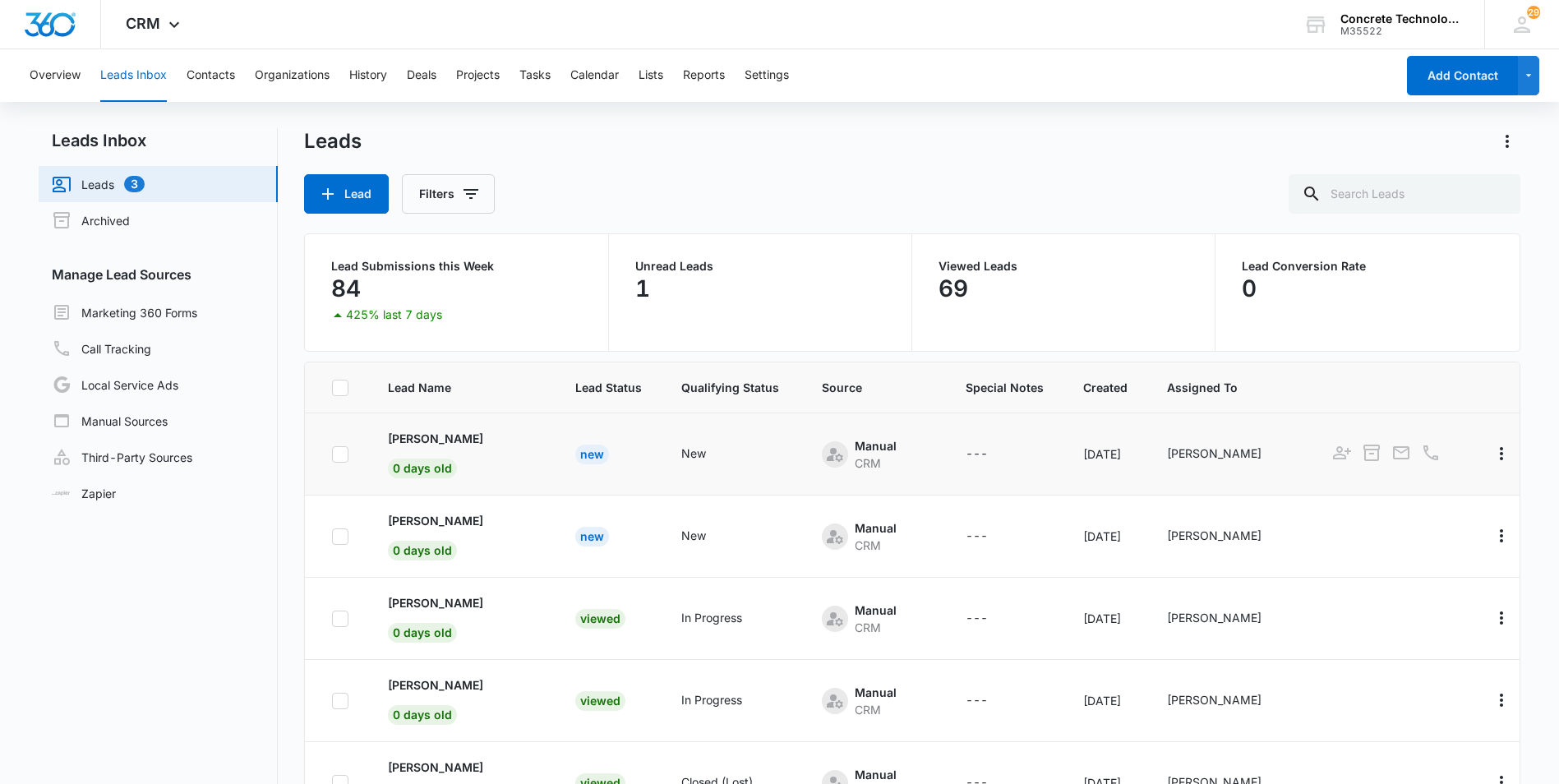
click at [575, 453] on div "New" at bounding box center [592, 454] width 34 height 20
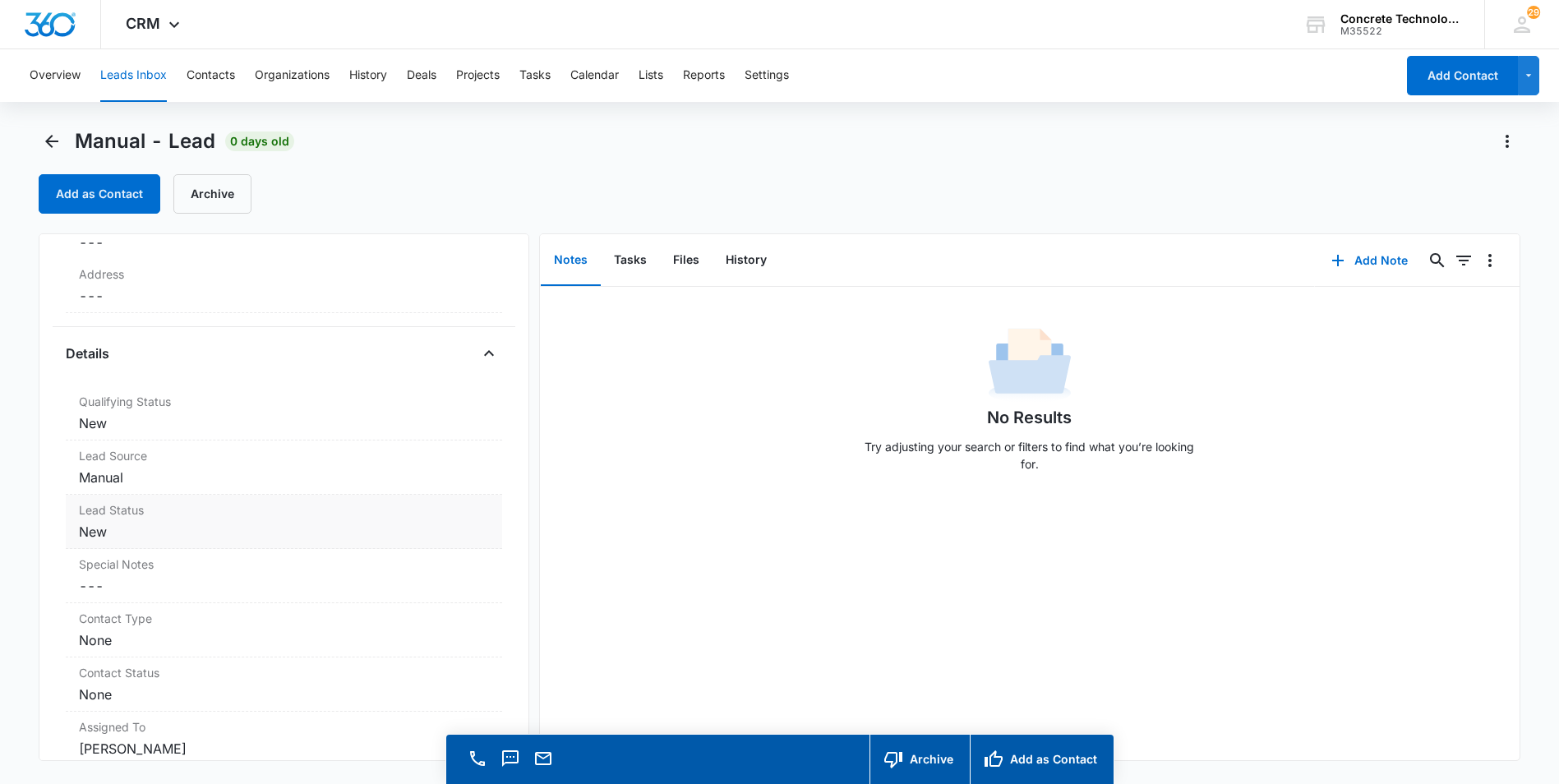
scroll to position [329, 0]
click at [95, 432] on dd "Cancel Save Changes New" at bounding box center [284, 427] width 410 height 20
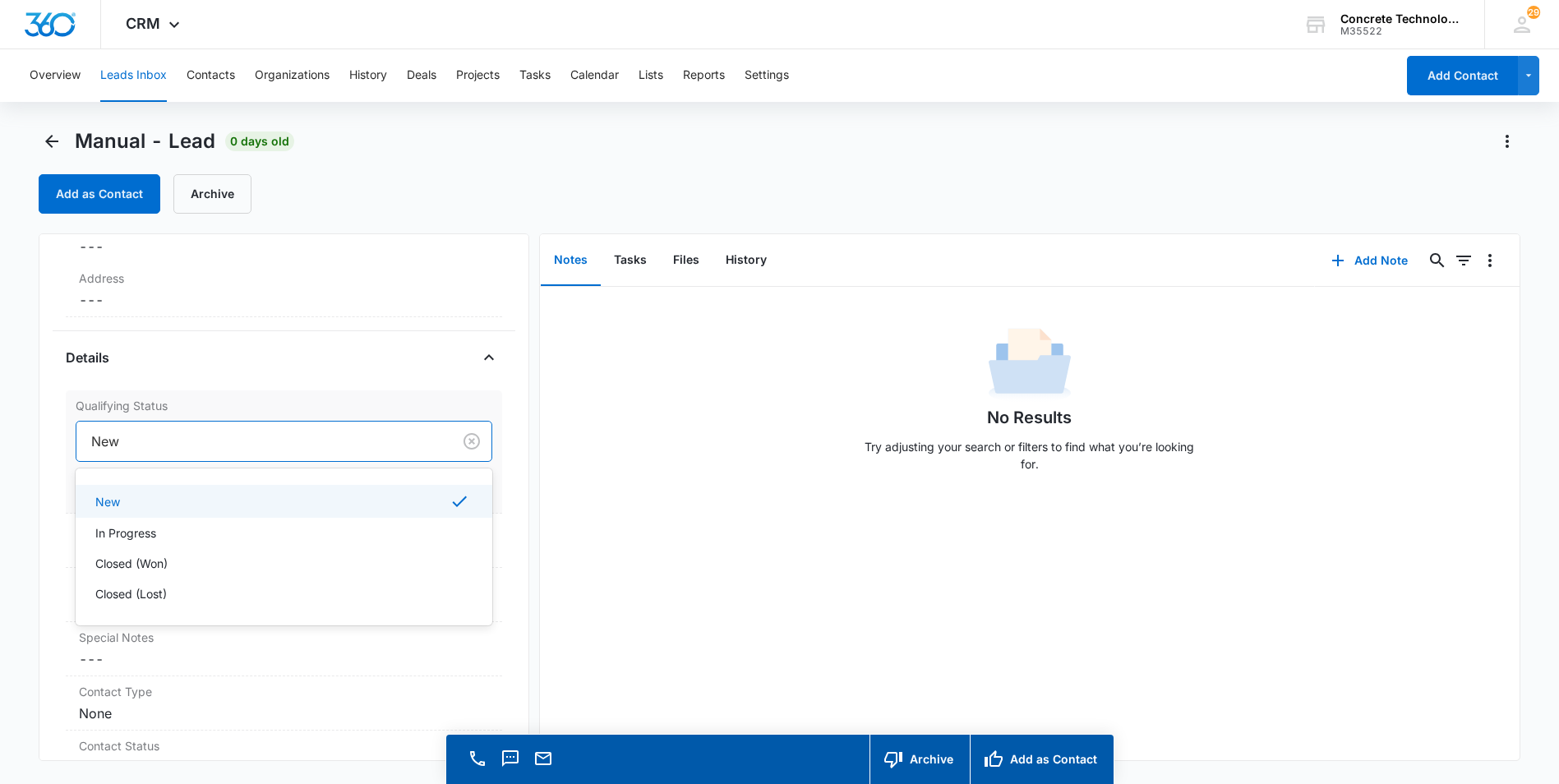
click at [153, 441] on div at bounding box center [261, 441] width 340 height 23
click at [130, 531] on p "In Progress" at bounding box center [126, 533] width 61 height 17
click at [426, 491] on button "Save Changes" at bounding box center [446, 490] width 93 height 31
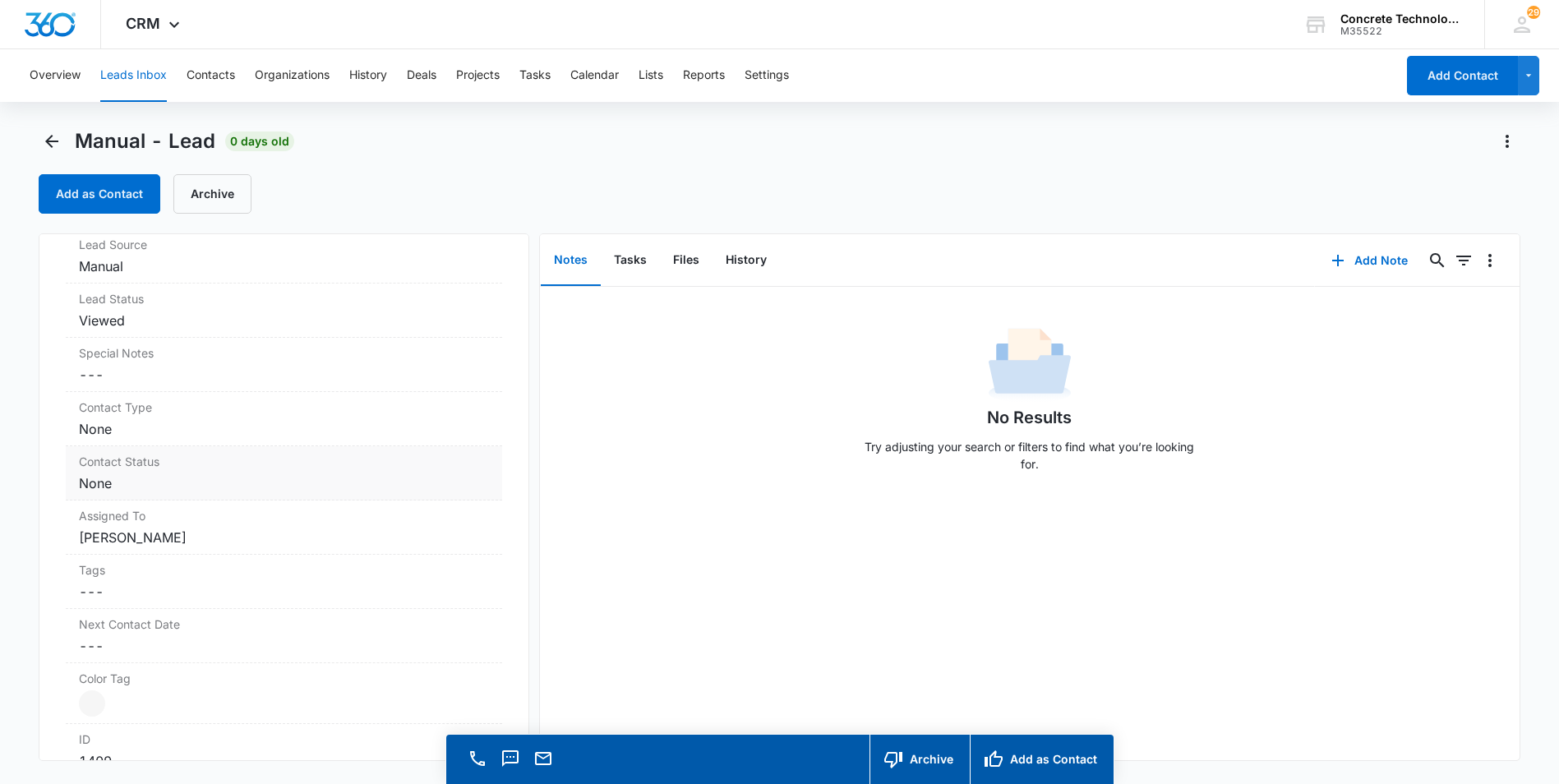
scroll to position [575, 0]
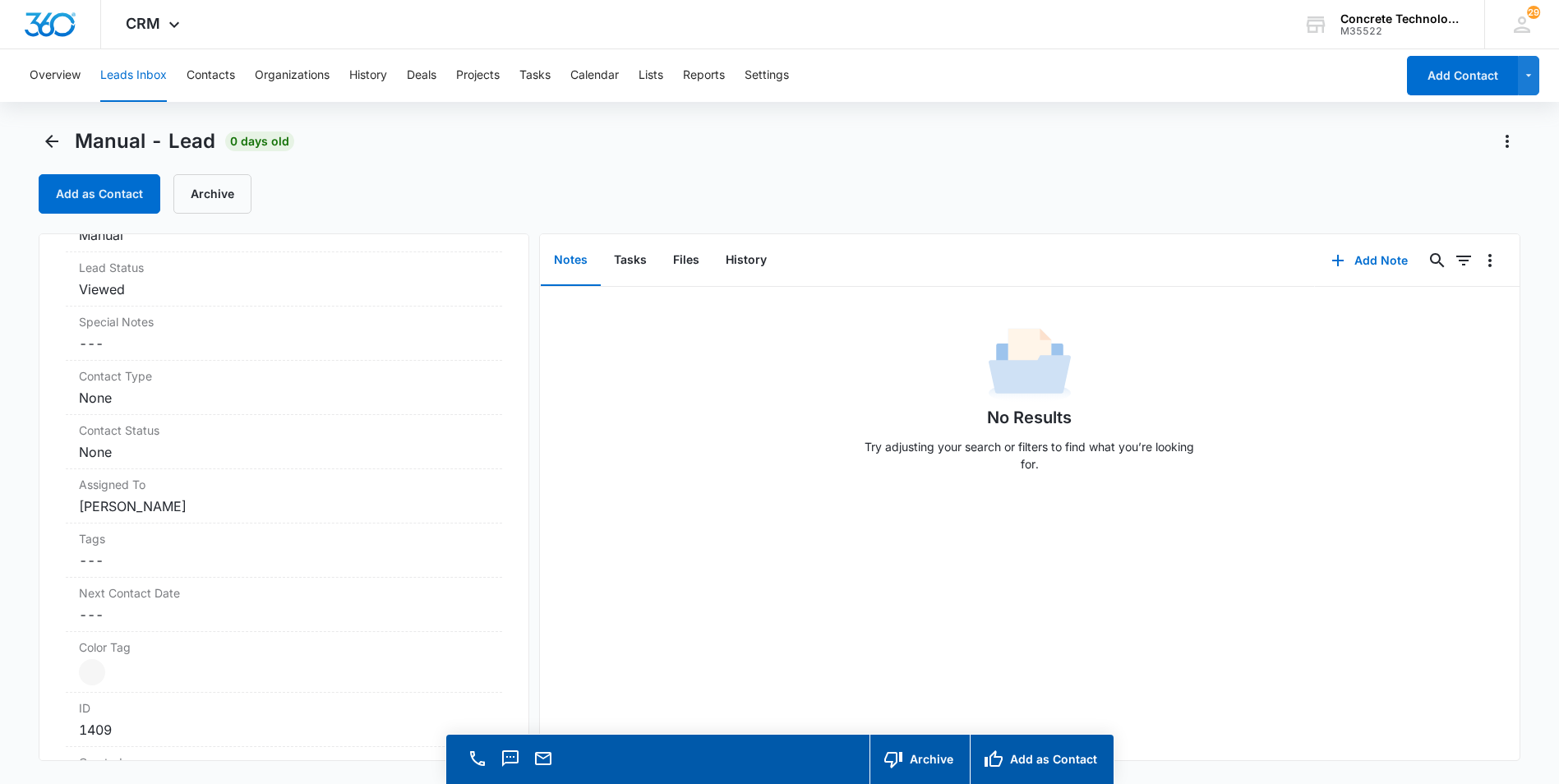
click at [139, 72] on button "Leads Inbox" at bounding box center [134, 75] width 66 height 53
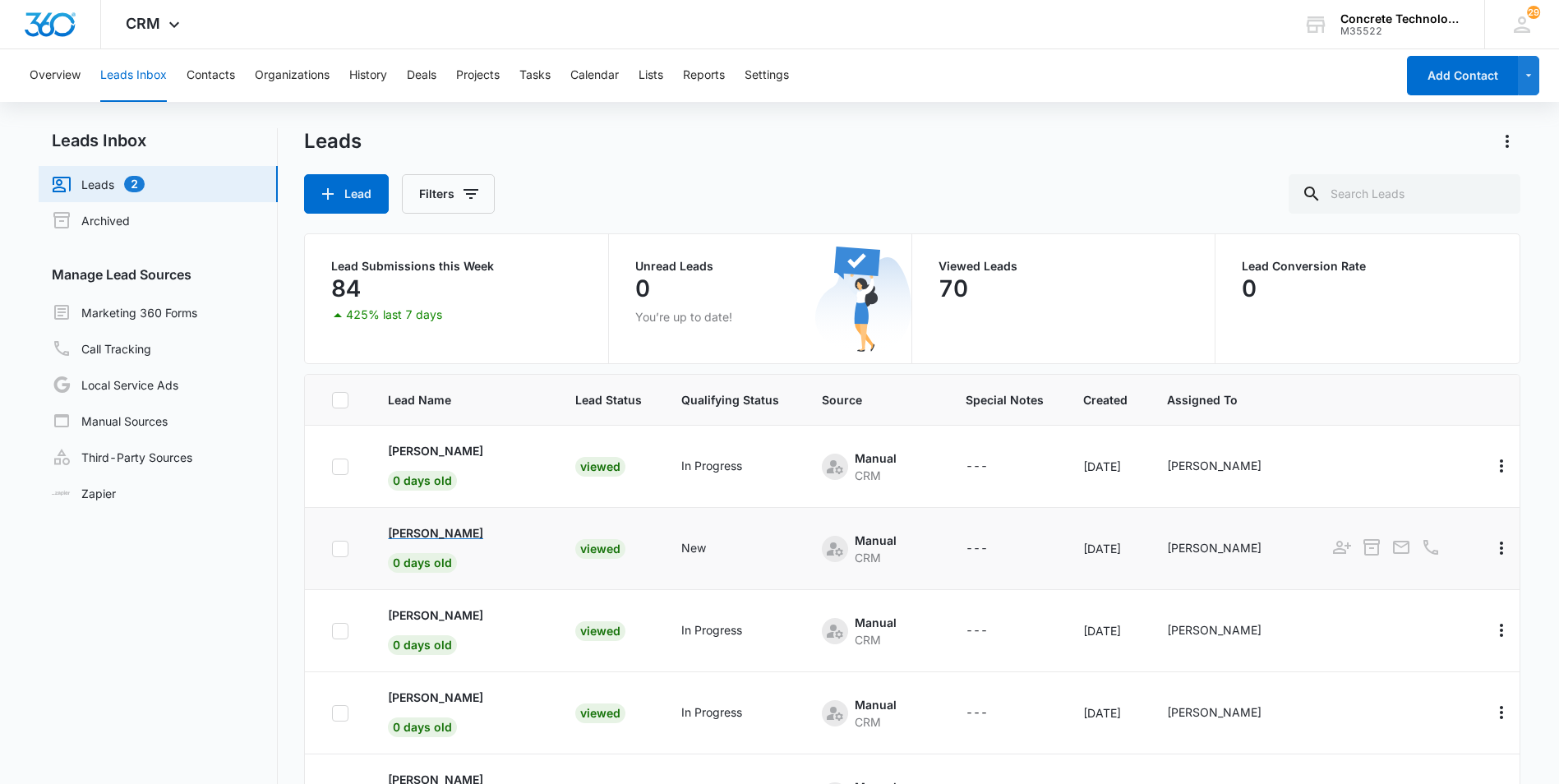
click at [416, 533] on p "[PERSON_NAME]" at bounding box center [436, 533] width 95 height 17
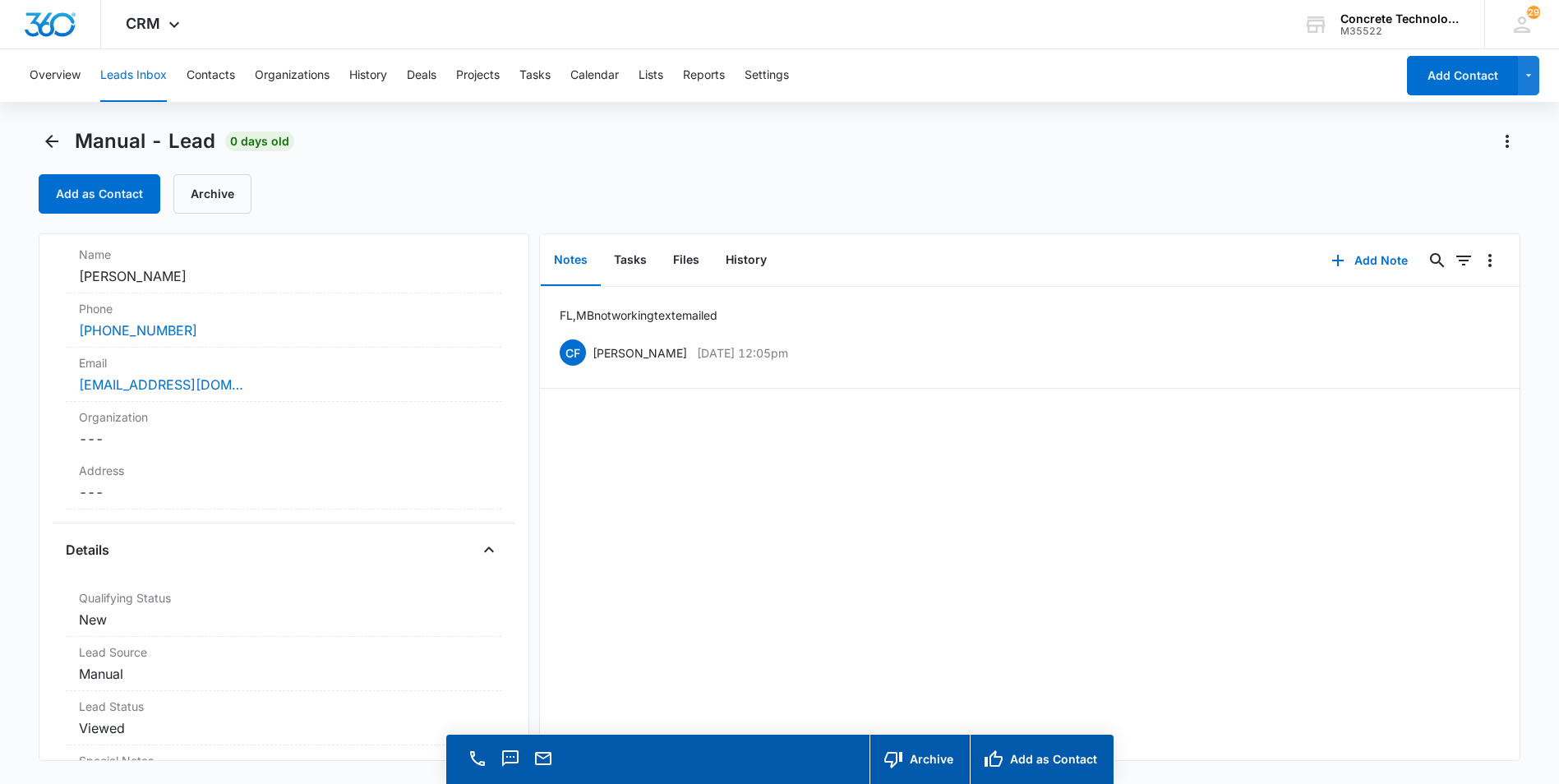
scroll to position [164, 0]
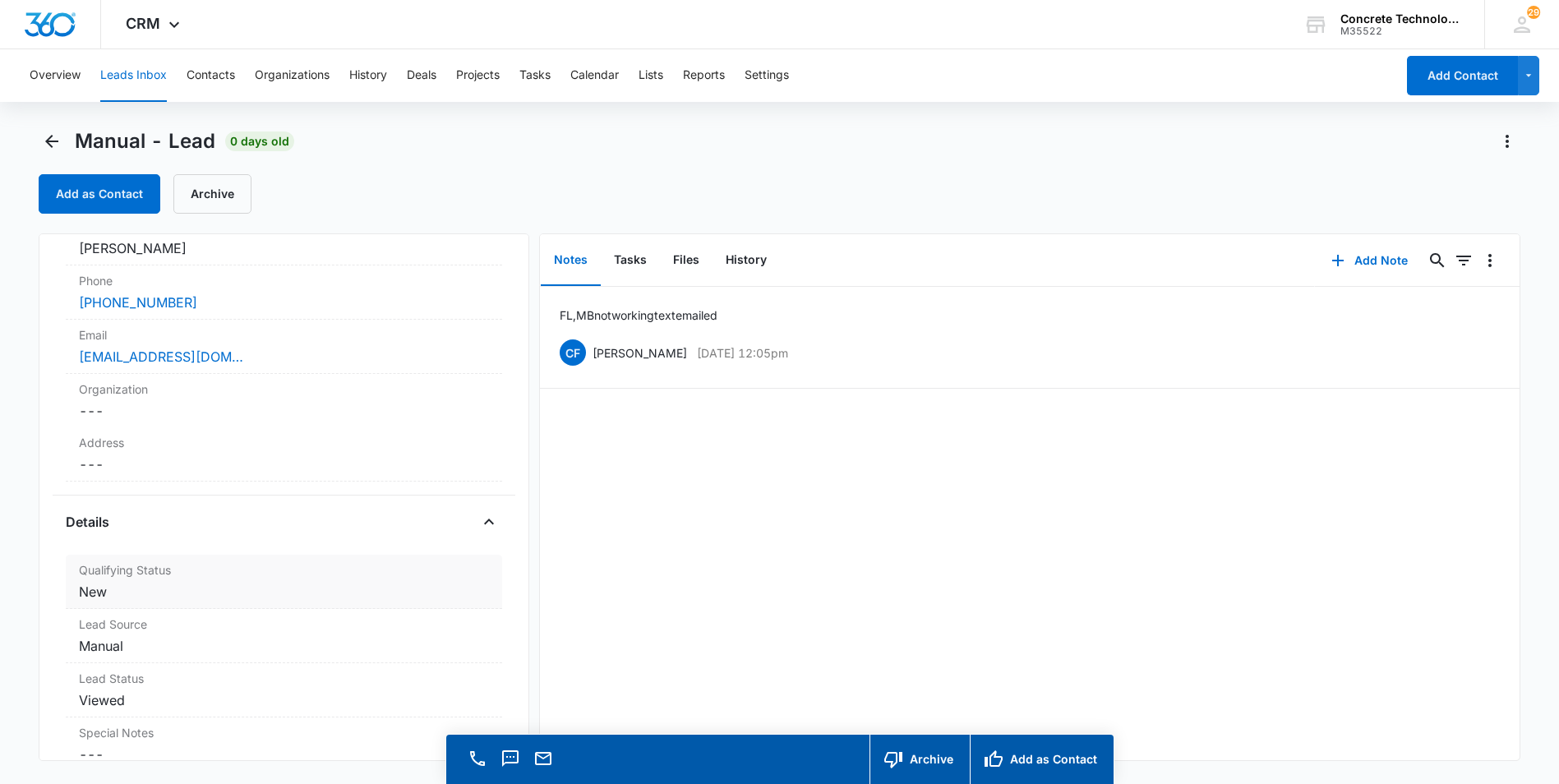
click at [93, 593] on dd "Cancel Save Changes New" at bounding box center [284, 592] width 410 height 20
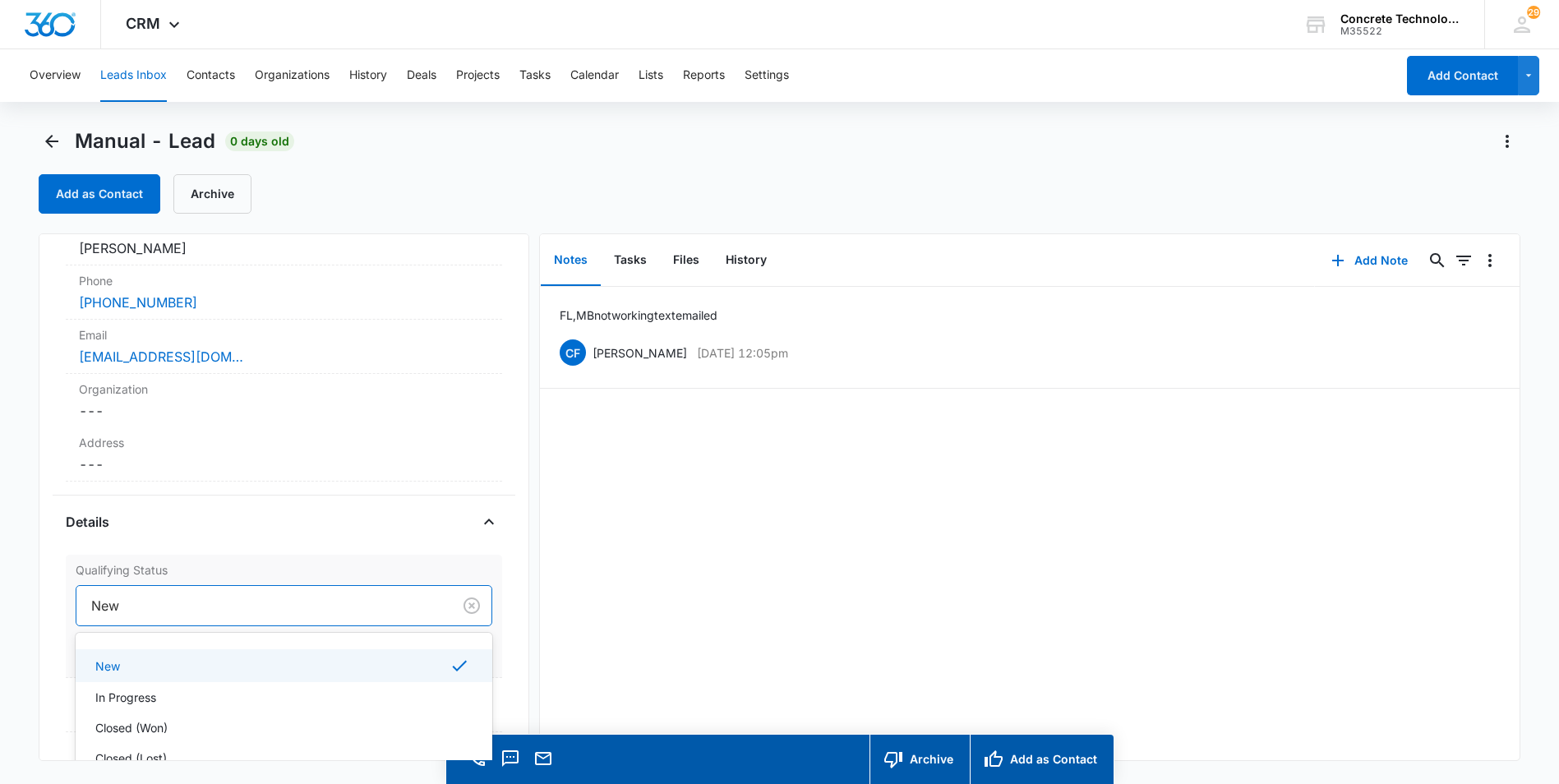
click at [126, 610] on div "New" at bounding box center [264, 605] width 376 height 40
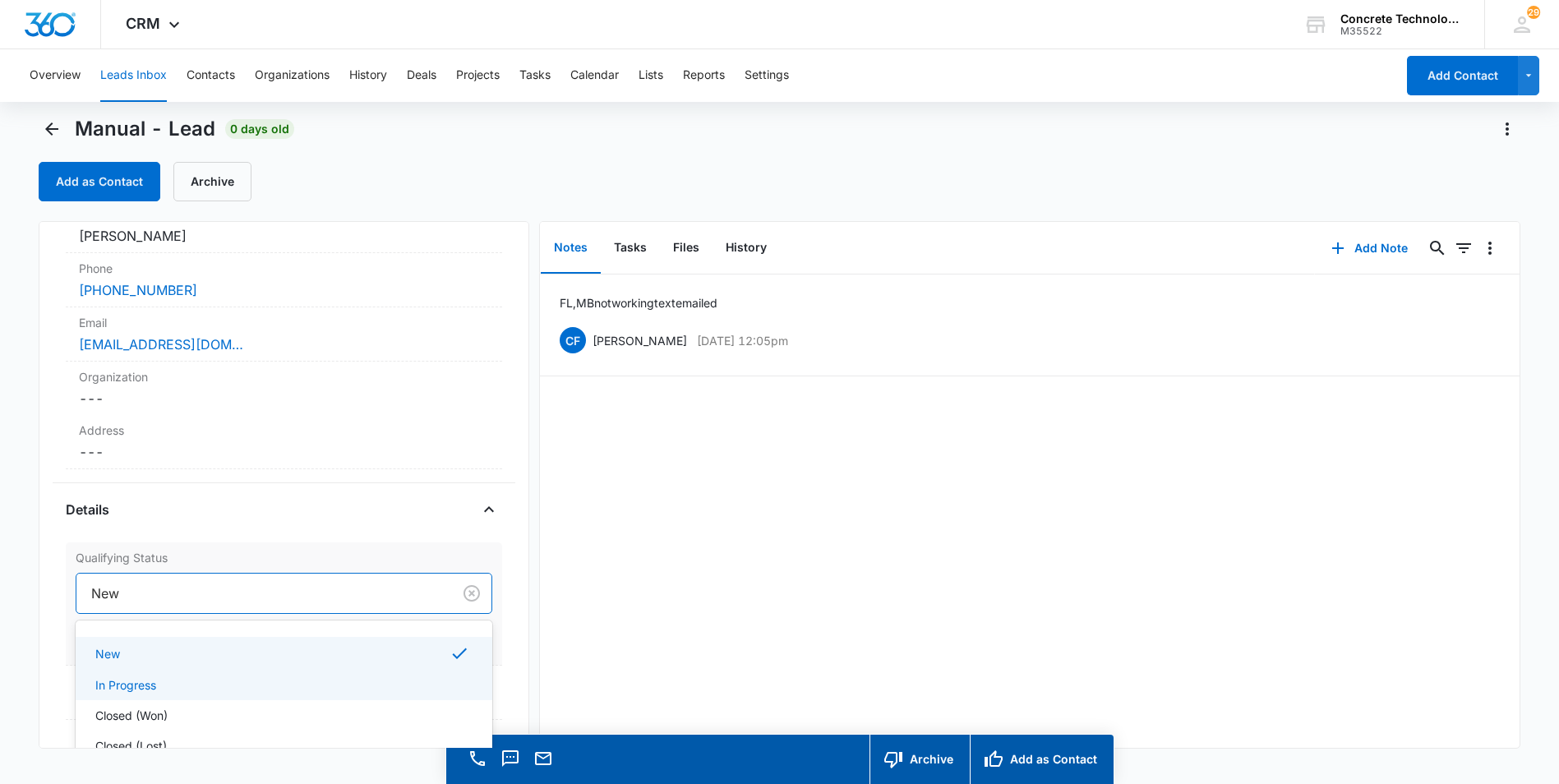
click at [143, 680] on p "In Progress" at bounding box center [126, 684] width 61 height 17
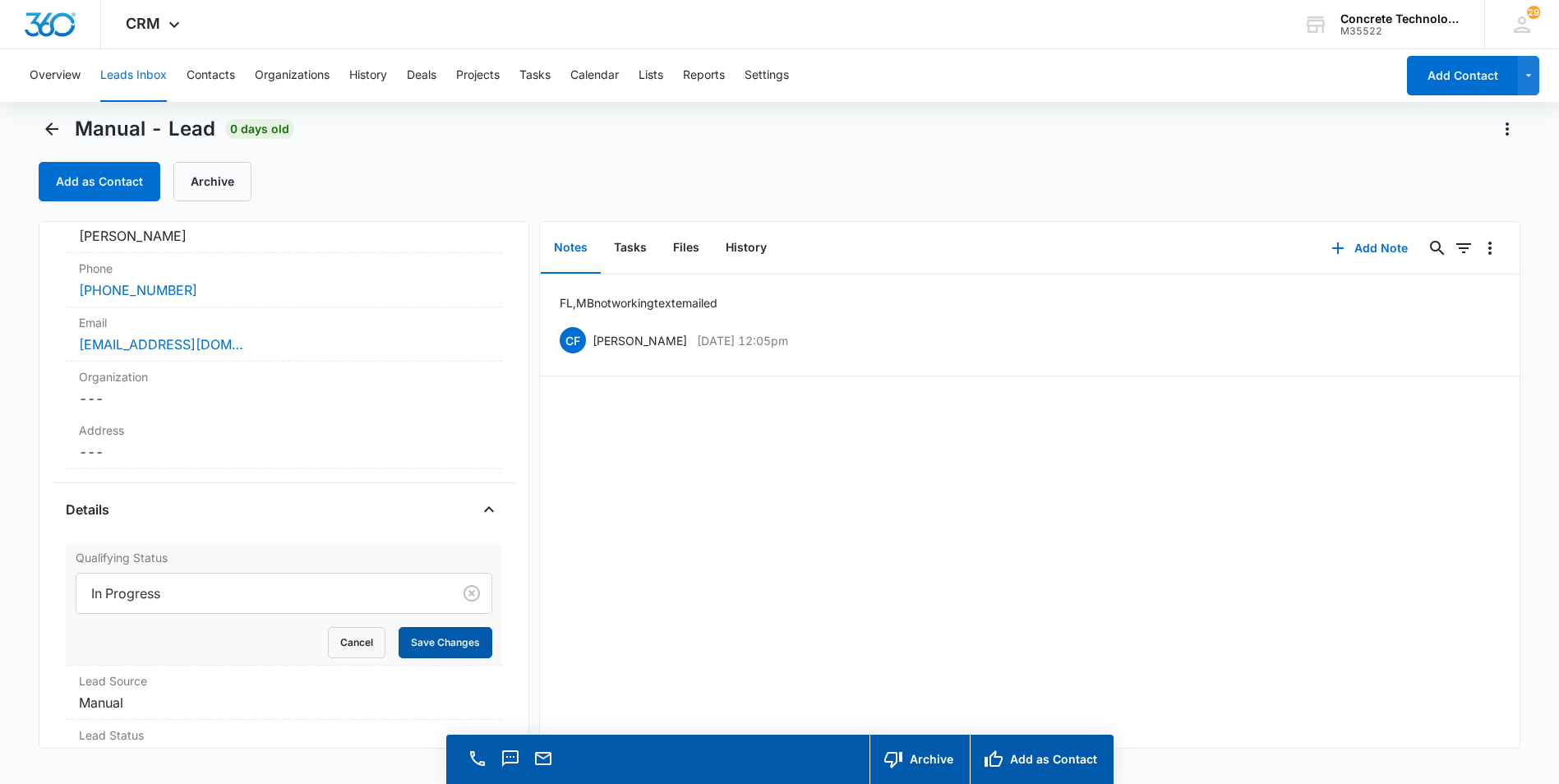
click at [429, 639] on button "Save Changes" at bounding box center [446, 642] width 93 height 31
click at [146, 75] on button "Leads Inbox" at bounding box center [134, 75] width 66 height 53
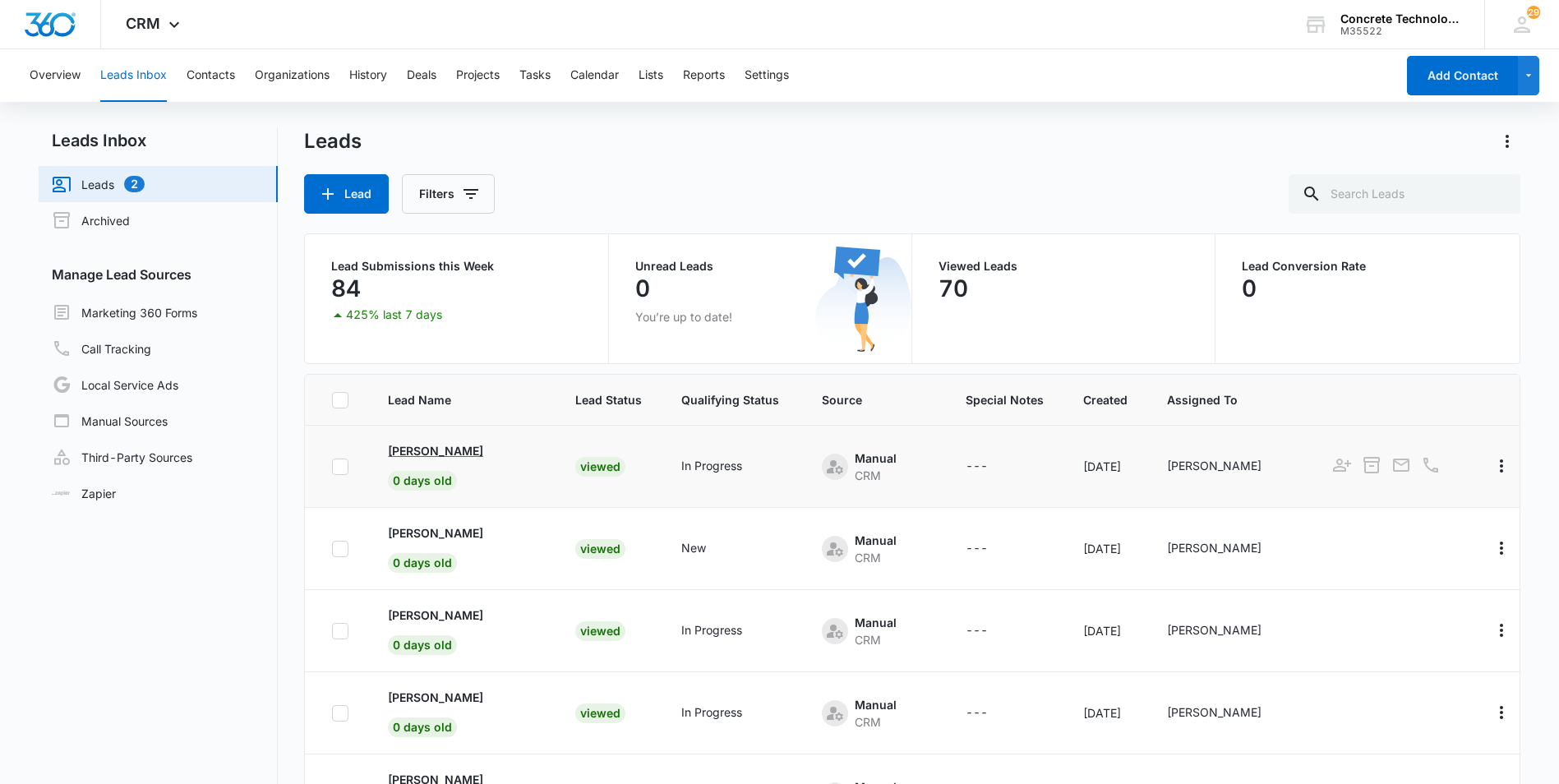
click at [440, 450] on p "[PERSON_NAME]" at bounding box center [436, 450] width 95 height 17
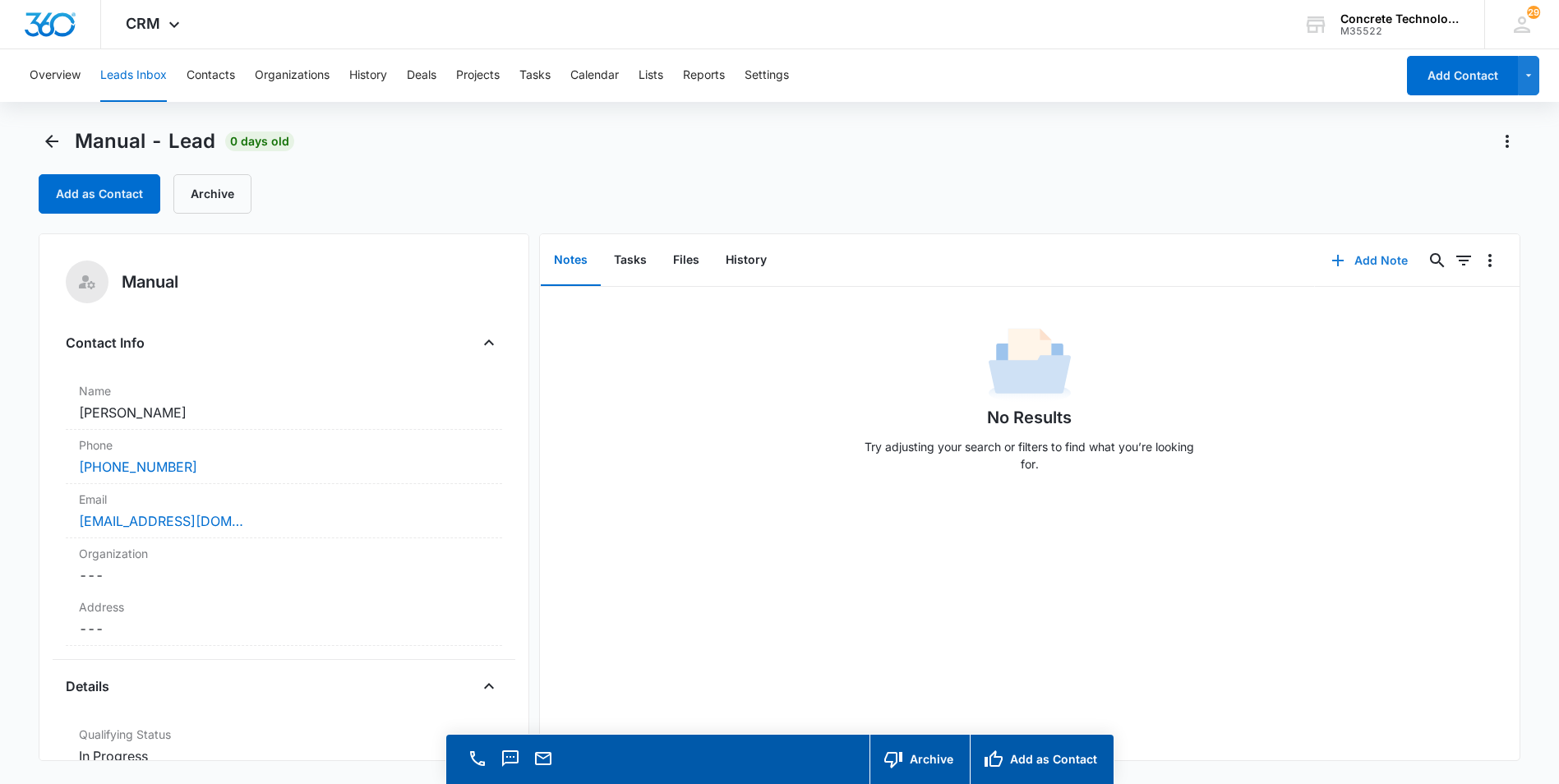
click at [1364, 260] on button "Add Note" at bounding box center [1369, 260] width 110 height 40
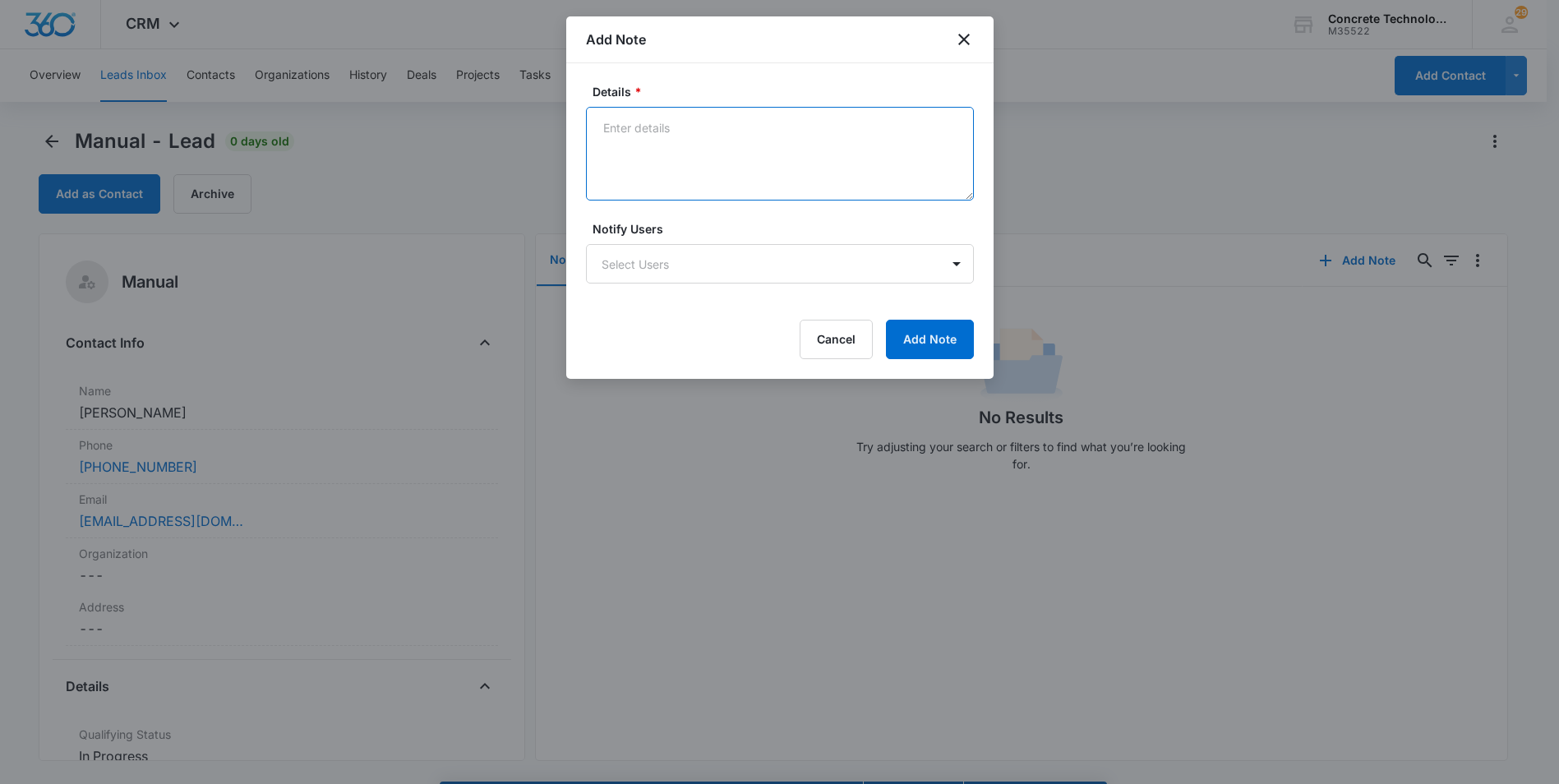
click at [602, 129] on textarea "Details *" at bounding box center [780, 154] width 388 height 93
type textarea "ID, LVM, emailed"
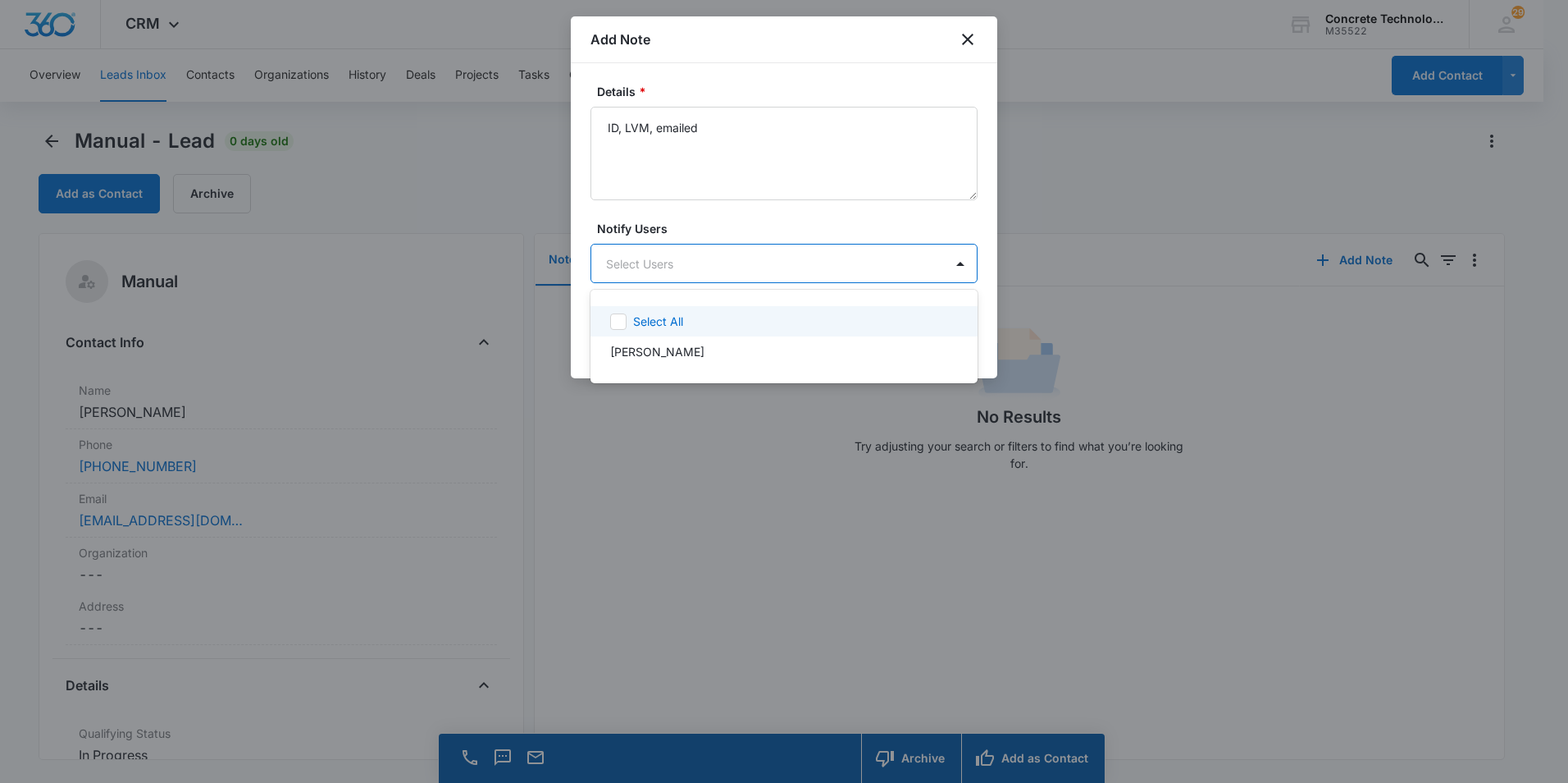
click at [662, 272] on body "CRM Apps Reputation Websites Forms CRM Email Social Content Ads Intelligence Fi…" at bounding box center [784, 391] width 1568 height 783
click at [654, 352] on p "[PERSON_NAME]" at bounding box center [657, 351] width 94 height 17
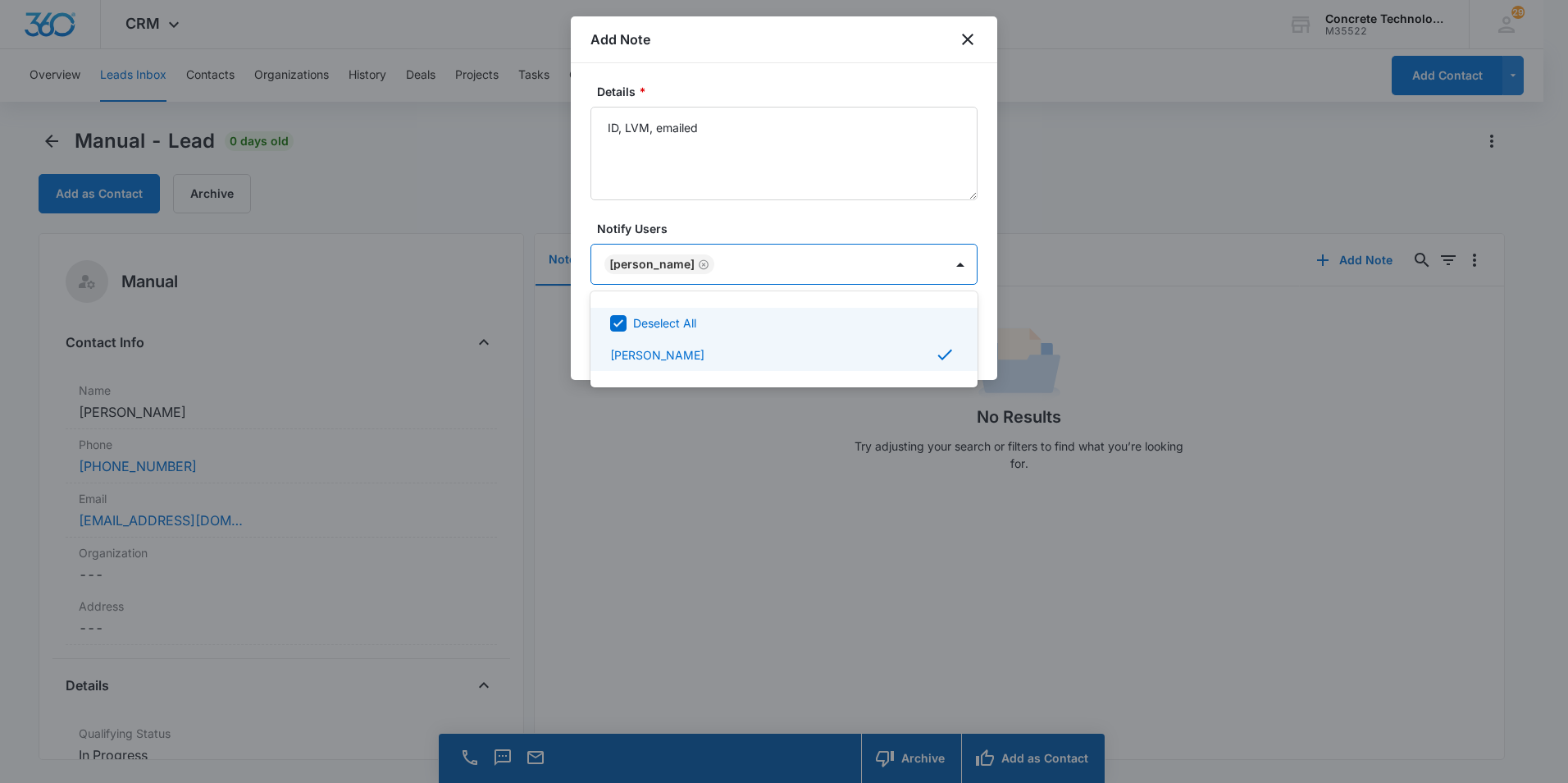
click at [916, 266] on div at bounding box center [784, 391] width 1568 height 783
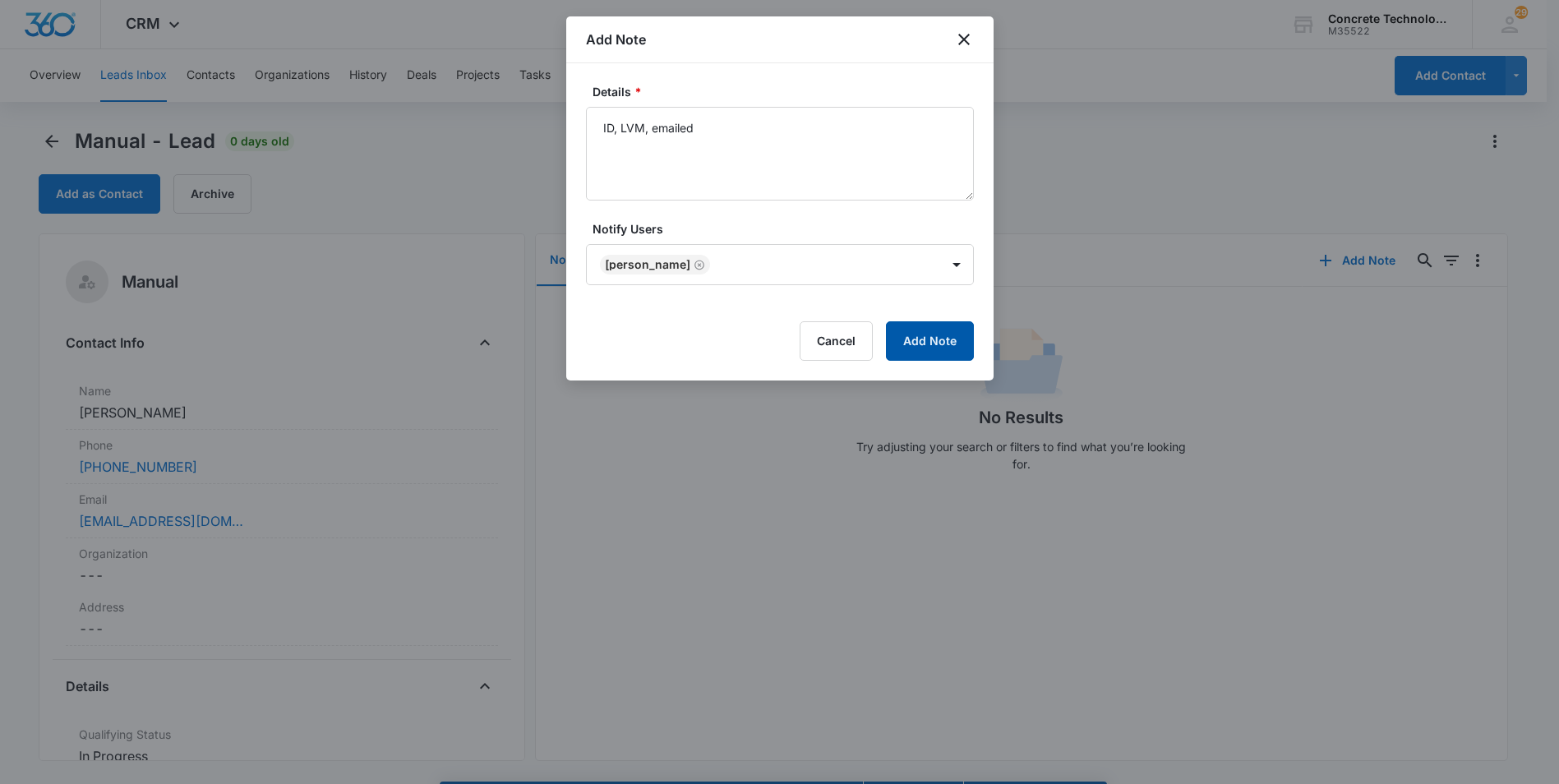
click at [946, 348] on button "Add Note" at bounding box center [930, 341] width 88 height 40
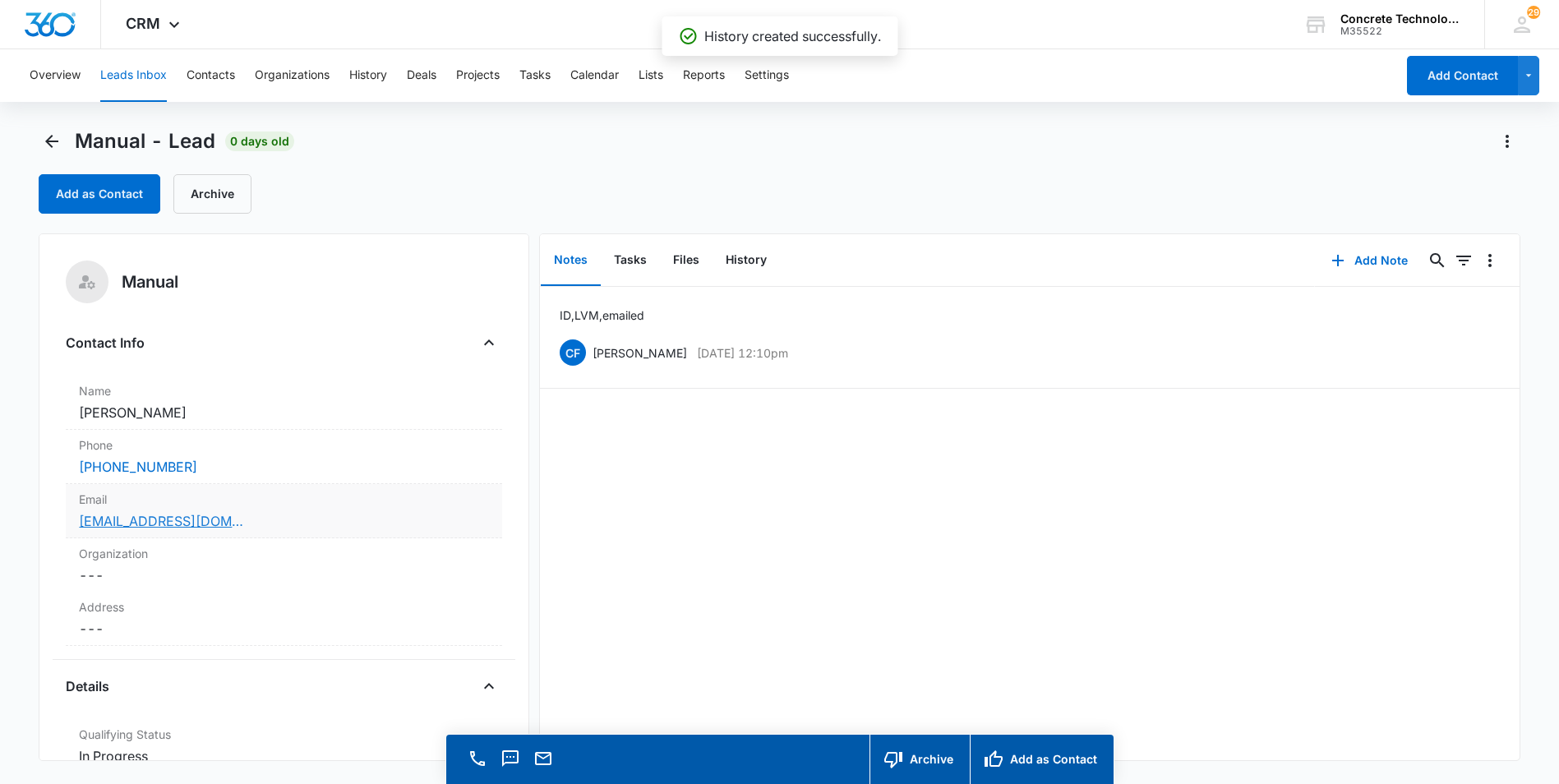
click at [131, 522] on link "[EMAIL_ADDRESS][DOMAIN_NAME]" at bounding box center [161, 521] width 164 height 20
